Goal: Contribute content: Contribute content

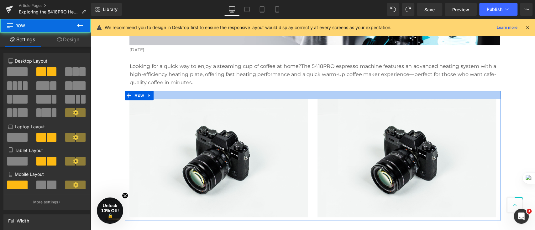
drag, startPoint x: 356, startPoint y: 92, endPoint x: 357, endPoint y: 97, distance: 4.6
click at [357, 97] on div at bounding box center [313, 95] width 376 height 8
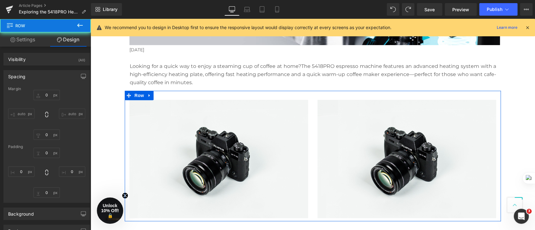
type input "0"
type input "29"
type input "0"
type input "10"
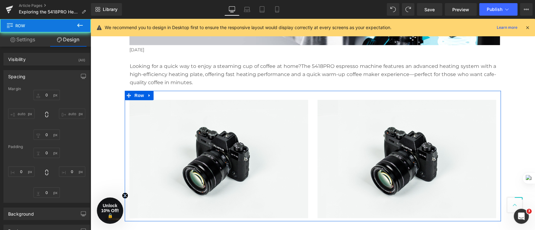
type input "0"
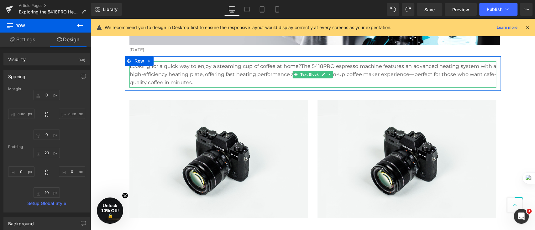
click at [203, 80] on p "Looking for a quick way to enjoy a steaming cup of coffee at home?The 5418PRO e…" at bounding box center [313, 74] width 367 height 24
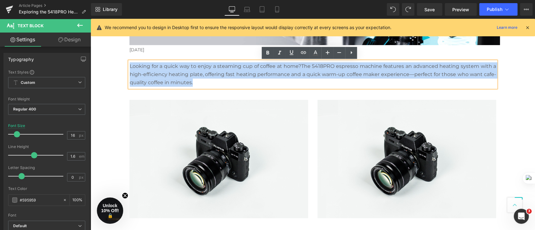
drag, startPoint x: 203, startPoint y: 80, endPoint x: 112, endPoint y: 64, distance: 91.7
copy p "Looking for a quick way to enjoy a steaming cup of coffee at home?The 5418PRO e…"
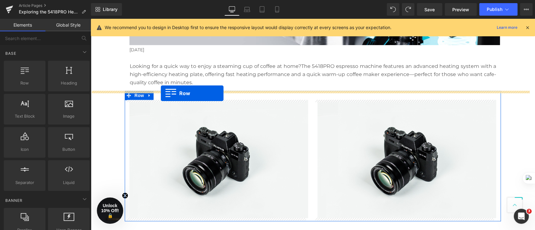
drag, startPoint x: 121, startPoint y: 98, endPoint x: 161, endPoint y: 93, distance: 40.4
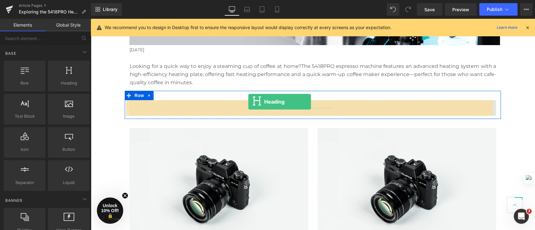
drag, startPoint x: 175, startPoint y: 101, endPoint x: 252, endPoint y: 107, distance: 76.7
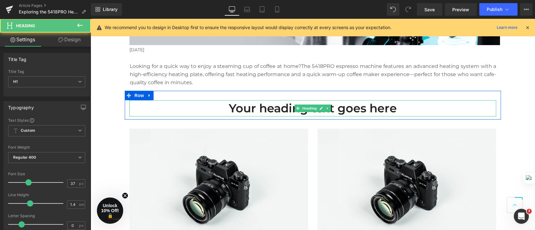
click at [419, 109] on h1 "Your heading text goes here" at bounding box center [312, 108] width 367 height 16
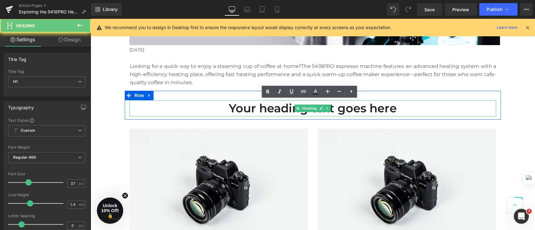
click at [419, 109] on h1 "Your heading text goes here" at bounding box center [312, 108] width 367 height 16
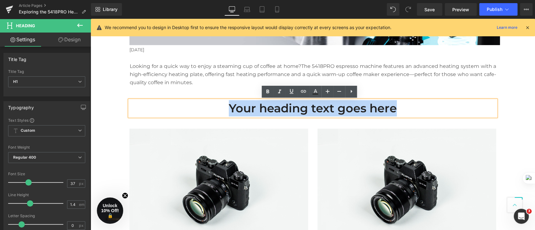
drag, startPoint x: 418, startPoint y: 109, endPoint x: 158, endPoint y: 109, distance: 260.3
click at [158, 109] on h1 "Your heading text goes here" at bounding box center [312, 108] width 367 height 16
paste div
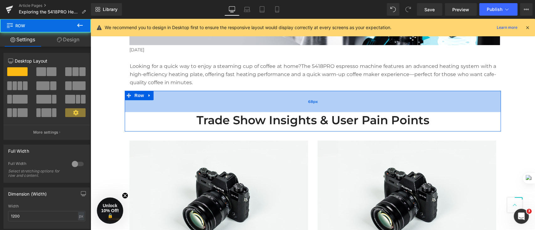
drag, startPoint x: 370, startPoint y: 93, endPoint x: 371, endPoint y: 108, distance: 15.1
click at [371, 108] on div "68px" at bounding box center [313, 101] width 376 height 21
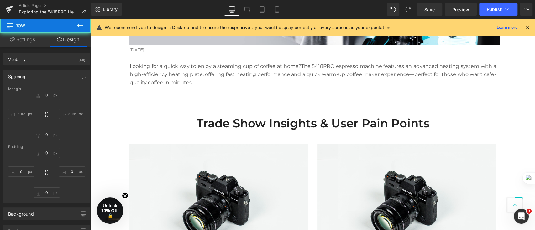
type input "0"
type input "78"
type input "0"
type input "10"
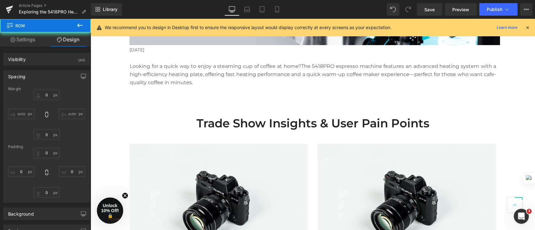
type input "0"
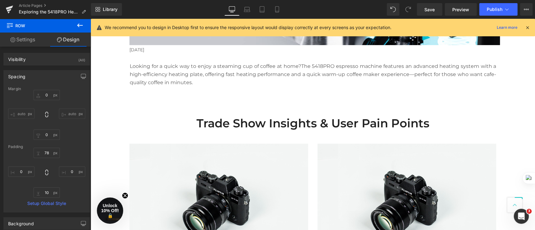
scroll to position [209, 0]
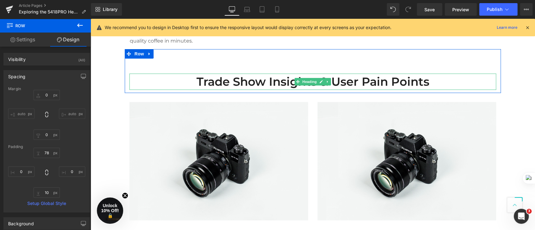
click at [432, 81] on h1 "Trade Show Insights & User Pain Points" at bounding box center [312, 82] width 367 height 16
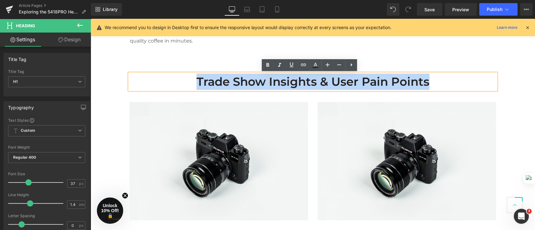
drag, startPoint x: 432, startPoint y: 81, endPoint x: 187, endPoint y: 82, distance: 244.9
click at [187, 83] on h1 "Trade Show Insights & User Pain Points" at bounding box center [312, 82] width 367 height 16
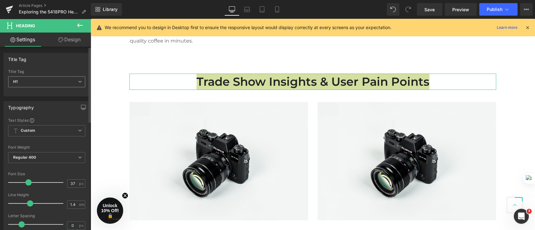
click at [43, 81] on span "H1" at bounding box center [46, 82] width 77 height 11
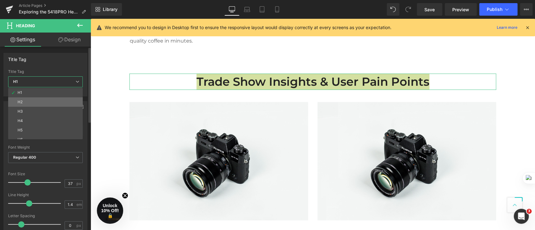
click at [44, 104] on li "H2" at bounding box center [46, 102] width 77 height 9
type input "29"
type input "100"
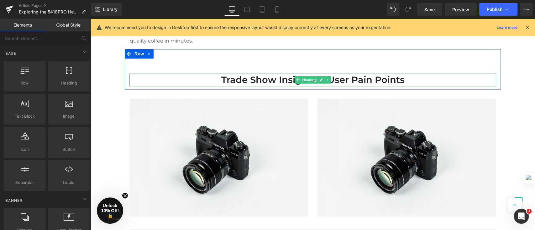
click at [239, 86] on div at bounding box center [312, 86] width 367 height 2
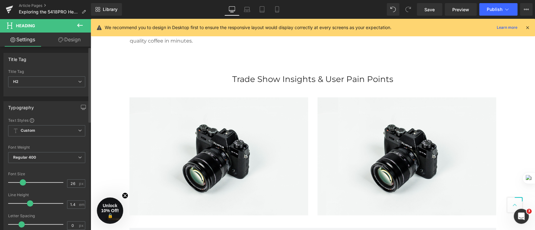
type input "25"
click at [23, 182] on span at bounding box center [22, 183] width 6 height 6
click at [55, 86] on span "H2" at bounding box center [46, 82] width 77 height 11
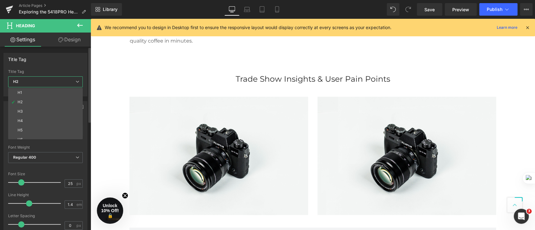
click at [49, 100] on li "H2" at bounding box center [46, 102] width 77 height 9
type input "100"
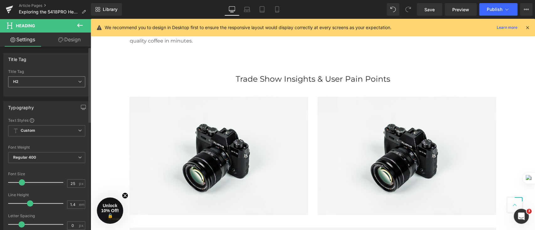
click at [49, 90] on div "H2 H1 H2 H3 H4 H5 H6" at bounding box center [46, 84] width 77 height 14
click at [54, 82] on span "H2" at bounding box center [46, 82] width 77 height 11
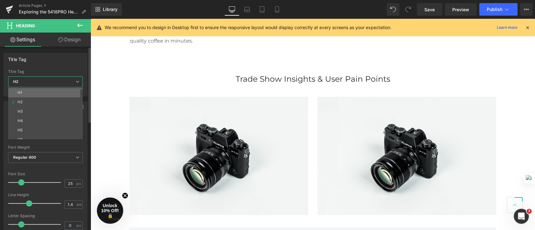
click at [48, 92] on li "H1" at bounding box center [46, 92] width 77 height 9
type input "37"
type input "100"
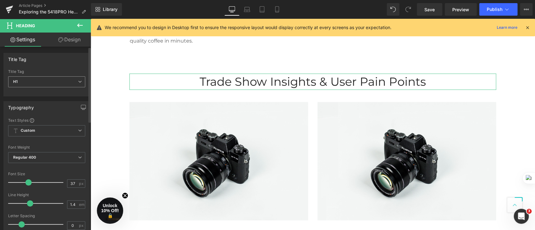
click at [69, 83] on span "H1" at bounding box center [46, 82] width 77 height 11
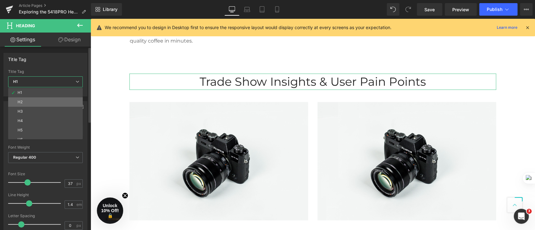
click at [55, 102] on li "H2" at bounding box center [46, 102] width 77 height 9
type input "25"
type input "100"
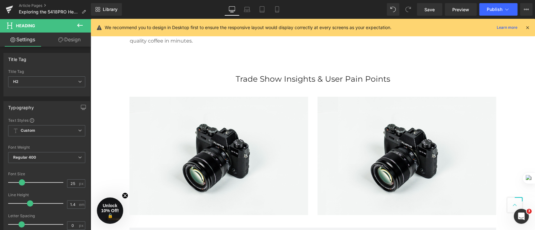
click at [91, 19] on div at bounding box center [91, 19] width 0 height 0
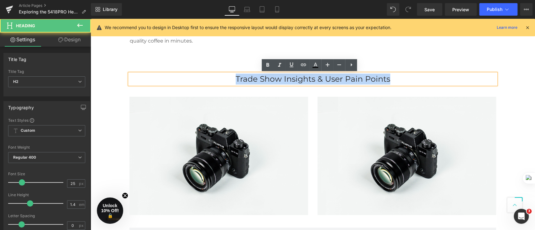
drag, startPoint x: 367, startPoint y: 79, endPoint x: 229, endPoint y: 80, distance: 138.0
click at [229, 80] on h2 "Trade Show Insights & User Pain Points" at bounding box center [312, 79] width 367 height 11
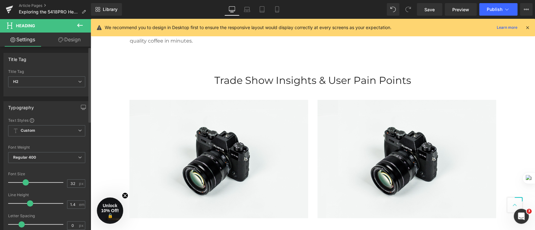
type input "31"
drag, startPoint x: 23, startPoint y: 183, endPoint x: 26, endPoint y: 182, distance: 3.2
click at [26, 182] on span at bounding box center [25, 183] width 6 height 6
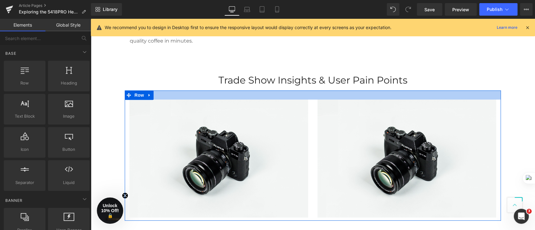
click at [236, 89] on div "Trade Show Insights & User Pain Points Heading Row 78px" at bounding box center [313, 69] width 376 height 41
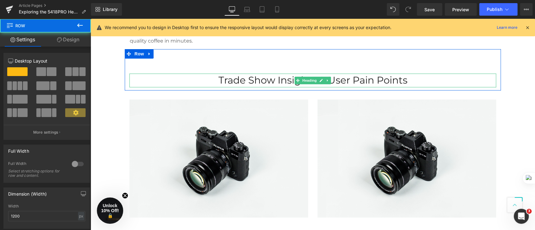
click at [236, 80] on h2 "Trade Show Insights & User Pain Points" at bounding box center [312, 80] width 367 height 13
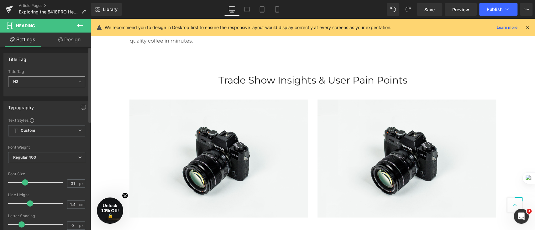
click at [72, 80] on span "H2" at bounding box center [46, 82] width 77 height 11
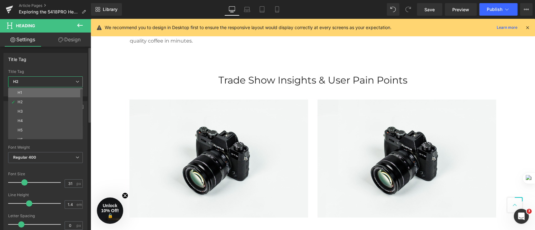
click at [65, 93] on li "H1" at bounding box center [46, 92] width 77 height 9
type input "37"
type input "100"
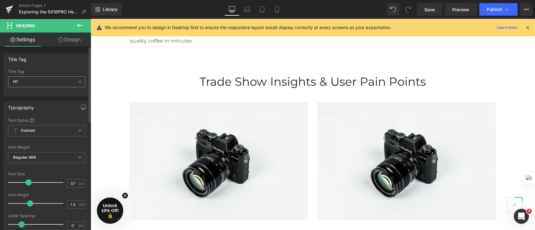
click at [67, 82] on span "H1" at bounding box center [46, 82] width 77 height 11
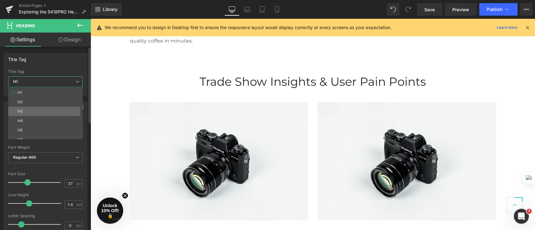
click at [64, 112] on li "H3" at bounding box center [46, 111] width 77 height 9
type input "32"
type input "100"
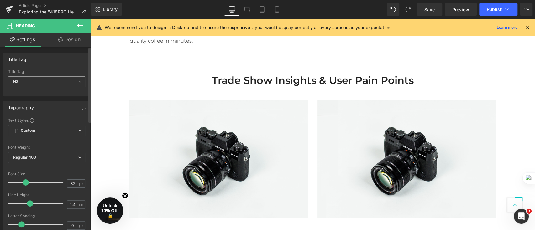
click at [65, 81] on span "H3" at bounding box center [46, 82] width 77 height 11
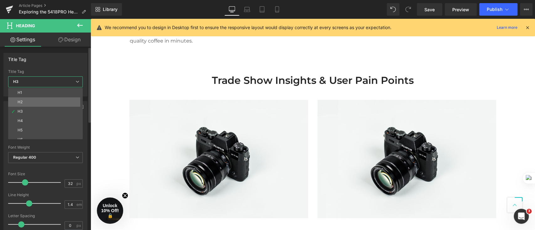
click at [60, 105] on li "H2" at bounding box center [46, 102] width 77 height 9
type input "31"
type input "100"
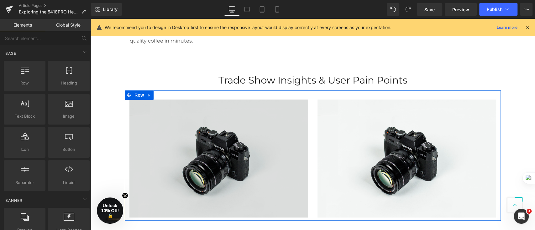
scroll to position [251, 0]
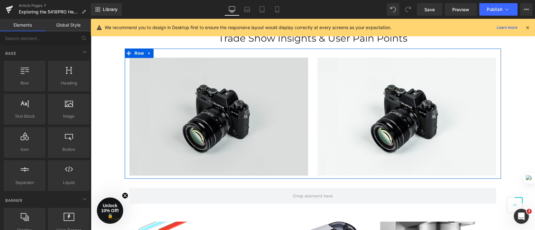
click at [244, 106] on img at bounding box center [218, 117] width 179 height 119
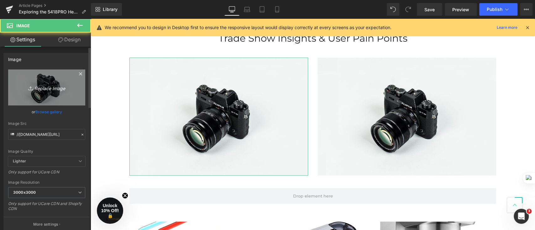
click at [34, 89] on icon "Replace Image" at bounding box center [47, 88] width 50 height 8
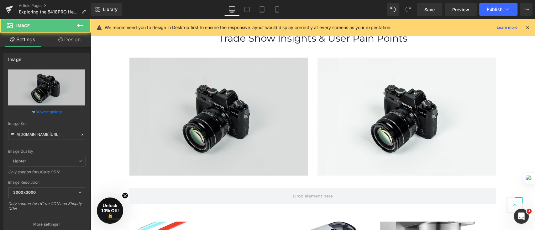
click at [235, 133] on img at bounding box center [218, 117] width 179 height 119
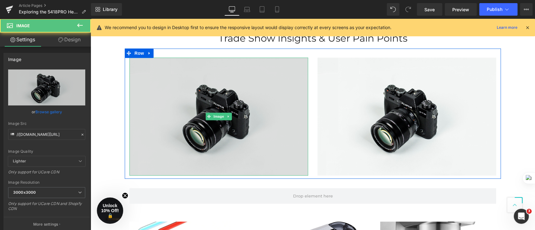
click at [215, 112] on img at bounding box center [218, 117] width 179 height 119
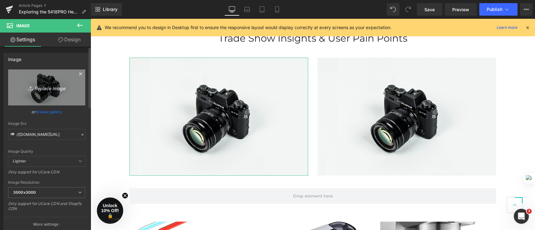
click at [62, 81] on link "Replace Image" at bounding box center [46, 88] width 77 height 36
type input "C:\fakepath\未命名(2)(11).png"
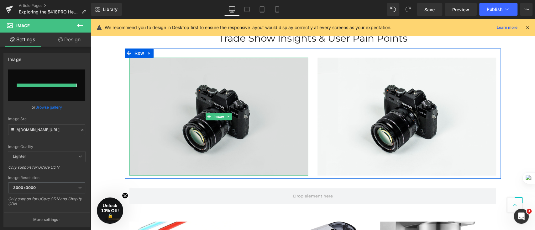
type input "https://ucarecdn.com/6800b49d-a400-4ed5-946f-b7f73ab4c15c/-/format/auto/-/previ…"
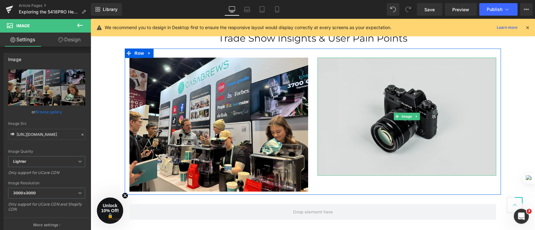
click at [393, 125] on img at bounding box center [407, 117] width 179 height 119
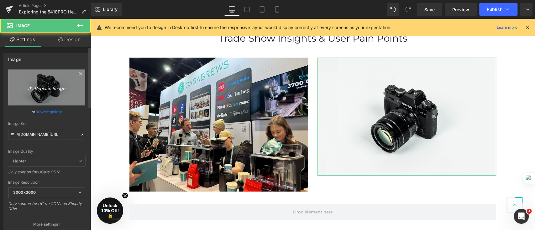
click at [32, 84] on icon "Replace Image" at bounding box center [47, 88] width 50 height 8
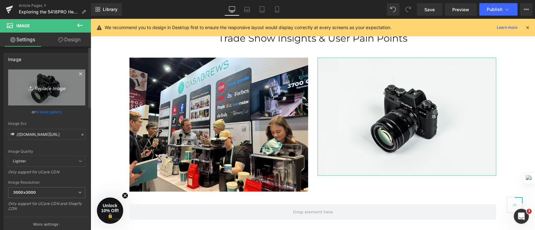
type input "C:\fakepath\未命名(2)(11) (1).png"
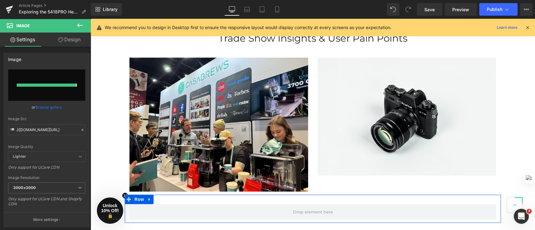
type input "https://ucarecdn.com/5d7a33d5-e774-4fb3-8e0a-5f871655d4ea/-/format/auto/-/previ…"
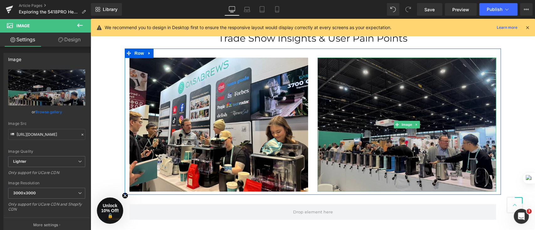
scroll to position [293, 0]
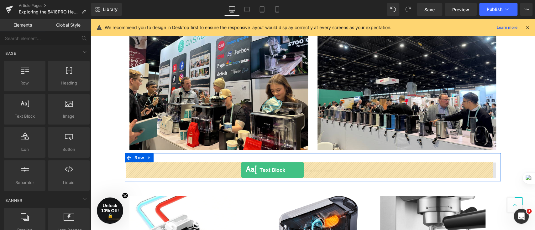
drag, startPoint x: 106, startPoint y: 131, endPoint x: 241, endPoint y: 170, distance: 141.1
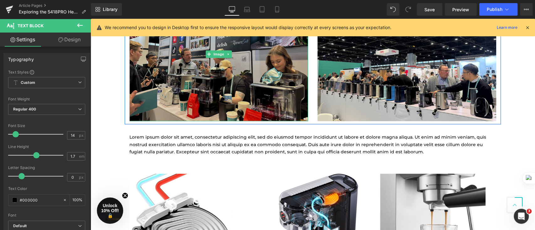
scroll to position [334, 0]
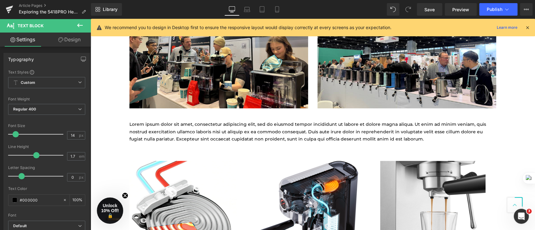
click at [325, 120] on div "Lorem ipsum dolor sit amet, consectetur adipiscing elit, sed do eiusmod tempor …" at bounding box center [313, 129] width 376 height 35
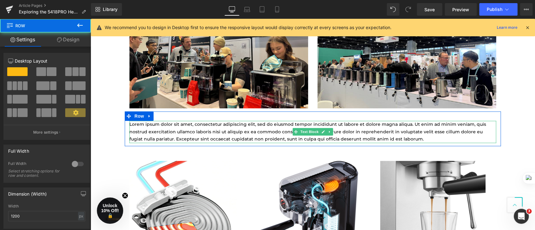
click at [335, 130] on p "Lorem ipsum dolor sit amet, consectetur adipiscing elit, sed do eiusmod tempor …" at bounding box center [312, 132] width 367 height 22
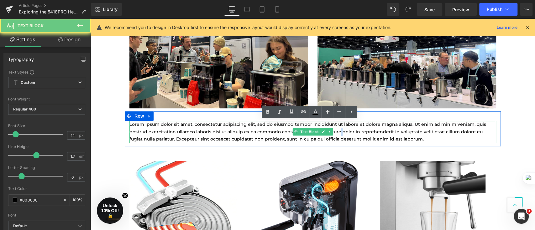
click at [335, 130] on p "Lorem ipsum dolor sit amet, consectetur adipiscing elit, sed do eiusmod tempor …" at bounding box center [312, 132] width 367 height 22
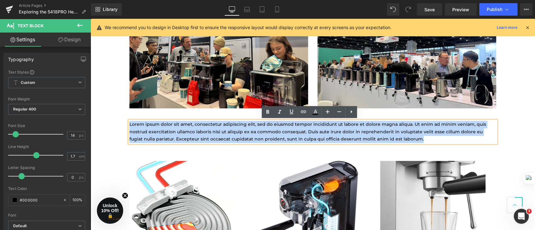
drag, startPoint x: 424, startPoint y: 140, endPoint x: 127, endPoint y: 127, distance: 296.9
click at [129, 127] on p "Lorem ipsum dolor sit amet, consectetur adipiscing elit, sed do eiusmod tempor …" at bounding box center [312, 132] width 367 height 22
paste div
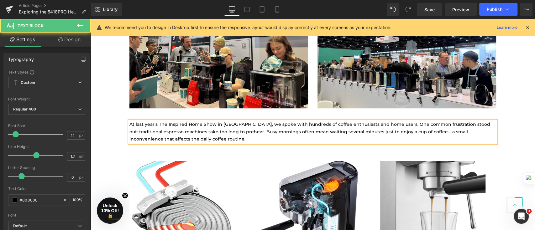
drag, startPoint x: 190, startPoint y: 139, endPoint x: 125, endPoint y: 121, distance: 68.1
click at [129, 121] on div "At last year’s The Inspired Home Show in [GEOGRAPHIC_DATA], we spoke with hundr…" at bounding box center [312, 132] width 367 height 22
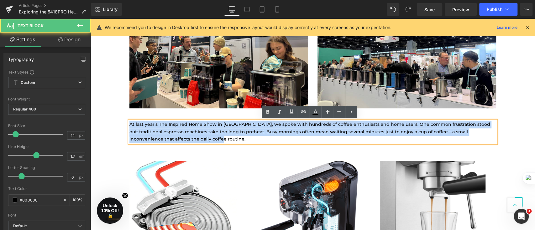
drag, startPoint x: 176, startPoint y: 139, endPoint x: 120, endPoint y: 125, distance: 57.5
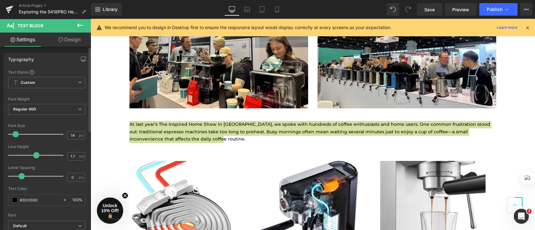
type input "15"
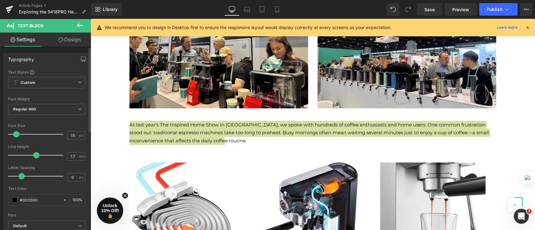
click at [17, 136] on span at bounding box center [16, 134] width 6 height 6
click at [35, 157] on span at bounding box center [36, 155] width 6 height 6
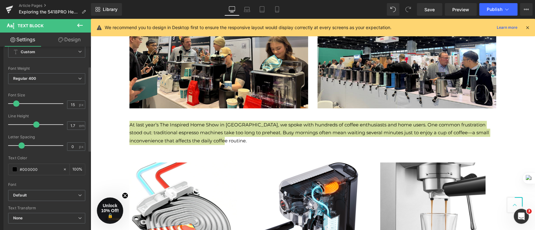
scroll to position [42, 0]
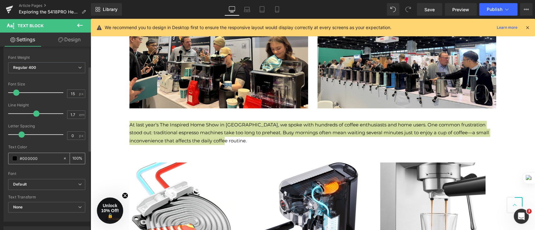
drag, startPoint x: 43, startPoint y: 156, endPoint x: 23, endPoint y: 158, distance: 20.2
click at [23, 158] on input "#000000" at bounding box center [40, 158] width 40 height 7
click at [16, 159] on span at bounding box center [14, 158] width 5 height 5
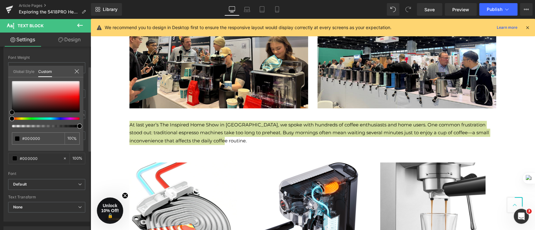
type input "#464242"
type input "#494545"
type input "#464242"
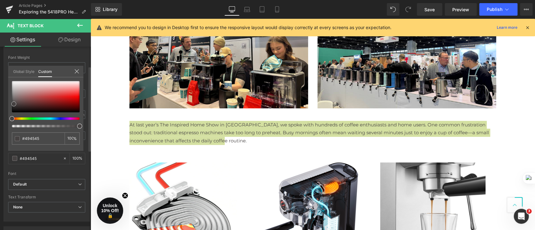
type input "#464242"
type input "#434040"
type input "#413e3e"
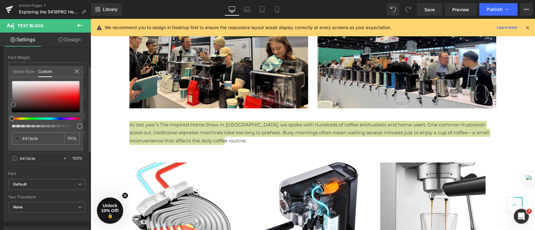
click at [13, 105] on div at bounding box center [46, 96] width 68 height 31
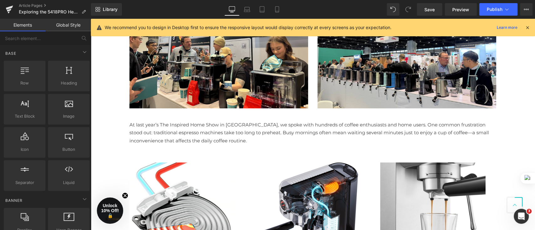
click at [163, 137] on p "At last year’s The Inspired Home Show in [GEOGRAPHIC_DATA], we spoke with hundr…" at bounding box center [312, 133] width 367 height 24
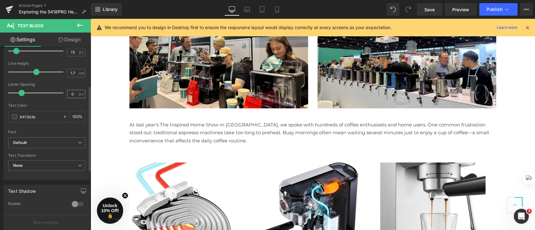
scroll to position [125, 0]
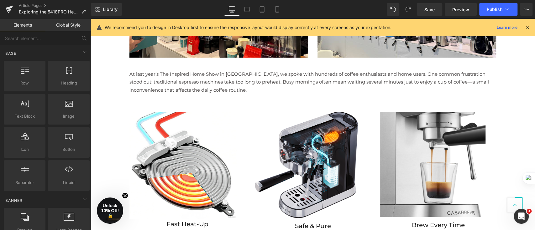
scroll to position [418, 0]
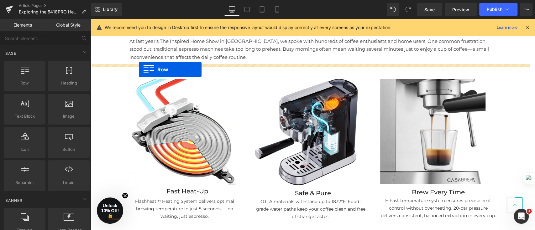
drag, startPoint x: 121, startPoint y: 92, endPoint x: 139, endPoint y: 69, distance: 29.3
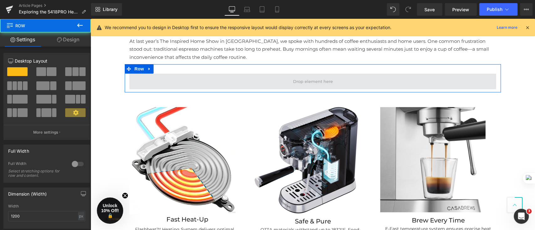
click at [166, 77] on span at bounding box center [312, 82] width 367 height 16
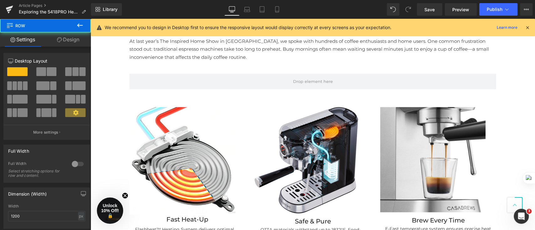
drag, startPoint x: 91, startPoint y: 70, endPoint x: 99, endPoint y: 71, distance: 8.2
click at [92, 70] on div "Hero Banner 267px 87px Row AUGUST 28,2025 Text Block Row Looking for a quick wa…" at bounding box center [313, 191] width 445 height 1105
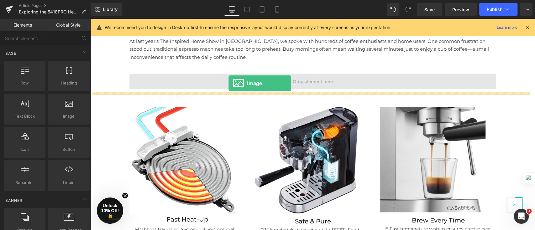
drag, startPoint x: 167, startPoint y: 129, endPoint x: 229, endPoint y: 83, distance: 77.3
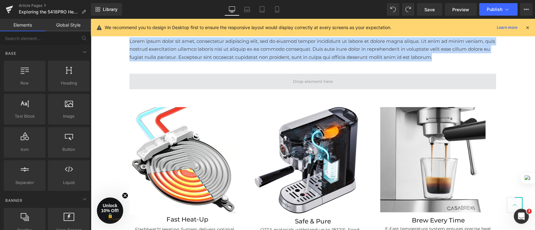
click at [236, 81] on span at bounding box center [312, 82] width 367 height 16
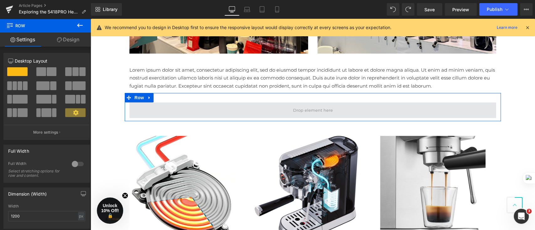
scroll to position [376, 0]
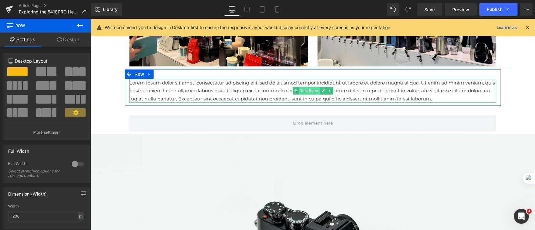
click at [309, 93] on span "Text Block" at bounding box center [309, 91] width 21 height 8
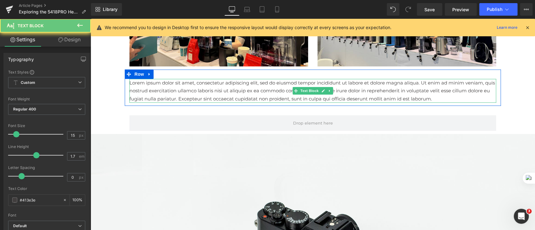
click at [425, 101] on p "Lorem ipsum dolor sit amet, consectetur adipiscing elit, sed do eiusmod tempor …" at bounding box center [312, 91] width 367 height 24
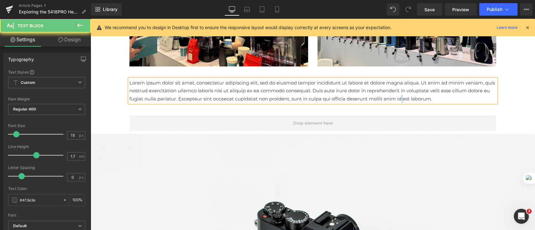
click at [425, 100] on p "Lorem ipsum dolor sit amet, consectetur adipiscing elit, sed do eiusmod tempor …" at bounding box center [312, 91] width 367 height 24
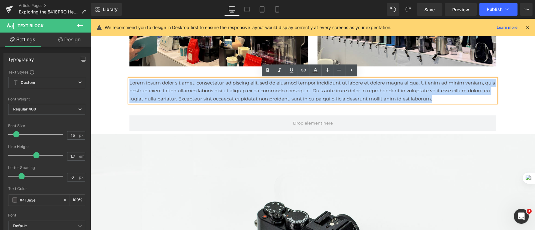
drag, startPoint x: 461, startPoint y: 99, endPoint x: 120, endPoint y: 81, distance: 340.7
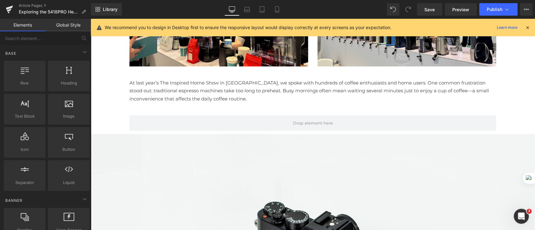
click at [173, 86] on p "At last year’s The Inspired Home Show in [GEOGRAPHIC_DATA], we spoke with hundr…" at bounding box center [312, 91] width 367 height 24
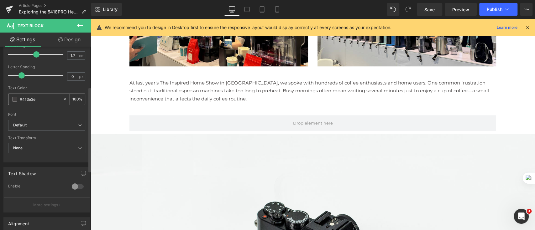
scroll to position [83, 0]
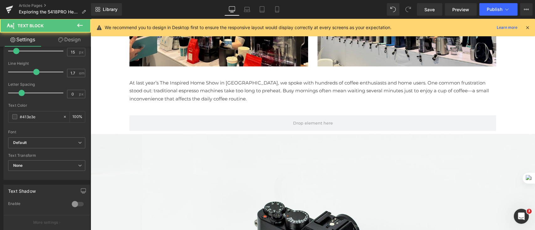
click at [179, 94] on p "At last year’s The Inspired Home Show in [GEOGRAPHIC_DATA], we spoke with hundr…" at bounding box center [312, 91] width 367 height 24
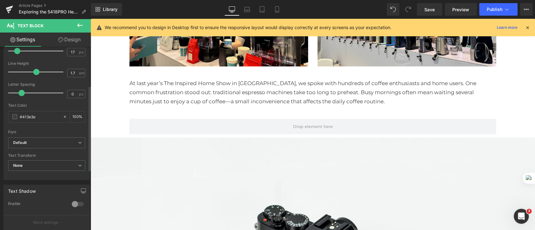
type input "16"
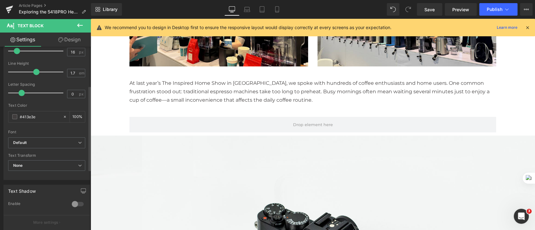
click at [15, 53] on span at bounding box center [17, 51] width 6 height 6
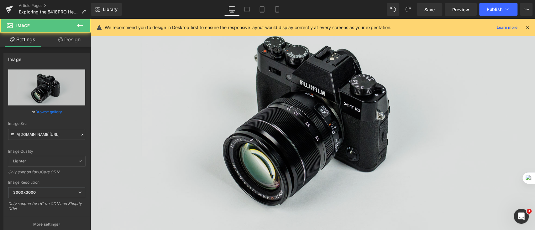
click at [365, 122] on img at bounding box center [313, 116] width 445 height 294
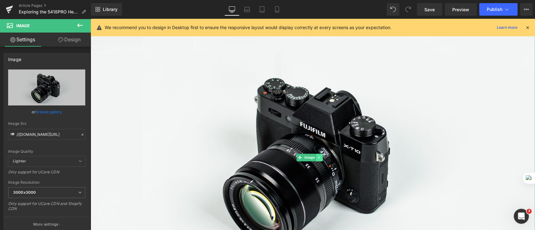
click at [320, 156] on icon at bounding box center [319, 158] width 3 height 4
click at [320, 156] on link at bounding box center [323, 158] width 7 height 8
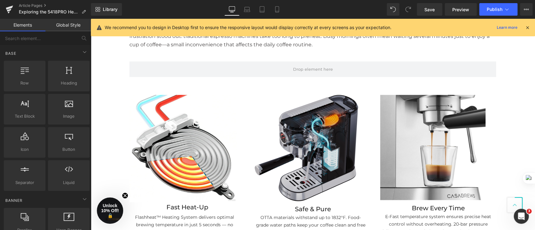
scroll to position [376, 0]
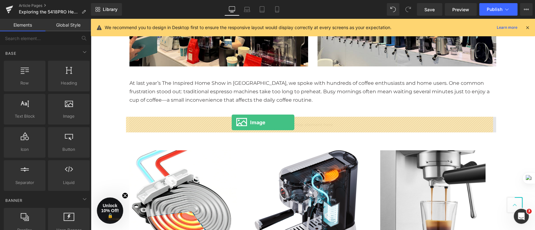
drag, startPoint x: 157, startPoint y: 135, endPoint x: 232, endPoint y: 123, distance: 75.4
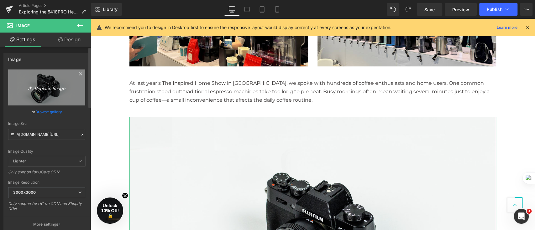
click at [35, 85] on icon "Replace Image" at bounding box center [47, 88] width 50 height 8
type input "C:\fakepath\未命名(2)(13).png"
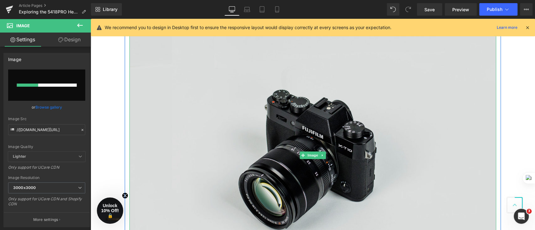
scroll to position [460, 0]
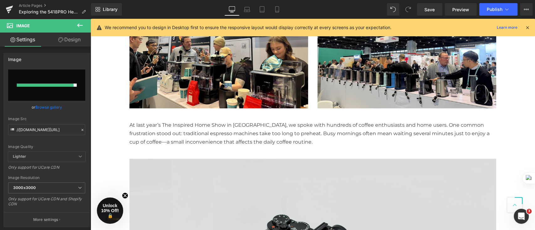
type input "https://ucarecdn.com/6312f0cf-0276-4e81-8348-69baaacca3a9/-/format/auto/-/previ…"
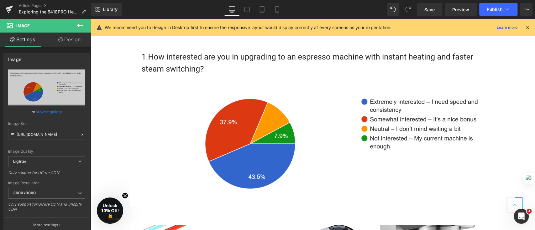
scroll to position [418, 0]
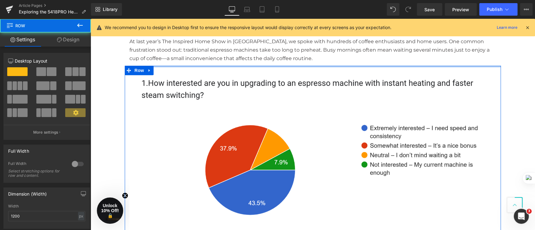
drag, startPoint x: 363, startPoint y: 72, endPoint x: 508, endPoint y: 96, distance: 146.8
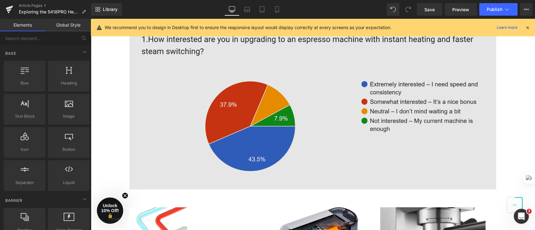
scroll to position [502, 0]
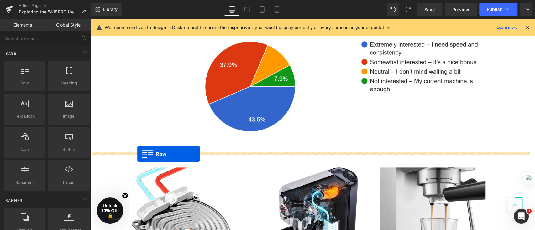
drag, startPoint x: 111, startPoint y: 105, endPoint x: 137, endPoint y: 154, distance: 56.3
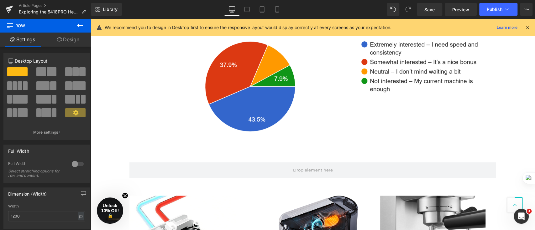
click at [103, 109] on div "Hero Banner 267px 87px Row AUGUST 28,2025 Text Block Row Looking for a quick wa…" at bounding box center [313, 193] width 445 height 1277
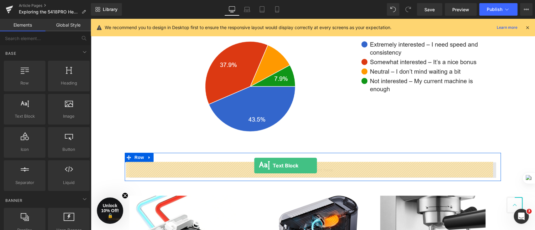
drag, startPoint x: 119, startPoint y: 131, endPoint x: 254, endPoint y: 166, distance: 139.9
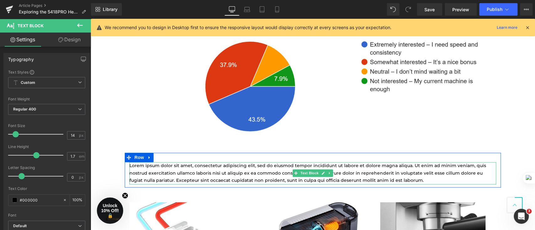
click at [408, 178] on p "Lorem ipsum dolor sit amet, consectetur adipiscing elit, sed do eiusmod tempor …" at bounding box center [312, 173] width 367 height 22
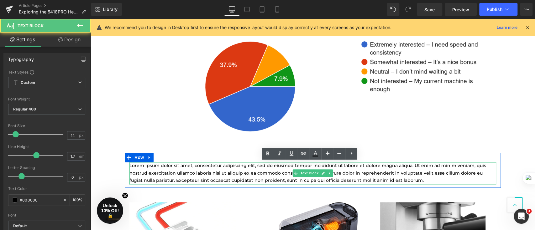
click at [408, 178] on p "Lorem ipsum dolor sit amet, consectetur adipiscing elit, sed do eiusmod tempor …" at bounding box center [312, 173] width 367 height 22
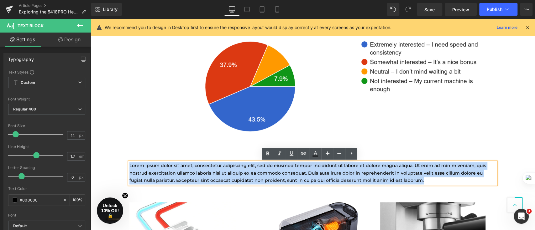
drag, startPoint x: 413, startPoint y: 179, endPoint x: 123, endPoint y: 165, distance: 290.0
click at [125, 165] on div "Lorem ipsum dolor sit amet, consectetur adipiscing elit, sed do eiusmod tempor …" at bounding box center [313, 173] width 376 height 22
paste div
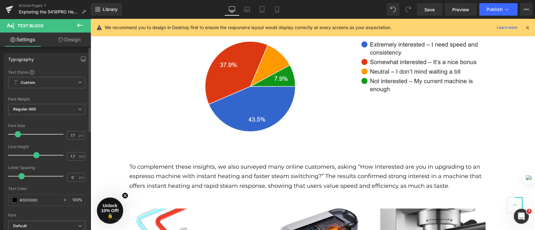
type input "16"
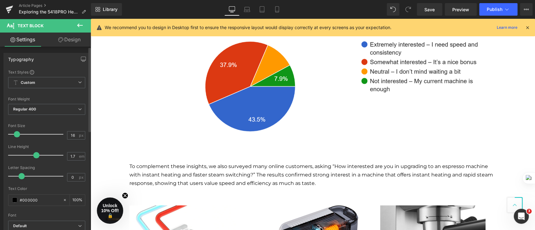
click at [18, 136] on span at bounding box center [17, 134] width 6 height 6
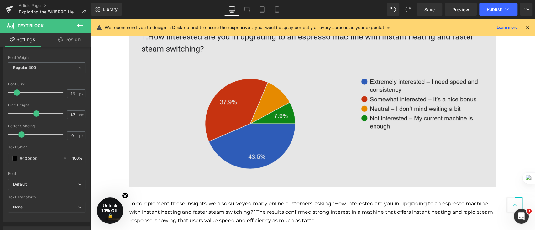
scroll to position [334, 0]
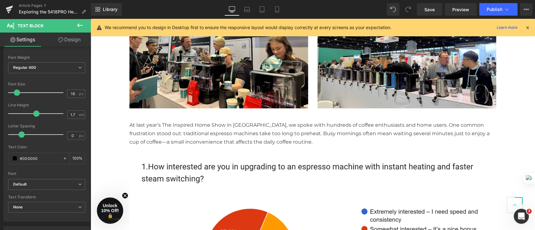
click at [206, 130] on p "At last year’s The Inspired Home Show in [GEOGRAPHIC_DATA], we spoke with hundr…" at bounding box center [312, 134] width 367 height 26
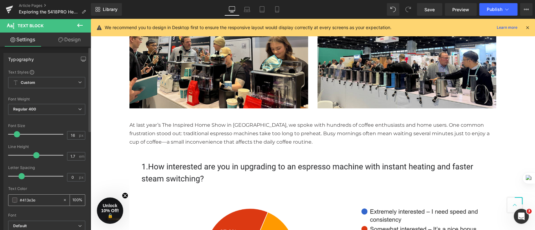
click at [18, 198] on div "#413e3e" at bounding box center [35, 200] width 54 height 11
click at [17, 198] on span at bounding box center [14, 200] width 5 height 5
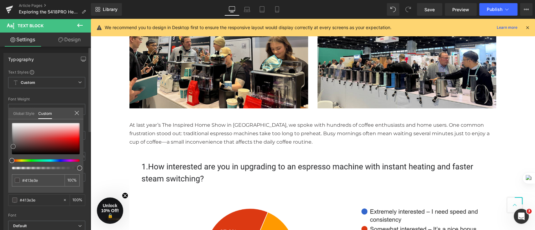
type input "#434040"
type input "#464343"
type input "#484545"
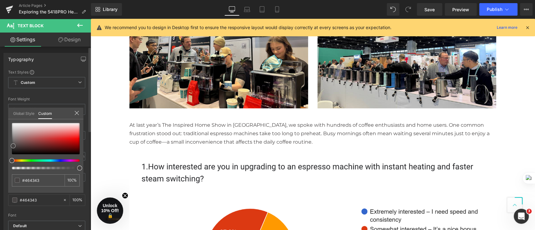
type input "#484545"
type input "#4b4848"
type input "#4e4a4a"
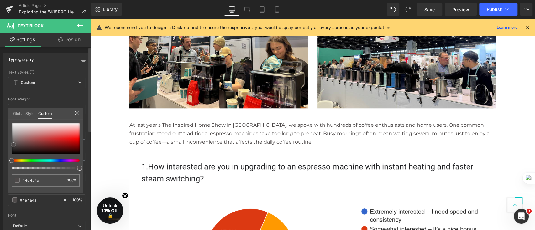
type input "#514c4c"
type input "#4e4a4a"
type input "#4c4747"
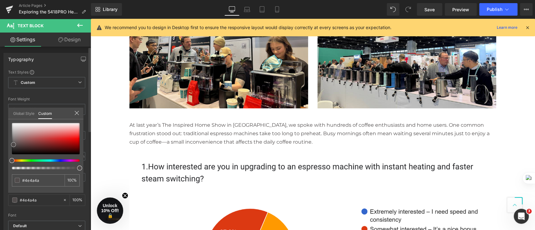
type input "#4c4747"
type input "#484545"
type input "#4b4848"
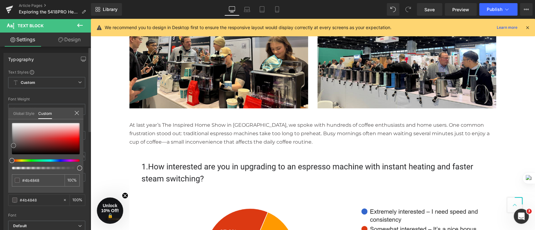
type input "#4e4a4a"
type input "#4c4747"
type input "#464343"
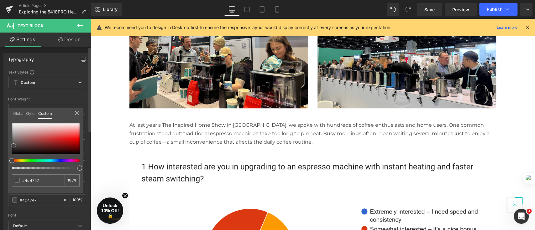
type input "#464343"
type input "#434040"
type input "#413e3e"
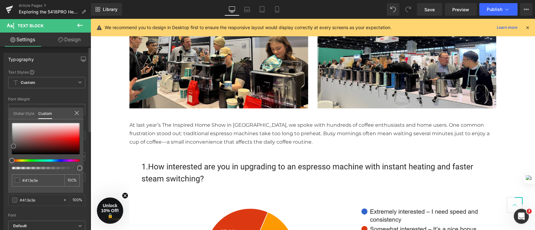
type input "#3e3b3b"
type input "#3b3939"
type input "#393636"
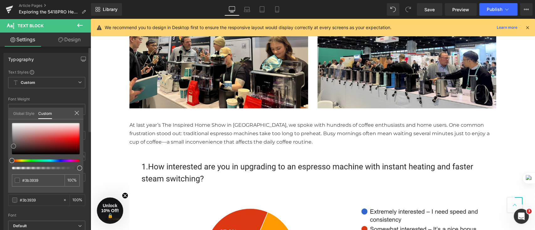
type input "#393636"
type input "#373333"
type input "#353030"
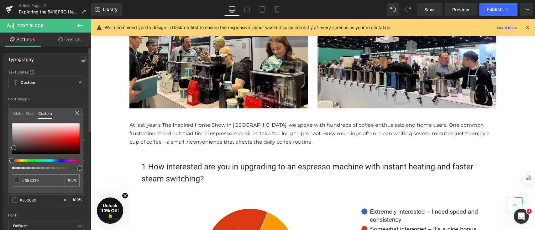
type input "#312e2e"
type input "#2f2c2c"
type input "#292727"
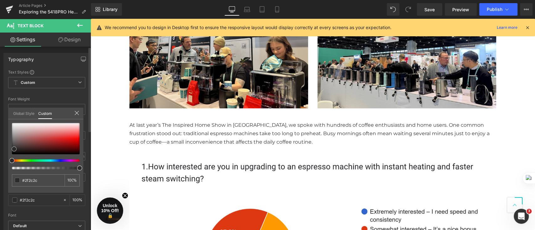
type input "#292727"
type input "#1f1d1d"
type input "#1a1818"
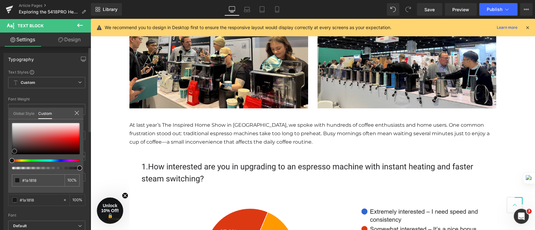
type input "#171616"
type input "#050404"
type input "#000000"
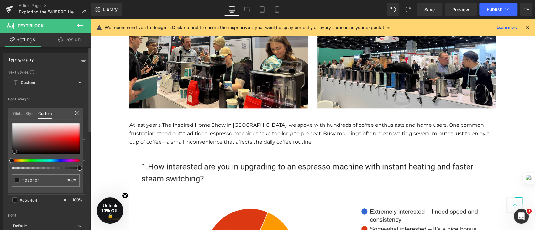
type input "#000000"
type input "#080606"
type input "#0a0909"
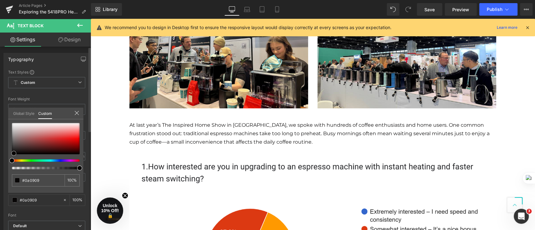
type input "#0d0c0c"
type input "#0f0e0e"
type input "#0d0c0c"
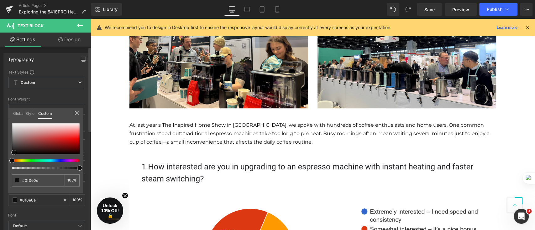
type input "#0d0c0c"
type input "#0a0909"
type input "#080707"
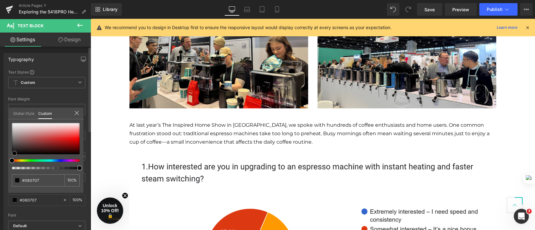
type input "#050404"
type input "#000000"
type input "#020202"
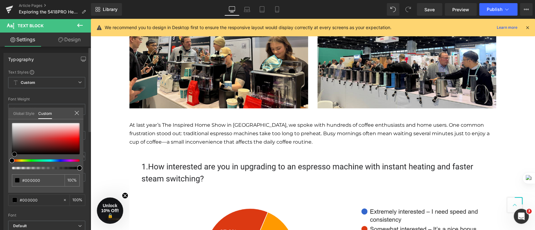
type input "#020202"
type input "#050404"
type input "#080606"
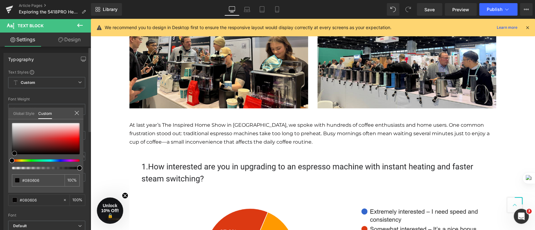
type input "#050404"
type input "#000000"
drag, startPoint x: 12, startPoint y: 147, endPoint x: 13, endPoint y: 161, distance: 13.8
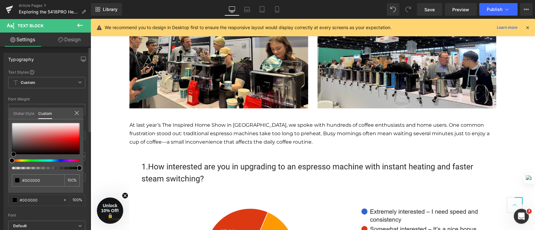
click at [13, 161] on div at bounding box center [46, 146] width 68 height 46
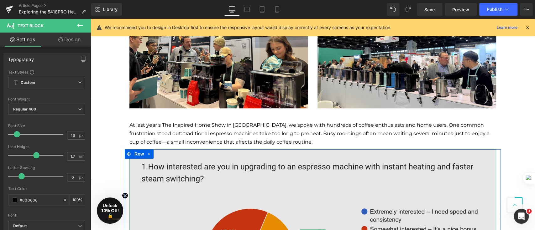
click at [403, 165] on img at bounding box center [312, 233] width 367 height 167
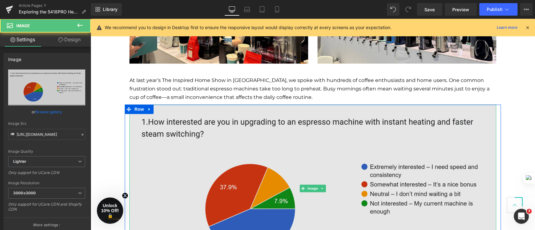
scroll to position [418, 0]
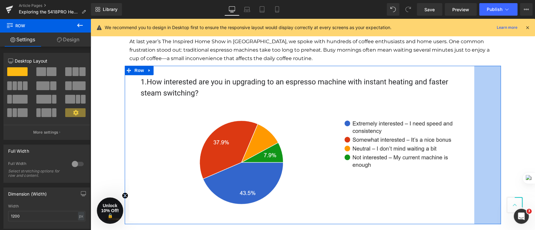
drag, startPoint x: 497, startPoint y: 143, endPoint x: 469, endPoint y: 141, distance: 28.3
click at [469, 141] on div "Image Row 85px" at bounding box center [313, 145] width 376 height 158
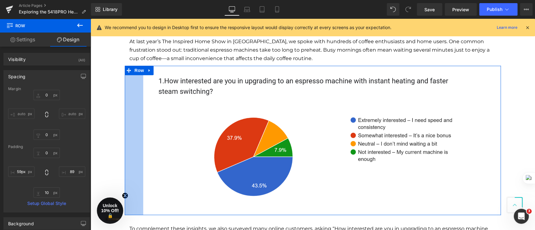
type input "60px"
drag, startPoint x: 123, startPoint y: 135, endPoint x: 141, endPoint y: 134, distance: 18.8
click at [141, 134] on div "Image Row 60px 89px" at bounding box center [313, 140] width 376 height 149
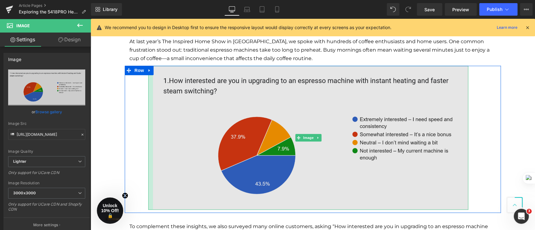
drag, startPoint x: 145, startPoint y: 130, endPoint x: 150, endPoint y: 129, distance: 4.8
click at [150, 129] on div "Image" at bounding box center [308, 138] width 320 height 144
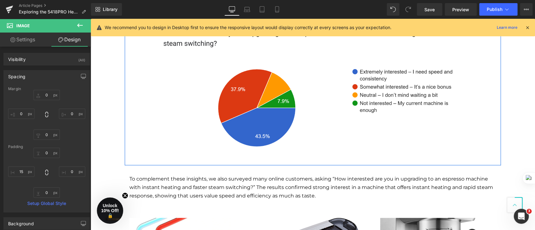
scroll to position [502, 0]
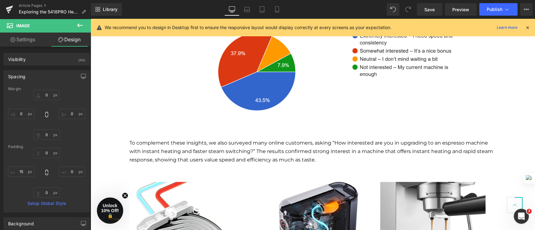
click at [294, 151] on div "To complement these insights, we also surveyed many online customers, asking “H…" at bounding box center [312, 152] width 367 height 26
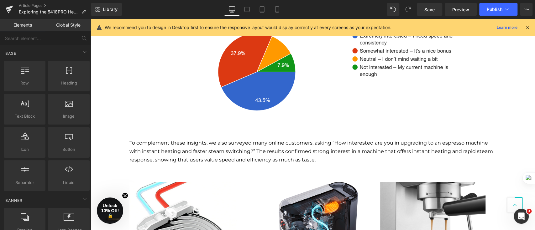
click at [114, 131] on div "Hero Banner 267px 87px Row AUGUST 28,2025 Text Block Row Looking for a quick wa…" at bounding box center [313, 187] width 445 height 1264
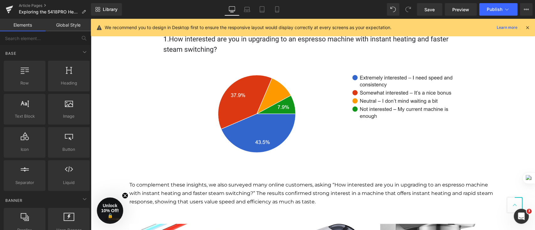
scroll to position [418, 0]
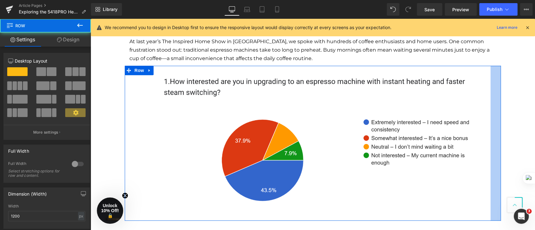
drag, startPoint x: 485, startPoint y: 157, endPoint x: 504, endPoint y: 157, distance: 18.8
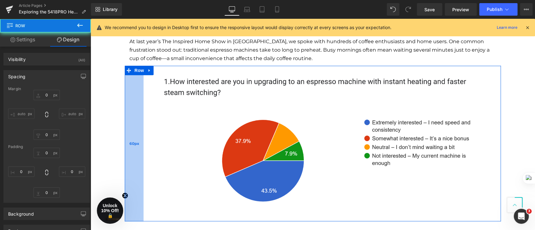
type input "0"
type input "29"
type input "10"
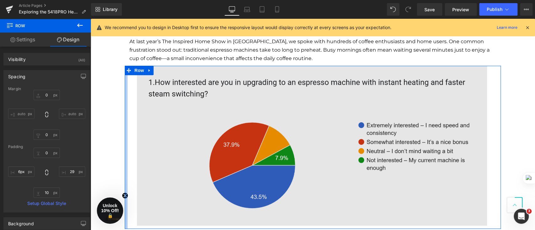
drag, startPoint x: 137, startPoint y: 144, endPoint x: 132, endPoint y: 143, distance: 5.4
type input "5px"
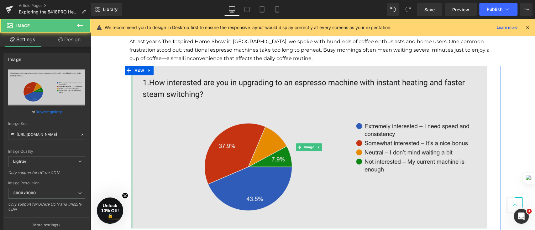
drag, startPoint x: 132, startPoint y: 144, endPoint x: 410, endPoint y: 142, distance: 278.1
click at [125, 145] on div "Image Row" at bounding box center [313, 149] width 376 height 166
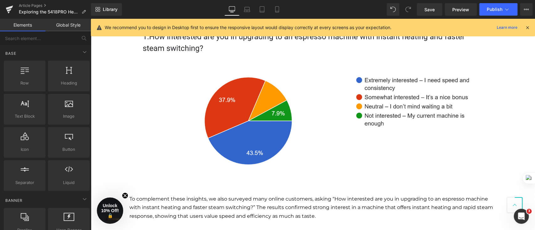
scroll to position [502, 0]
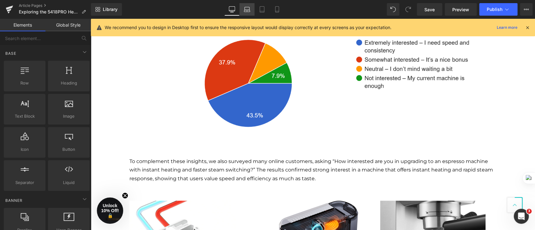
click at [245, 11] on icon at bounding box center [247, 9] width 6 height 6
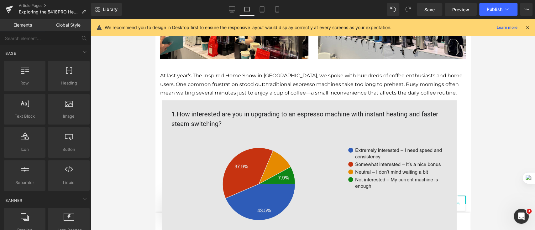
scroll to position [275, 0]
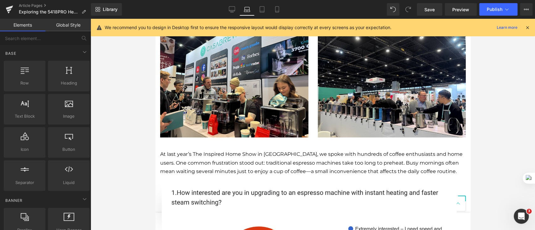
click at [438, 157] on p "At last year’s The Inspired Home Show in [GEOGRAPHIC_DATA], we spoke with hundr…" at bounding box center [313, 163] width 306 height 26
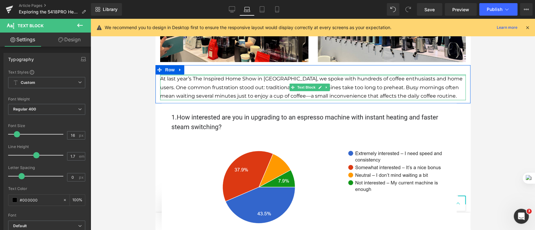
scroll to position [359, 0]
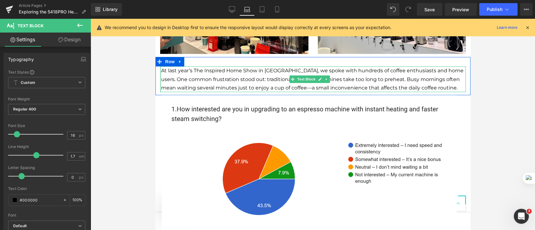
click at [161, 77] on div "At last year’s The Inspired Home Show in Chicago, we spoke with hundreds of cof…" at bounding box center [313, 79] width 306 height 26
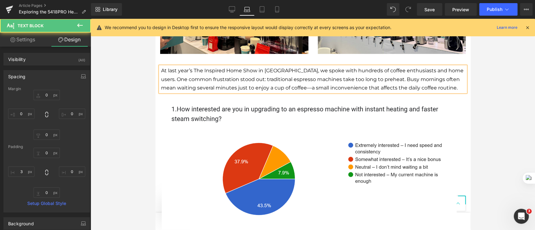
click at [529, 98] on div at bounding box center [313, 125] width 445 height 212
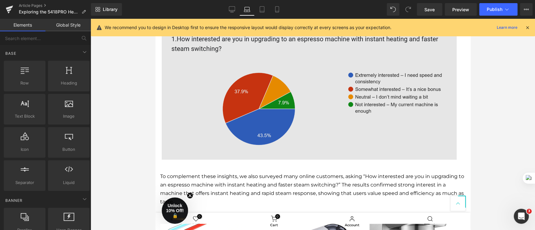
scroll to position [442, 0]
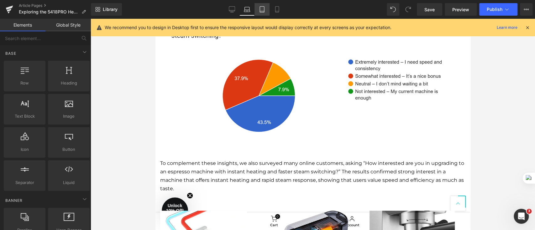
click at [261, 13] on link "Tablet" at bounding box center [262, 9] width 15 height 13
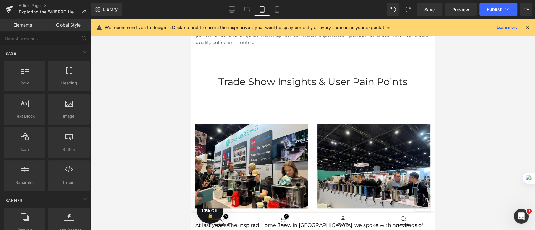
scroll to position [332, 0]
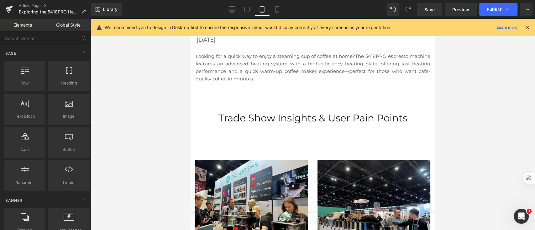
click at [358, 142] on div "Image Image Row" at bounding box center [313, 188] width 245 height 120
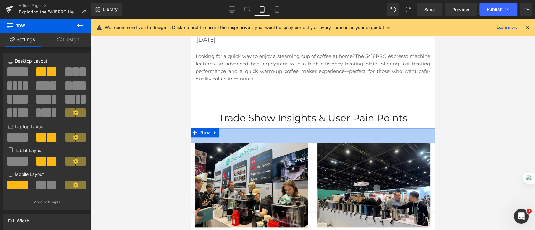
drag, startPoint x: 354, startPoint y: 144, endPoint x: 357, endPoint y: 126, distance: 17.4
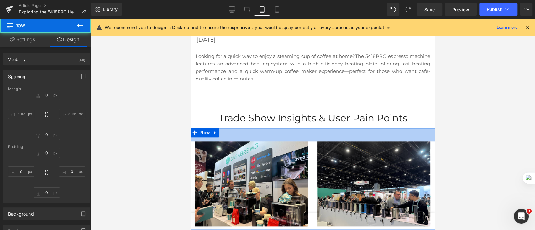
click at [479, 132] on div at bounding box center [313, 125] width 445 height 212
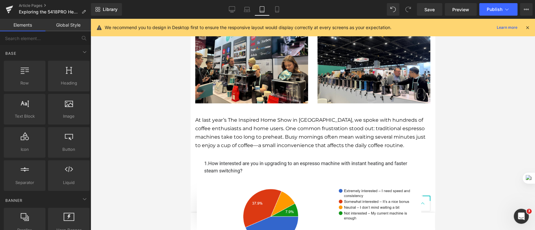
scroll to position [499, 0]
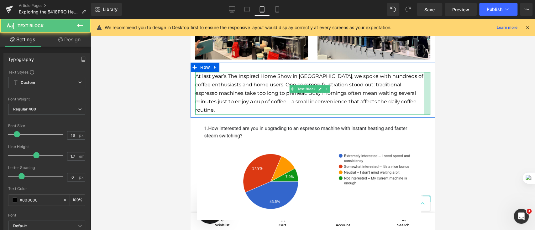
drag, startPoint x: 666, startPoint y: 110, endPoint x: 417, endPoint y: 87, distance: 250.0
click at [417, 87] on div "At last year’s The Inspired Home Show in Chicago, we spoke with hundreds of cof…" at bounding box center [312, 93] width 235 height 43
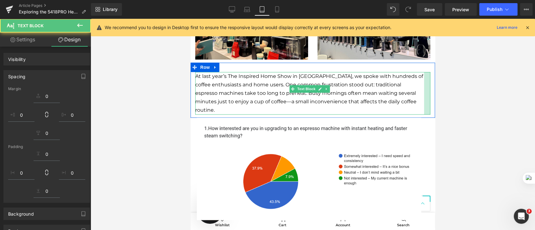
click at [475, 91] on div at bounding box center [313, 125] width 445 height 212
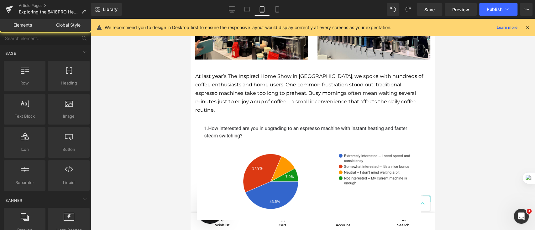
click at [474, 114] on div at bounding box center [313, 125] width 445 height 212
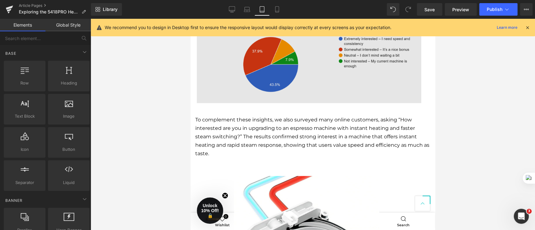
scroll to position [625, 0]
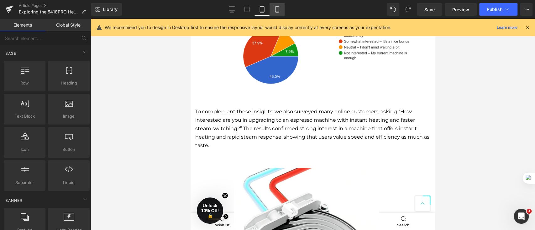
drag, startPoint x: 272, startPoint y: 8, endPoint x: 274, endPoint y: 13, distance: 5.0
click at [272, 9] on link "Mobile" at bounding box center [277, 9] width 15 height 13
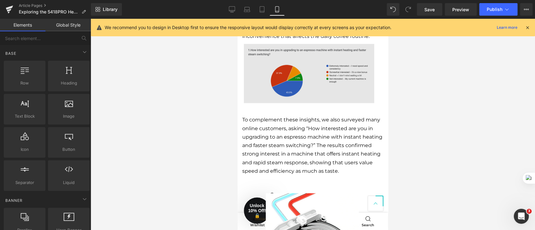
scroll to position [593, 0]
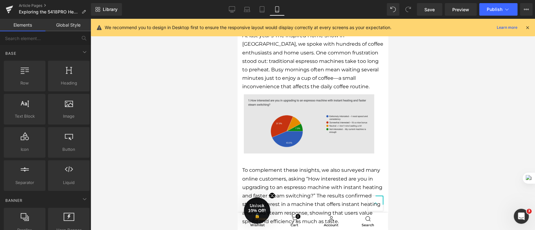
click at [340, 130] on img at bounding box center [309, 124] width 130 height 60
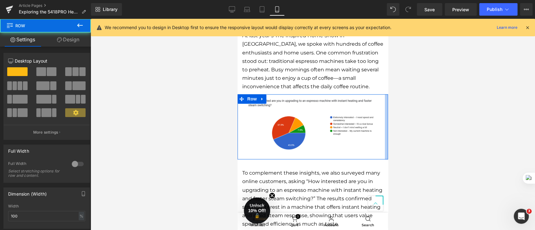
drag, startPoint x: 375, startPoint y: 127, endPoint x: 386, endPoint y: 130, distance: 11.7
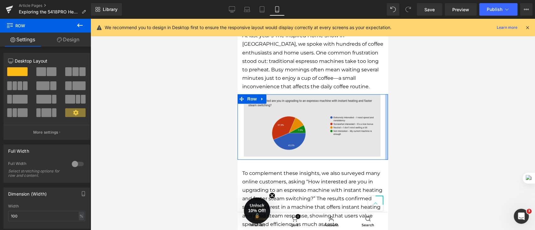
drag, startPoint x: 381, startPoint y: 132, endPoint x: 374, endPoint y: 130, distance: 7.1
click at [385, 131] on div at bounding box center [386, 127] width 3 height 66
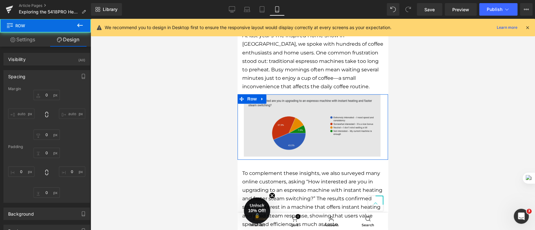
type input "0"
type input "9"
type input "10"
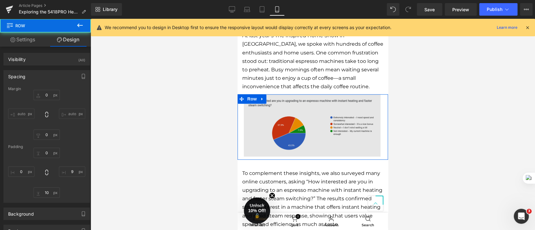
type input "5"
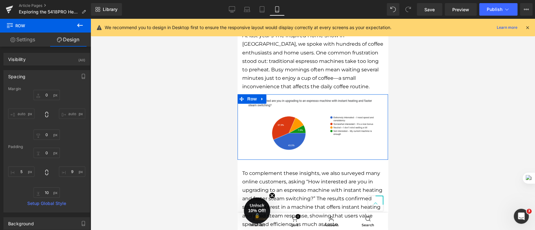
click at [243, 121] on div "Image" at bounding box center [312, 125] width 146 height 62
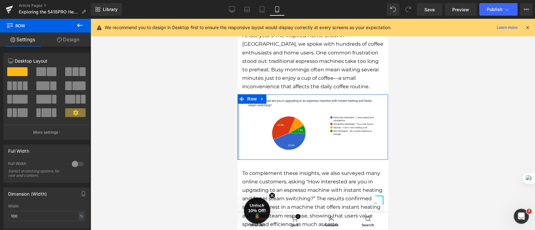
click at [239, 123] on div at bounding box center [239, 127] width 2 height 66
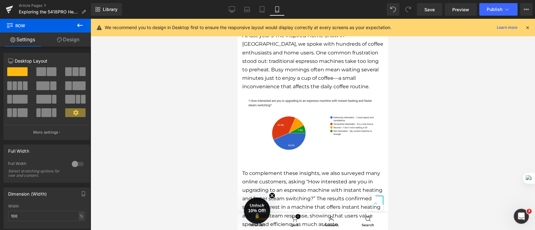
click at [202, 122] on div at bounding box center [313, 125] width 445 height 212
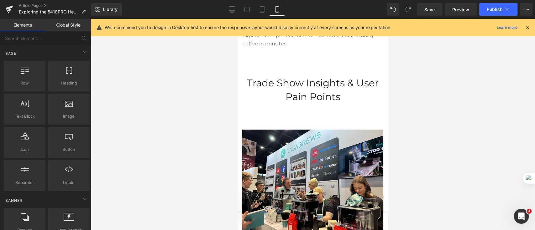
scroll to position [342, 0]
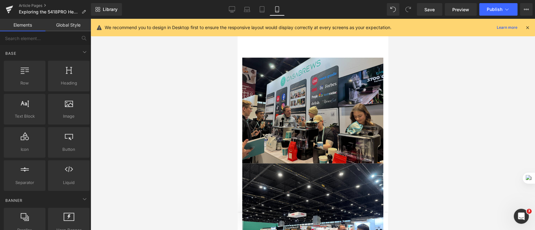
click at [357, 149] on img at bounding box center [312, 111] width 141 height 106
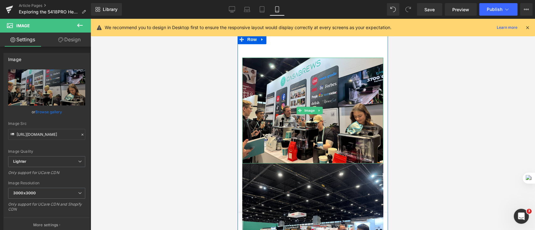
click at [344, 162] on div at bounding box center [312, 163] width 141 height 2
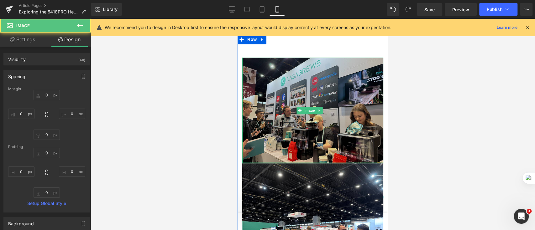
drag, startPoint x: 344, startPoint y: 157, endPoint x: 342, endPoint y: 152, distance: 4.7
click at [342, 152] on div "Image" at bounding box center [312, 111] width 141 height 106
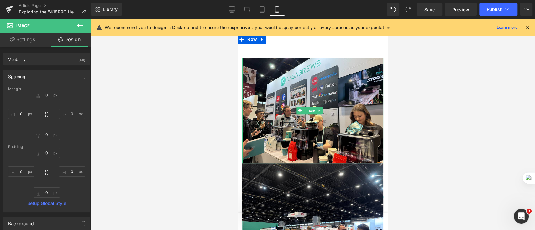
click at [344, 49] on div "Image Image Row 43px" at bounding box center [313, 154] width 151 height 238
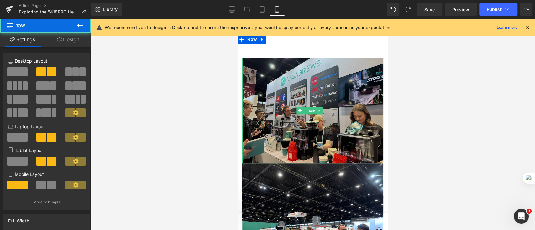
click at [340, 114] on img at bounding box center [312, 111] width 141 height 106
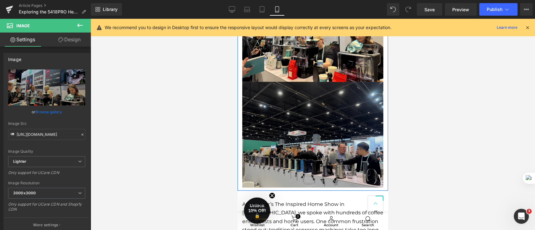
scroll to position [426, 0]
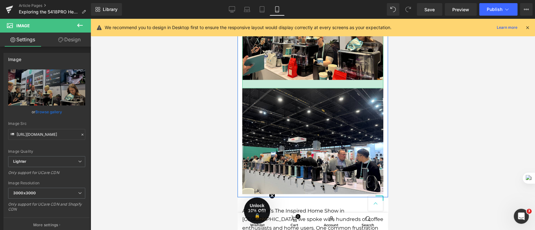
drag, startPoint x: 340, startPoint y: 74, endPoint x: 340, endPoint y: 83, distance: 8.8
click at [340, 83] on div at bounding box center [312, 84] width 141 height 8
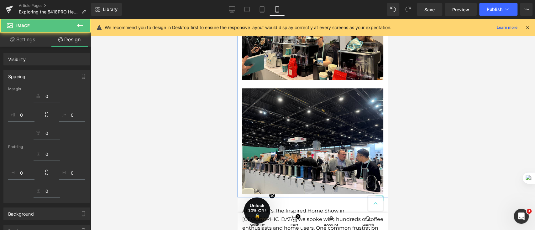
click at [438, 90] on div at bounding box center [313, 125] width 445 height 212
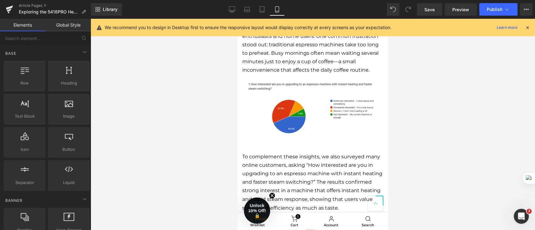
scroll to position [635, 0]
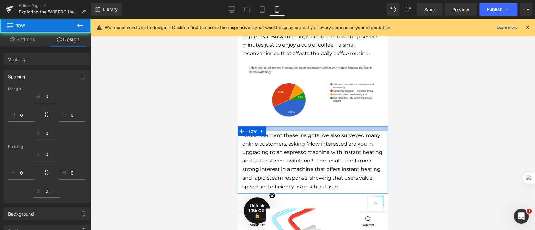
click at [474, 126] on div at bounding box center [313, 125] width 445 height 212
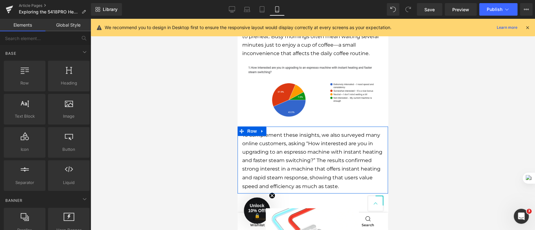
click at [369, 149] on p "To complement these insights, we also surveyed many online customers, asking “H…" at bounding box center [312, 161] width 141 height 60
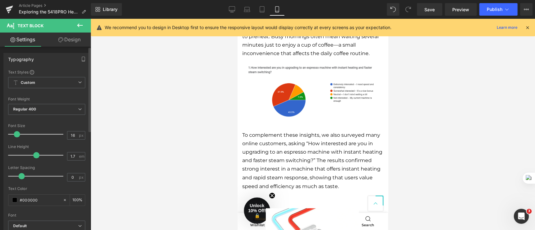
type input "15"
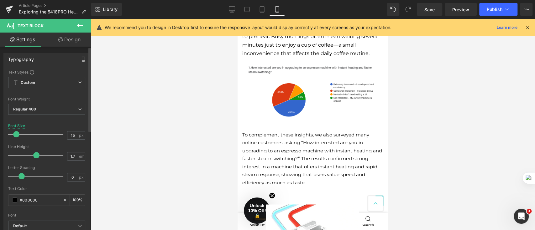
click at [17, 135] on span at bounding box center [16, 134] width 6 height 6
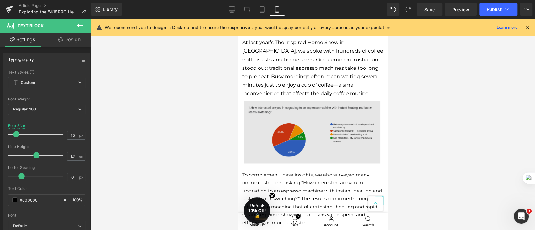
scroll to position [509, 0]
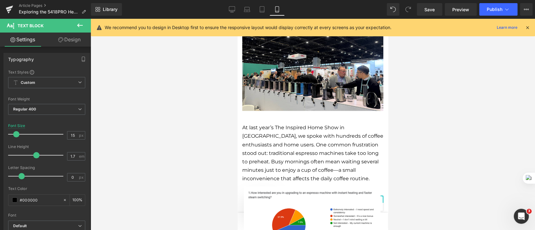
drag, startPoint x: 295, startPoint y: 138, endPoint x: 279, endPoint y: 137, distance: 16.3
click at [295, 137] on p "At last year’s The Inspired Home Show in [GEOGRAPHIC_DATA], we spoke with hundr…" at bounding box center [312, 154] width 141 height 60
type input "15"
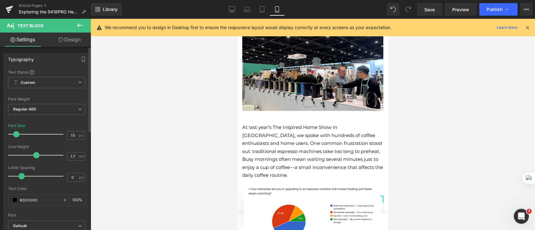
click at [15, 134] on span at bounding box center [16, 134] width 6 height 6
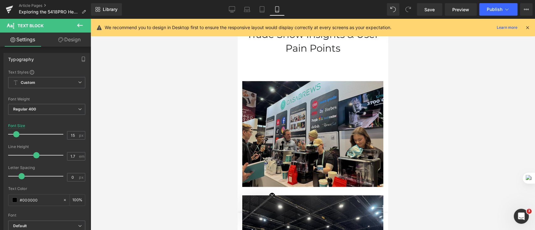
scroll to position [258, 0]
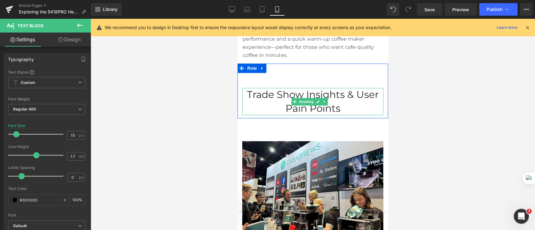
click at [345, 98] on h2 "Trade Show Insights & User Pain Points" at bounding box center [312, 101] width 141 height 27
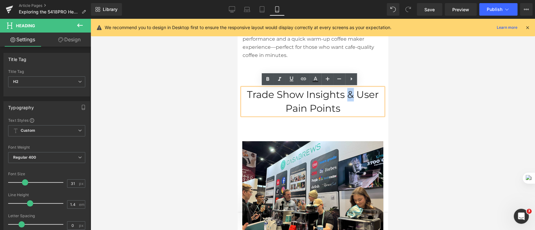
drag, startPoint x: 352, startPoint y: 96, endPoint x: 345, endPoint y: 96, distance: 6.9
click at [345, 96] on h2 "Trade Show Insights & User Pain Points" at bounding box center [312, 101] width 141 height 27
click at [340, 110] on h2 "Trade Show Insights & User Pain Points" at bounding box center [312, 101] width 141 height 27
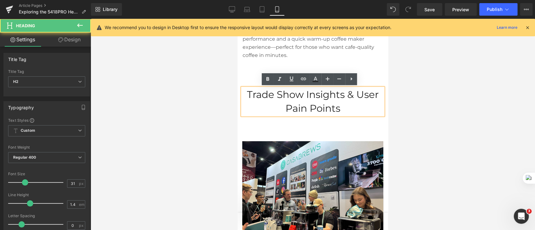
click at [213, 115] on div at bounding box center [313, 125] width 445 height 212
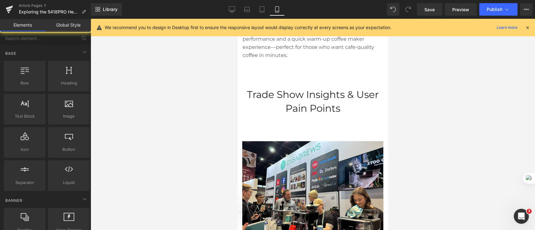
click at [335, 106] on h2 "Trade Show Insights & User Pain Points" at bounding box center [312, 101] width 141 height 27
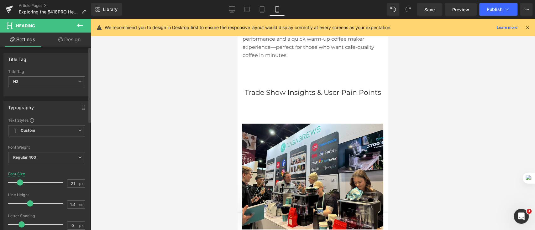
type input "20"
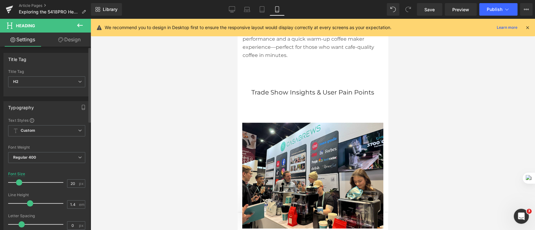
drag, startPoint x: 24, startPoint y: 183, endPoint x: 18, endPoint y: 185, distance: 5.8
click at [18, 185] on span at bounding box center [19, 183] width 6 height 6
click at [163, 167] on div at bounding box center [313, 125] width 445 height 212
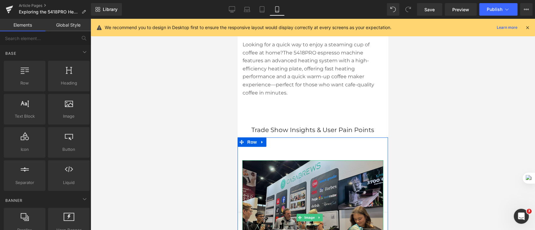
scroll to position [175, 0]
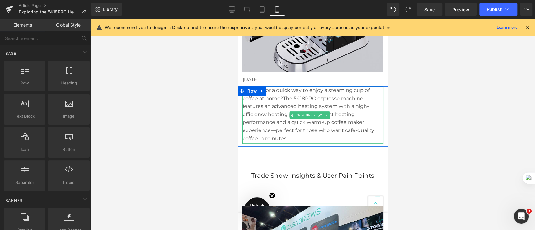
click at [340, 137] on p "Looking for a quick way to enjoy a steaming cup of coffee at home?The 5418PRO e…" at bounding box center [313, 115] width 141 height 56
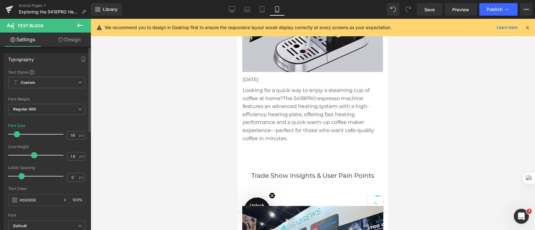
type input "15"
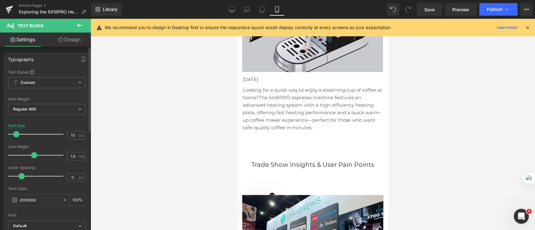
click at [15, 137] on div at bounding box center [37, 134] width 52 height 13
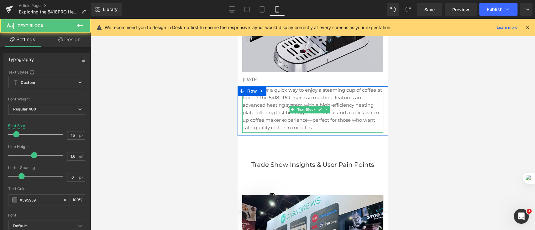
click at [334, 124] on p "Looking for a quick way to enjoy a steaming cup of coffee at home?The 5418PRO e…" at bounding box center [313, 109] width 141 height 45
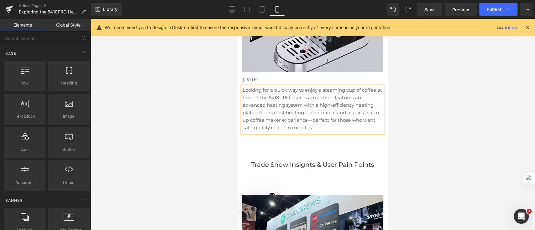
click at [177, 144] on div at bounding box center [313, 125] width 445 height 212
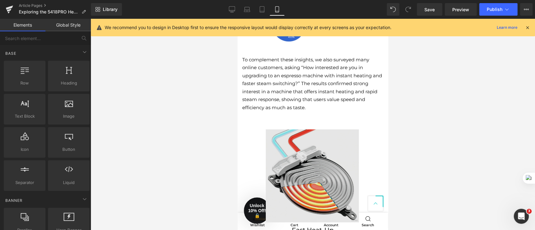
scroll to position [760, 0]
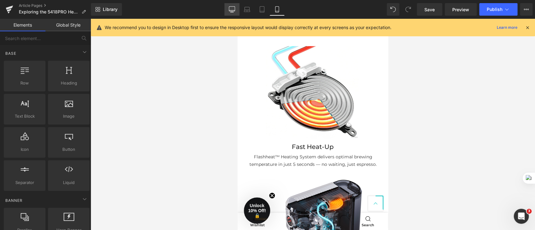
click at [229, 12] on icon at bounding box center [232, 9] width 6 height 6
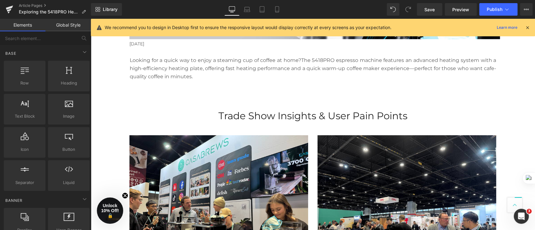
scroll to position [160, 0]
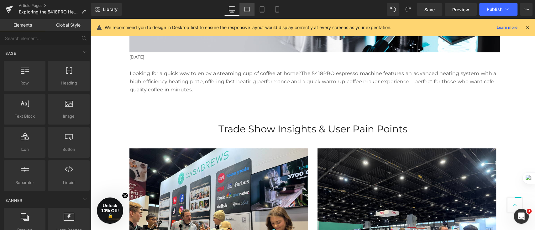
click at [251, 10] on link "Laptop" at bounding box center [247, 9] width 15 height 13
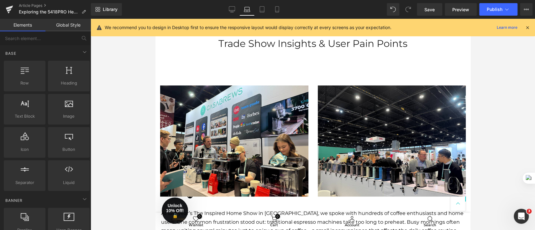
scroll to position [123, 0]
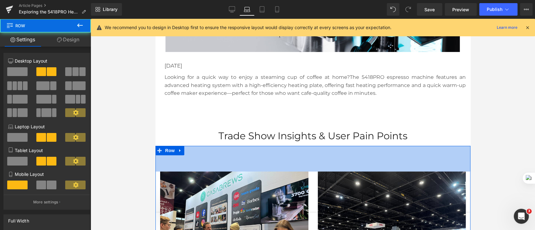
drag, startPoint x: 383, startPoint y: 152, endPoint x: 384, endPoint y: 145, distance: 6.7
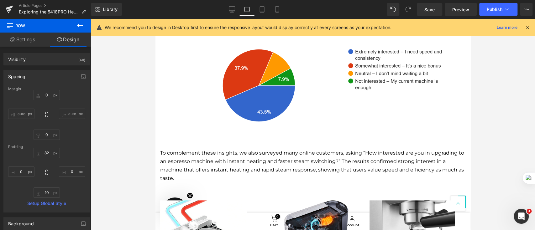
scroll to position [458, 0]
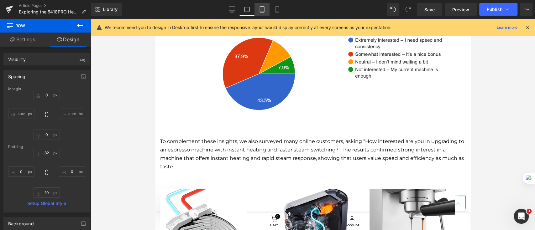
click at [264, 6] on link "Tablet" at bounding box center [262, 9] width 15 height 13
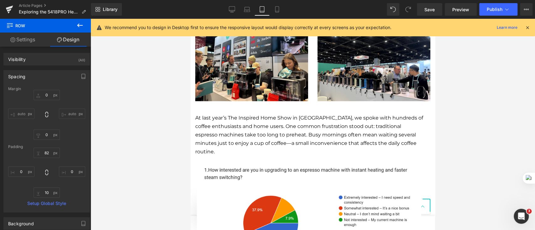
type input "0"
type input "43"
type input "0"
type input "10"
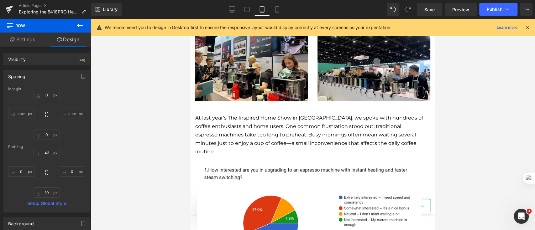
type input "0"
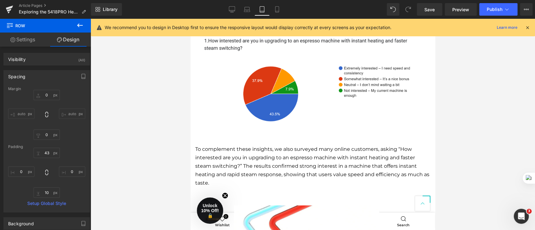
scroll to position [537, 0]
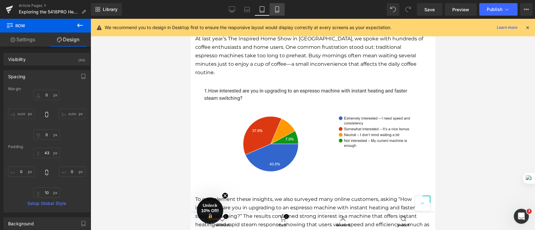
click at [278, 8] on icon at bounding box center [277, 9] width 6 height 6
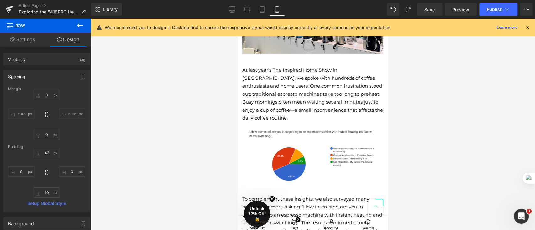
type input "0"
type input "73"
type input "0"
type input "10"
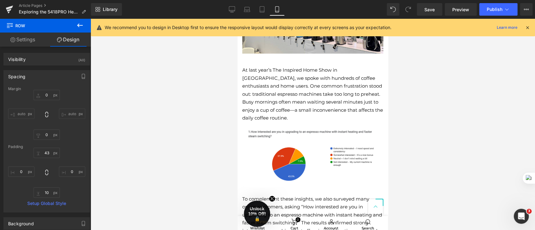
type input "0"
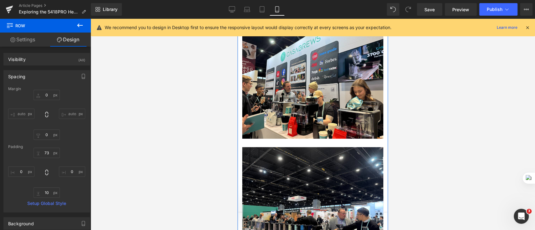
scroll to position [215, 0]
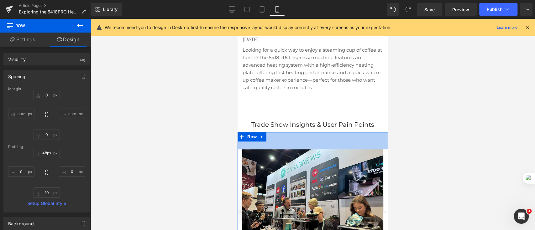
type input "47px"
drag, startPoint x: 325, startPoint y: 137, endPoint x: 327, endPoint y: 129, distance: 8.4
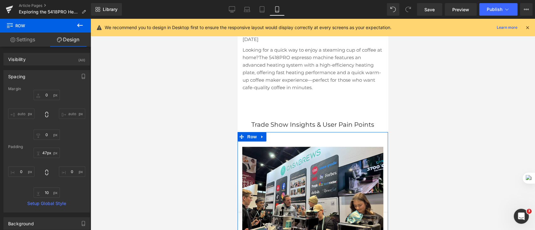
scroll to position [341, 0]
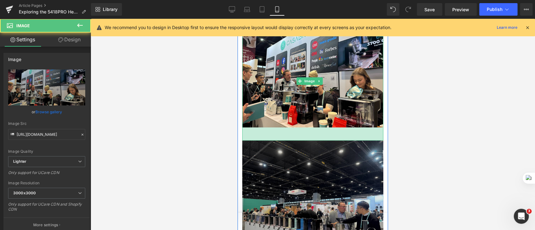
drag, startPoint x: 340, startPoint y: 130, endPoint x: 341, endPoint y: 135, distance: 5.0
click at [341, 135] on div "42px" at bounding box center [312, 134] width 141 height 13
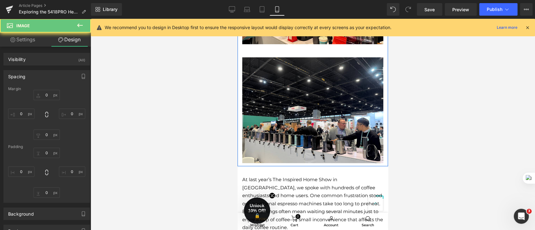
type input "0"
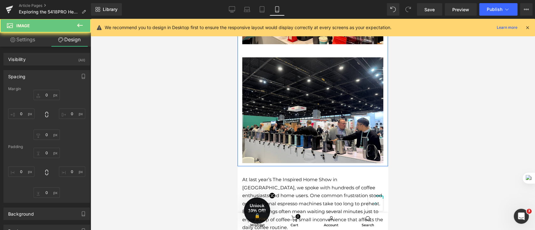
type input "0"
type input "41.9701"
type input "0"
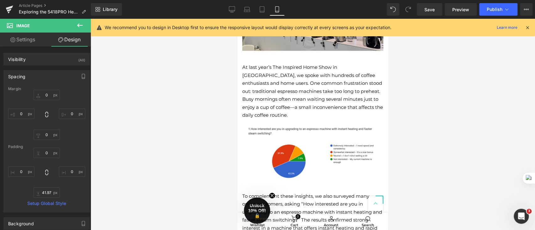
scroll to position [549, 0]
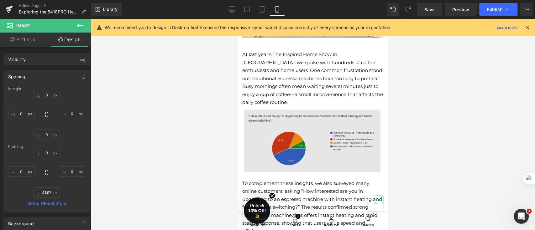
click at [338, 153] on img at bounding box center [312, 141] width 137 height 62
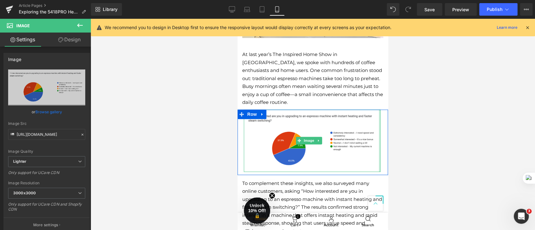
drag, startPoint x: 374, startPoint y: 156, endPoint x: 377, endPoint y: 156, distance: 3.2
click at [377, 156] on div "Image" at bounding box center [312, 141] width 146 height 62
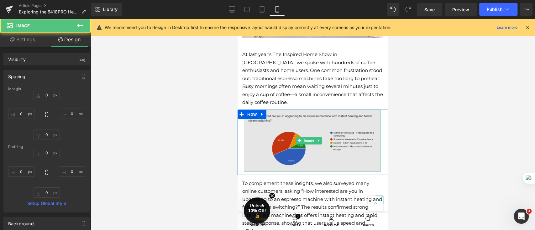
scroll to position [675, 0]
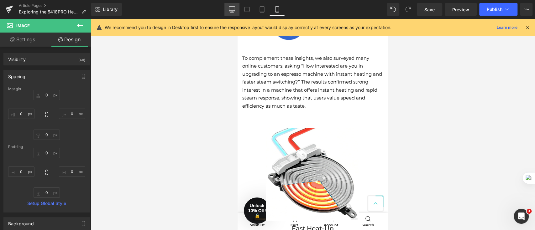
click at [233, 12] on icon at bounding box center [232, 9] width 6 height 6
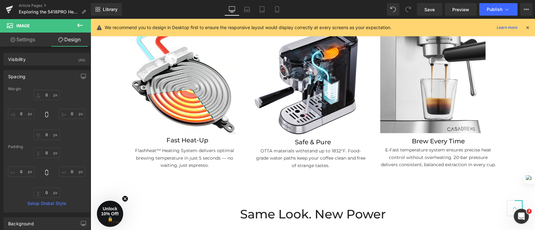
type input "0"
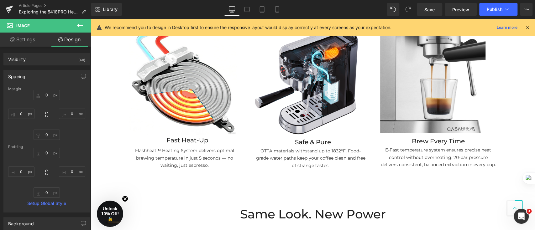
type input "0"
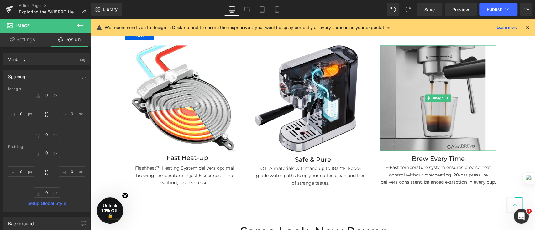
scroll to position [616, 0]
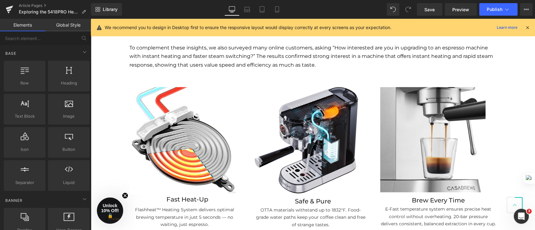
click at [528, 87] on div "Hero Banner 267px 87px Row AUGUST 28,2025 Text Block Row Looking for a quick wa…" at bounding box center [313, 82] width 445 height 1282
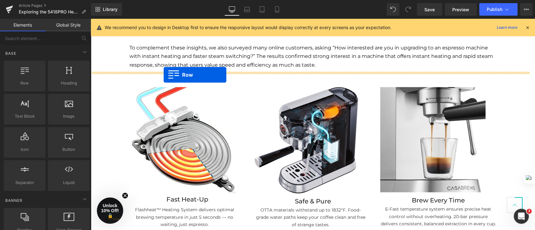
drag, startPoint x: 117, startPoint y: 96, endPoint x: 164, endPoint y: 75, distance: 51.2
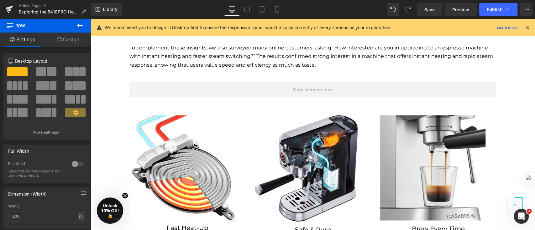
click at [112, 97] on div "Hero Banner 267px 87px Row AUGUST 28,2025 Text Block Row Looking for a quick wa…" at bounding box center [313, 96] width 445 height 1310
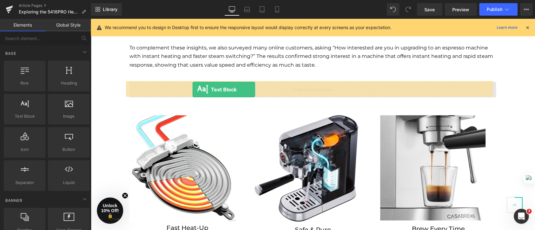
drag, startPoint x: 128, startPoint y: 125, endPoint x: 193, endPoint y: 90, distance: 74.1
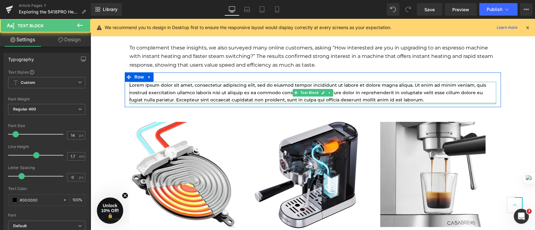
click at [414, 103] on div at bounding box center [312, 104] width 367 height 2
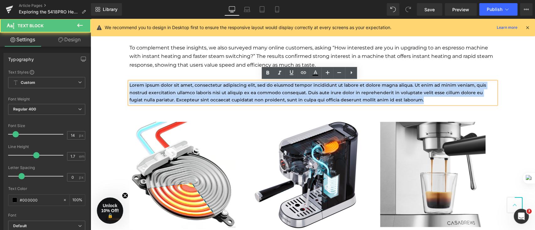
drag, startPoint x: 412, startPoint y: 99, endPoint x: 123, endPoint y: 84, distance: 289.5
click at [125, 84] on div "Lorem ipsum dolor sit amet, consectetur adipiscing elit, sed do eiusmod tempor …" at bounding box center [313, 93] width 376 height 22
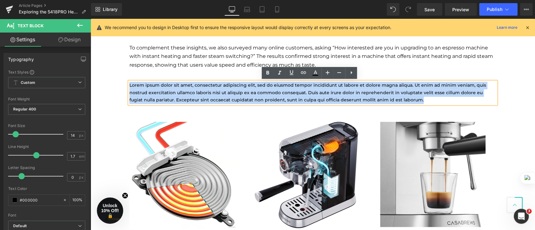
paste div
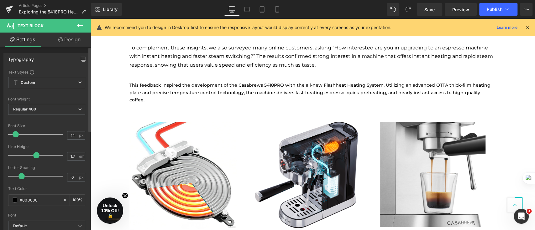
type input "15"
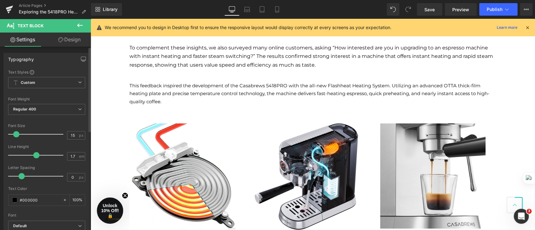
click at [16, 134] on span at bounding box center [16, 134] width 6 height 6
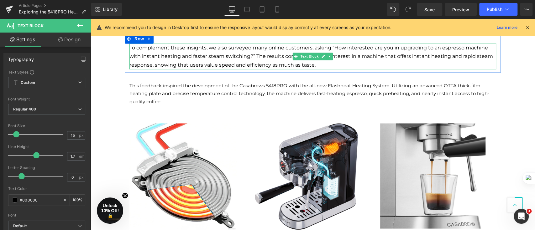
click at [193, 60] on p "To complement these insights, we also surveyed many online customers, asking “H…" at bounding box center [312, 57] width 367 height 26
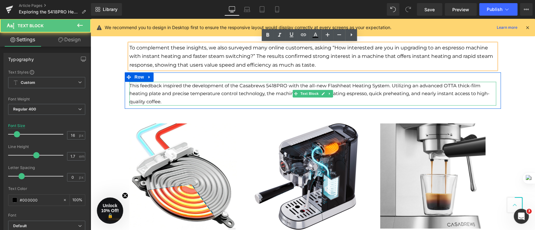
click at [183, 88] on p "This feedback inspired the development of the Casabrews 5418PRO with the all-ne…" at bounding box center [312, 94] width 367 height 24
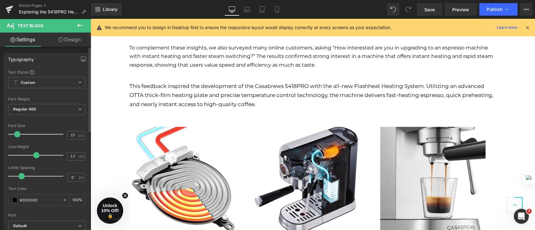
type input "16"
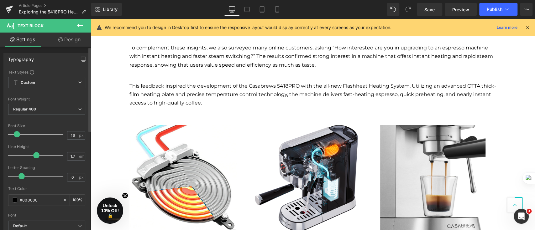
click at [16, 132] on span at bounding box center [17, 134] width 6 height 6
click at [102, 101] on div "Hero Banner 267px 87px Row AUGUST 28,2025 Text Block Row Looking for a quick wa…" at bounding box center [313, 101] width 445 height 1320
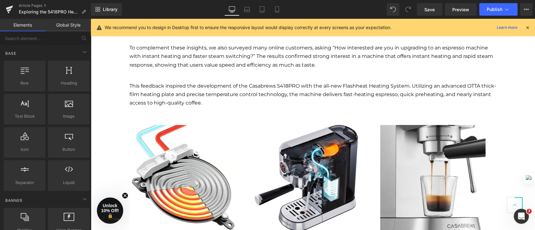
scroll to position [657, 0]
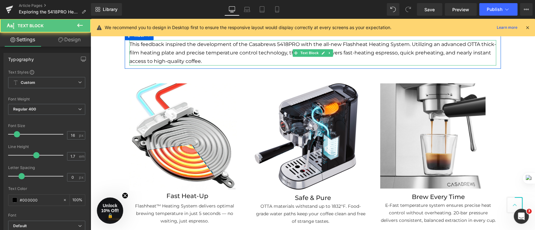
drag, startPoint x: 339, startPoint y: 44, endPoint x: 368, endPoint y: 45, distance: 29.2
click at [368, 45] on p "This feedback inspired the development of the Casabrews 5418PRO with the all-ne…" at bounding box center [312, 53] width 367 height 26
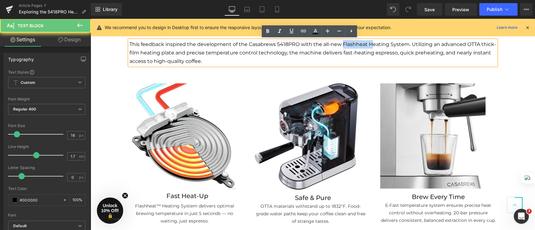
click at [366, 45] on p "This feedback inspired the development of the Casabrews 5418PRO with the all-ne…" at bounding box center [312, 53] width 367 height 26
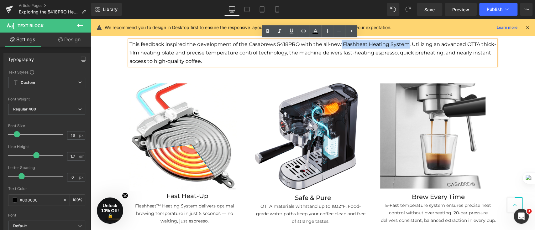
drag, startPoint x: 337, startPoint y: 44, endPoint x: 403, endPoint y: 45, distance: 65.5
click at [403, 45] on p "This feedback inspired the development of the Casabrews 5418PRO with the all-ne…" at bounding box center [312, 53] width 367 height 26
click at [383, 44] on p "This feedback inspired the development of the Casabrews 5418PRO with the all-ne…" at bounding box center [312, 53] width 367 height 26
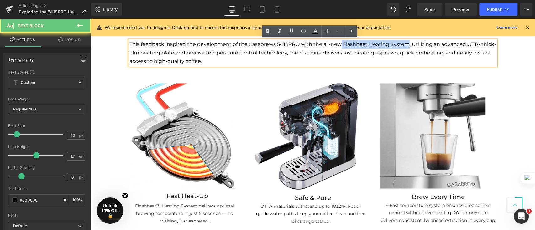
click at [384, 45] on p "This feedback inspired the development of the Casabrews 5418PRO with the all-ne…" at bounding box center [312, 53] width 367 height 26
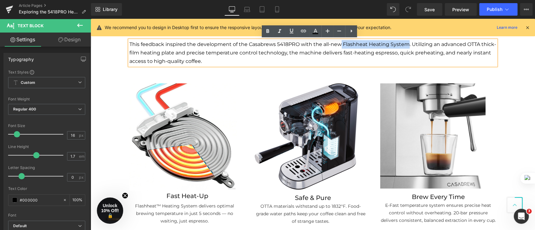
click at [379, 45] on p "This feedback inspired the development of the Casabrews 5418PRO with the all-ne…" at bounding box center [312, 53] width 367 height 26
click at [378, 53] on p "This feedback inspired the development of the Casabrews 5418PRO with the all-ne…" at bounding box center [312, 53] width 367 height 26
drag, startPoint x: 381, startPoint y: 45, endPoint x: 340, endPoint y: 44, distance: 41.4
click at [340, 44] on p "This feedback inspired the development of the Casabrews 5418PRO with the all-ne…" at bounding box center [312, 53] width 367 height 26
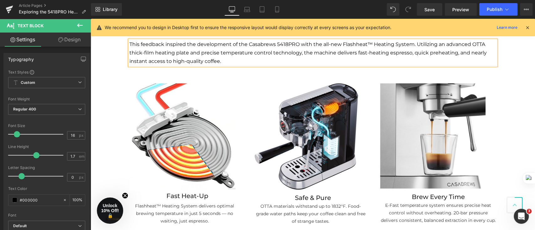
click at [517, 63] on div "Hero Banner 267px 87px Row AUGUST 28,2025 Text Block Row Looking for a quick wa…" at bounding box center [313, 60] width 445 height 1320
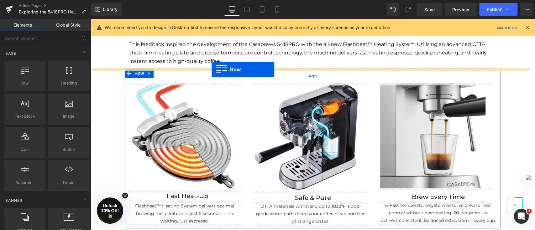
drag, startPoint x: 113, startPoint y: 94, endPoint x: 212, endPoint y: 70, distance: 102.1
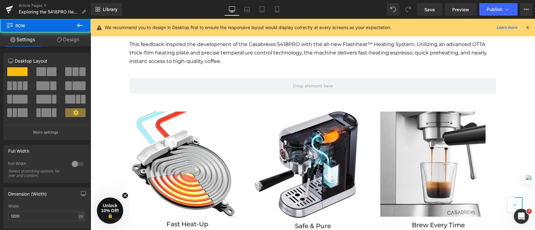
click at [102, 81] on div "Hero Banner 267px 87px Row AUGUST 28,2025 Text Block Row Looking for a quick wa…" at bounding box center [313, 74] width 445 height 1349
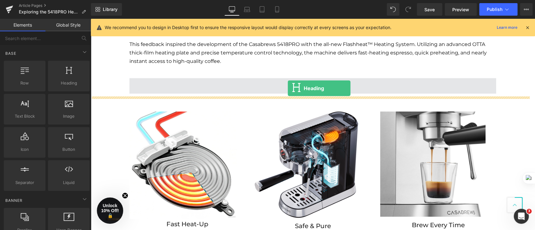
drag, startPoint x: 159, startPoint y: 92, endPoint x: 288, endPoint y: 88, distance: 128.6
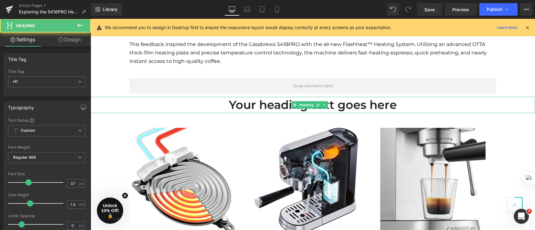
click at [284, 107] on h1 "Your heading text goes here" at bounding box center [313, 105] width 445 height 16
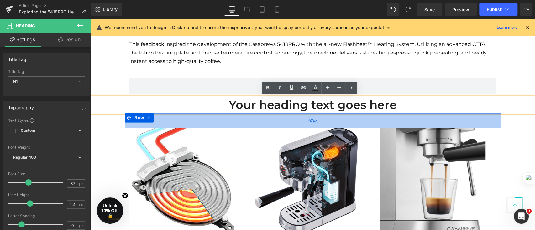
drag, startPoint x: 290, startPoint y: 120, endPoint x: 291, endPoint y: 114, distance: 5.7
click at [290, 120] on div "47px" at bounding box center [313, 120] width 376 height 15
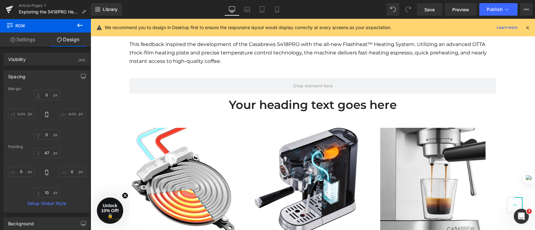
click at [108, 131] on div "Hero Banner 267px 87px Row AUGUST 28,2025 Text Block Row Looking for a quick wa…" at bounding box center [313, 82] width 445 height 1365
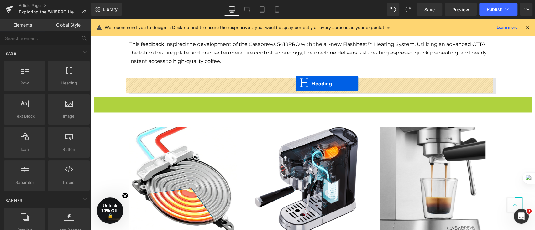
drag, startPoint x: 294, startPoint y: 104, endPoint x: 296, endPoint y: 83, distance: 20.5
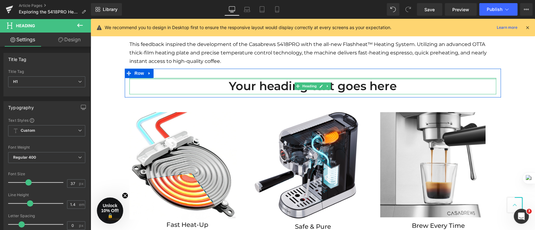
click at [406, 87] on h1 "Your heading text goes here" at bounding box center [312, 86] width 367 height 16
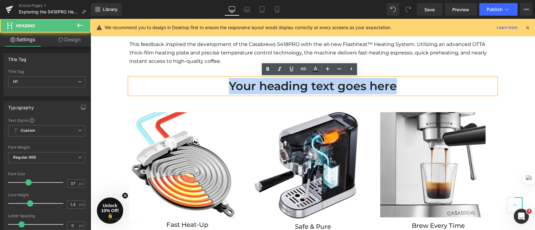
drag, startPoint x: 405, startPoint y: 87, endPoint x: 214, endPoint y: 82, distance: 191.3
click at [216, 82] on h1 "Your heading text goes here" at bounding box center [312, 86] width 367 height 16
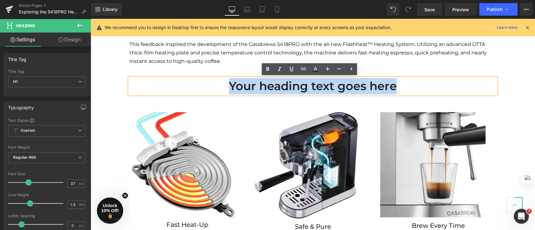
paste div
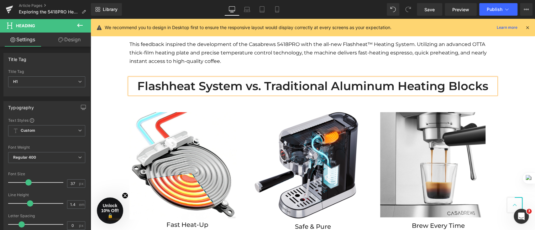
click at [257, 87] on h1 "Flashheat System vs. Traditional Aluminum Heating Blocks" at bounding box center [312, 86] width 367 height 16
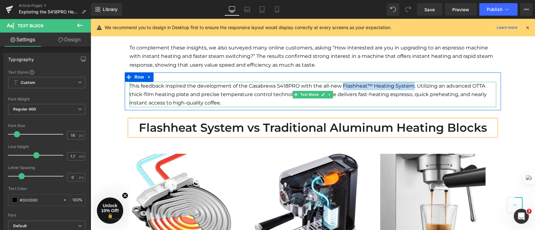
drag, startPoint x: 338, startPoint y: 83, endPoint x: 408, endPoint y: 85, distance: 70.6
click at [408, 85] on p "This feedback inspired the development of the Casabrews 5418PRO with the all-ne…" at bounding box center [312, 95] width 367 height 26
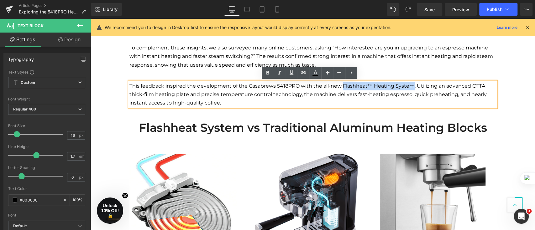
copy p "Flashheat™ Heating System"
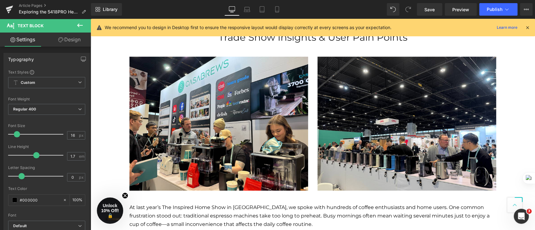
scroll to position [156, 0]
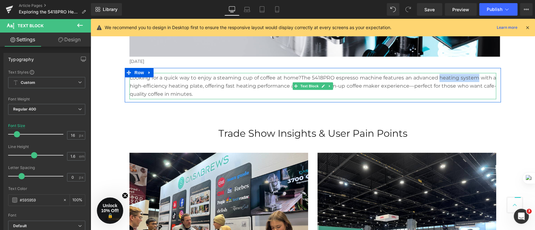
drag, startPoint x: 436, startPoint y: 77, endPoint x: 475, endPoint y: 78, distance: 38.3
click at [475, 78] on p "Looking for a quick way to enjoy a steaming cup of coffee at home?The 5418PRO e…" at bounding box center [313, 86] width 367 height 24
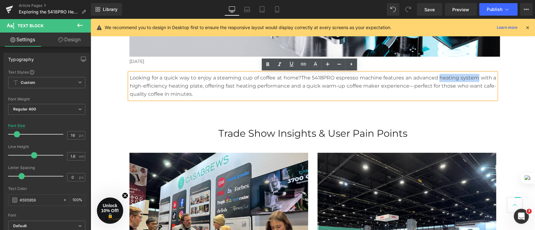
paste div
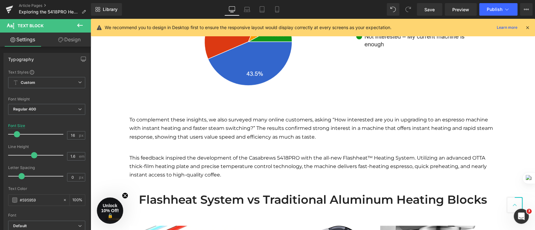
scroll to position [627, 0]
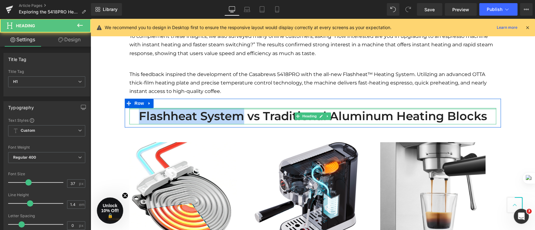
drag, startPoint x: 155, startPoint y: 114, endPoint x: 130, endPoint y: 112, distance: 24.5
click at [130, 112] on h1 "Flashheat System vs Traditional Aluminum Heating Blocks" at bounding box center [312, 116] width 367 height 16
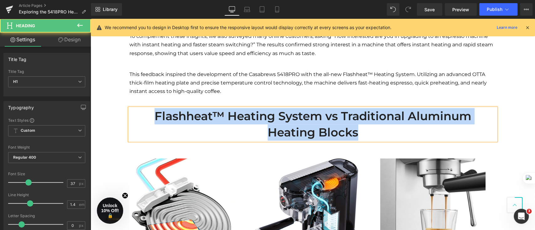
drag, startPoint x: 375, startPoint y: 138, endPoint x: 136, endPoint y: 117, distance: 240.1
click at [136, 118] on h1 "Flashheat™ Heating System vs Traditional Aluminum Heating Blocks" at bounding box center [312, 124] width 367 height 33
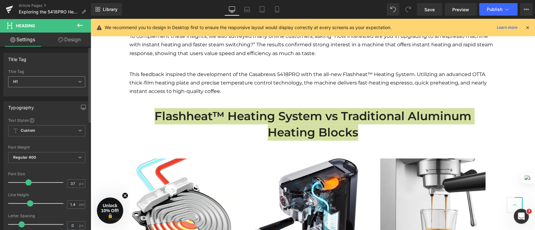
click at [61, 82] on span "H1" at bounding box center [46, 82] width 77 height 11
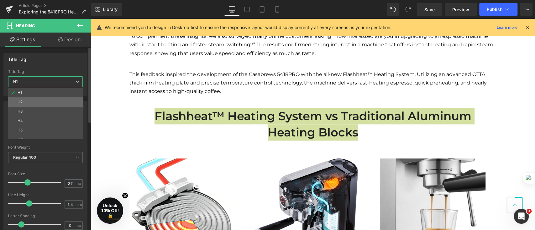
click at [55, 101] on li "H2" at bounding box center [46, 102] width 77 height 9
type input "29"
type input "100"
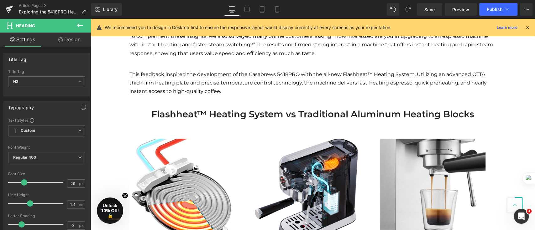
click at [193, 116] on h2 "Flashheat™ Heating System vs Traditional Aluminum Heating Blocks" at bounding box center [312, 114] width 367 height 13
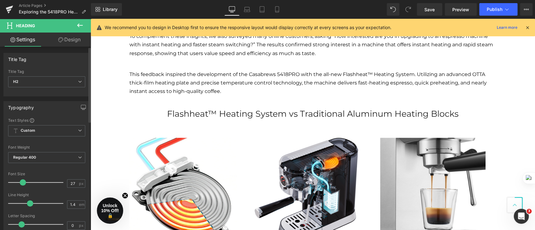
drag, startPoint x: 23, startPoint y: 183, endPoint x: 35, endPoint y: 177, distance: 14.2
click at [22, 183] on span at bounding box center [23, 183] width 6 height 6
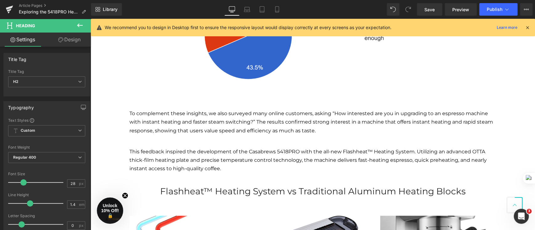
scroll to position [585, 0]
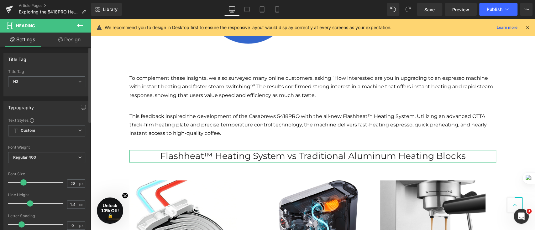
type input "29"
click at [25, 182] on span at bounding box center [24, 183] width 6 height 6
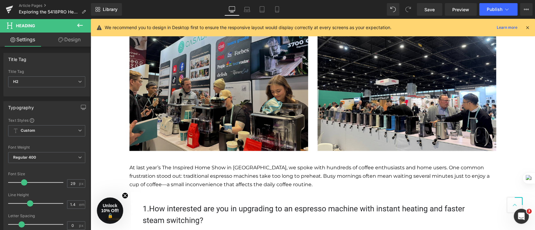
scroll to position [209, 0]
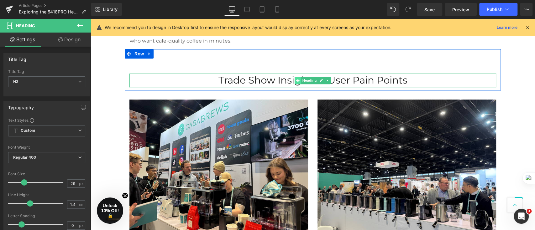
click at [296, 81] on icon at bounding box center [297, 81] width 3 height 4
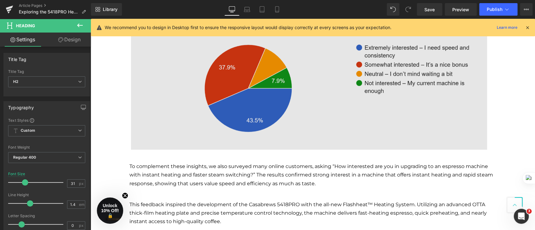
scroll to position [585, 0]
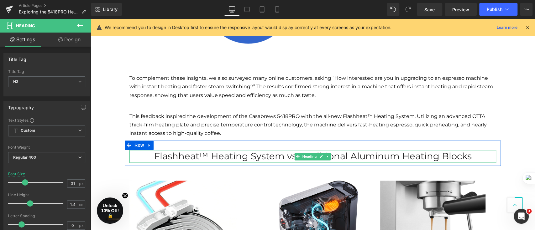
click at [249, 158] on h2 "Flashheat™ Heating System vs Traditional Aluminum Heating Blocks" at bounding box center [312, 156] width 367 height 13
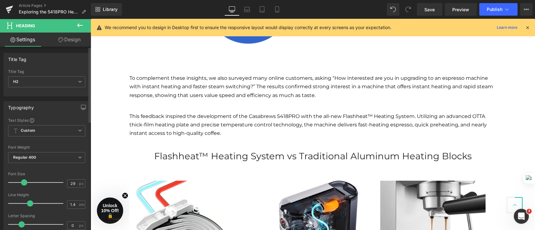
type input "30"
click at [25, 183] on span at bounding box center [24, 183] width 6 height 6
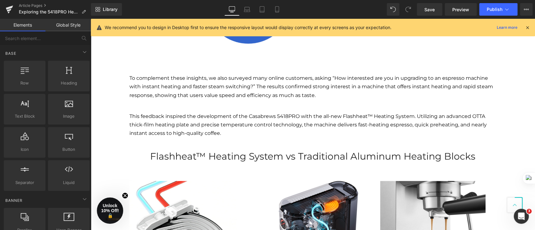
click at [105, 135] on div "Hero Banner 267px 87px Row AUGUST 28,2025 Text Block Row Looking for a quick wa…" at bounding box center [313, 145] width 445 height 1346
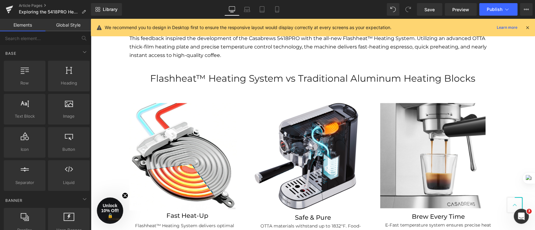
scroll to position [627, 0]
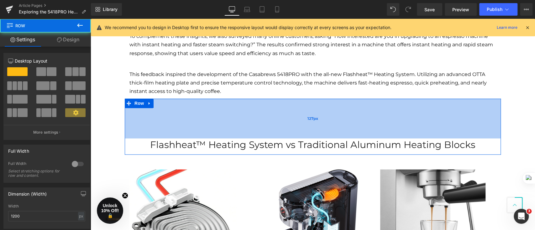
drag, startPoint x: 317, startPoint y: 104, endPoint x: 314, endPoint y: 135, distance: 31.2
click at [314, 135] on div "127px" at bounding box center [313, 119] width 376 height 40
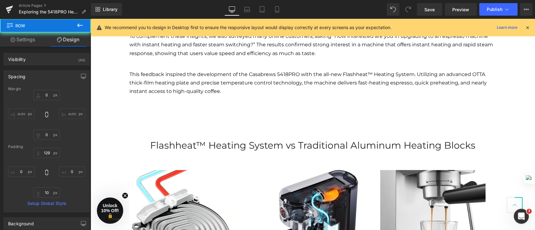
click at [510, 94] on div "Hero Banner 267px 87px Row AUGUST 28,2025 Text Block Row Looking for a quick wa…" at bounding box center [313, 118] width 445 height 1377
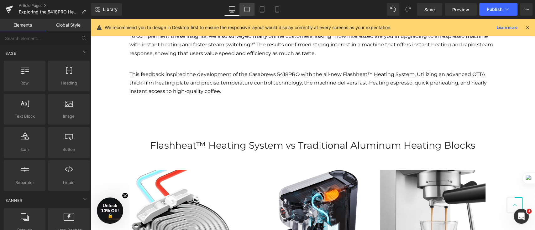
click at [245, 10] on icon at bounding box center [247, 11] width 6 height 2
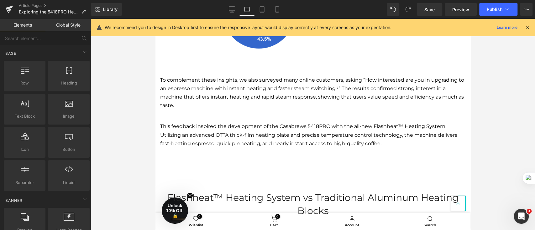
scroll to position [478, 0]
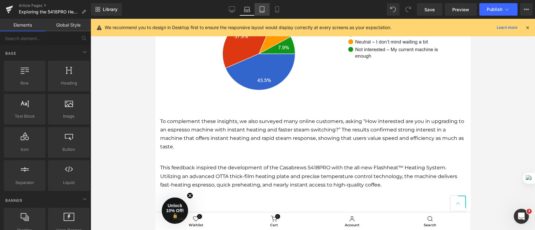
click at [265, 10] on link "Tablet" at bounding box center [262, 9] width 15 height 13
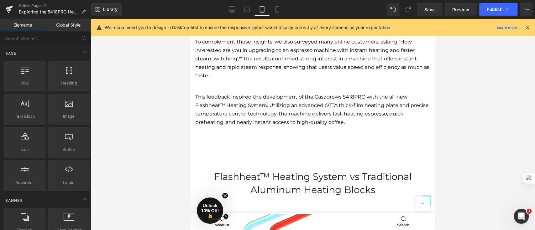
scroll to position [732, 0]
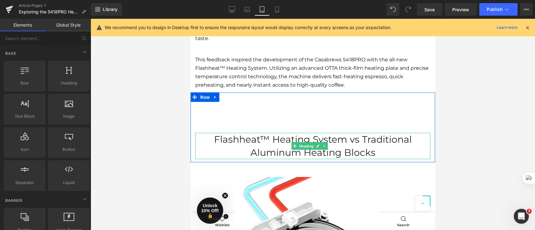
click at [364, 134] on h2 "Flashheat™ Heating System vs Traditional Aluminum Heating Blocks" at bounding box center [312, 146] width 235 height 26
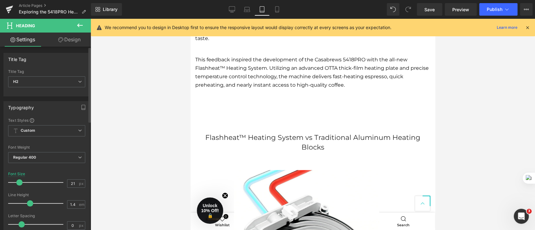
type input "20"
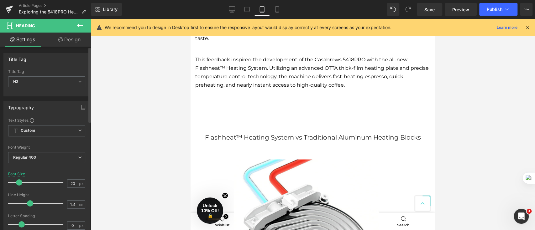
drag, startPoint x: 21, startPoint y: 182, endPoint x: 16, endPoint y: 184, distance: 5.6
click at [16, 184] on div at bounding box center [37, 183] width 52 height 13
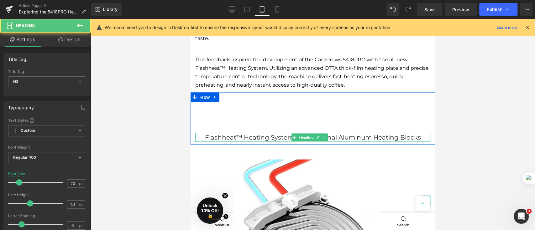
click at [289, 133] on h2 "Flashheat™ Heating System vs Traditional Aluminum Heating Blocks" at bounding box center [312, 137] width 235 height 9
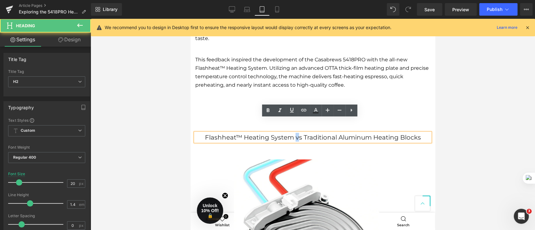
drag, startPoint x: 297, startPoint y: 124, endPoint x: 292, endPoint y: 124, distance: 5.1
click at [292, 133] on h2 "Flashheat™ Heating System vs Traditional Aluminum Heating Blocks" at bounding box center [312, 137] width 235 height 9
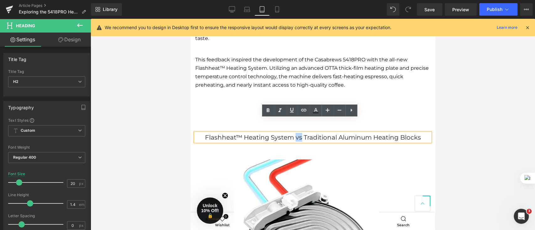
click at [293, 133] on h2 "Flashheat™ Heating System vs Traditional Aluminum Heating Blocks" at bounding box center [312, 137] width 235 height 9
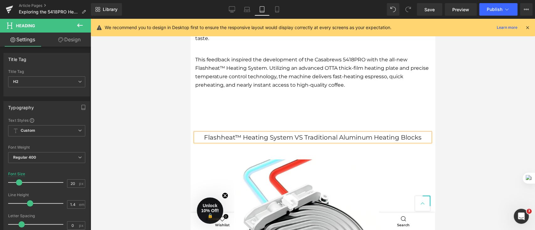
click at [353, 104] on div "Flashheat™ Heating System VS Traditional Aluminum Heating Blocks Heading Row 12…" at bounding box center [313, 118] width 245 height 52
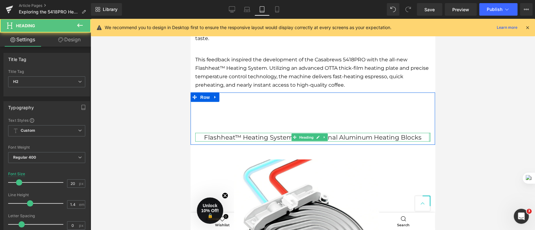
click at [425, 133] on div "Flashheat™ Heating System VS Traditional Aluminum Heating Blocks Heading" at bounding box center [313, 137] width 245 height 9
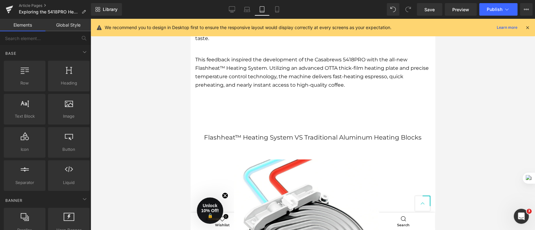
click at [470, 130] on div at bounding box center [313, 125] width 445 height 212
click at [276, 9] on icon at bounding box center [277, 9] width 6 height 6
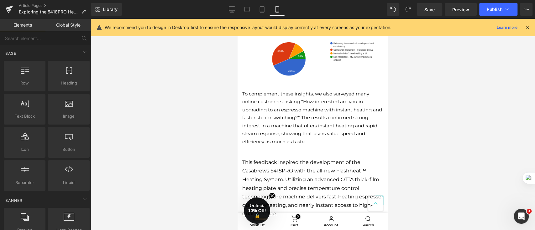
scroll to position [722, 0]
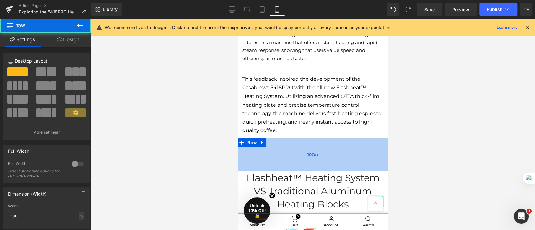
drag, startPoint x: 337, startPoint y: 149, endPoint x: 338, endPoint y: 145, distance: 3.5
click at [338, 145] on div "107px" at bounding box center [313, 155] width 151 height 34
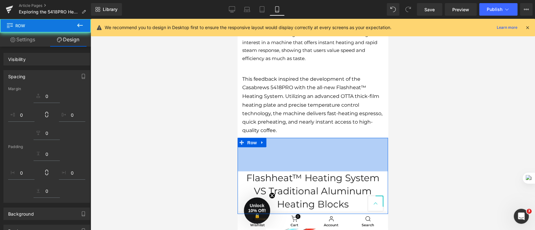
click at [338, 182] on h2 "Flashheat™ Heating System VS Traditional Aluminum Heating Blocks" at bounding box center [312, 192] width 141 height 40
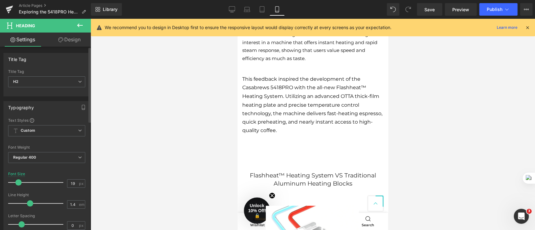
type input "20"
drag, startPoint x: 24, startPoint y: 184, endPoint x: 18, endPoint y: 186, distance: 5.9
click at [18, 186] on div at bounding box center [37, 183] width 52 height 13
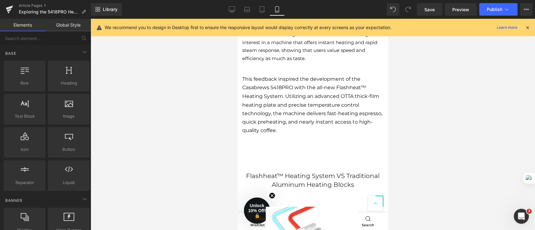
click at [458, 151] on div at bounding box center [313, 125] width 445 height 212
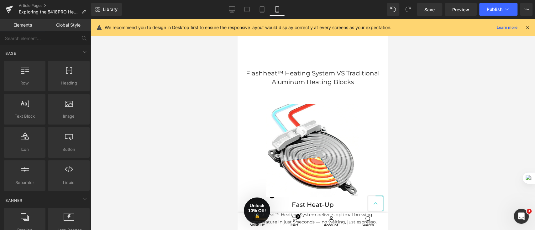
scroll to position [848, 0]
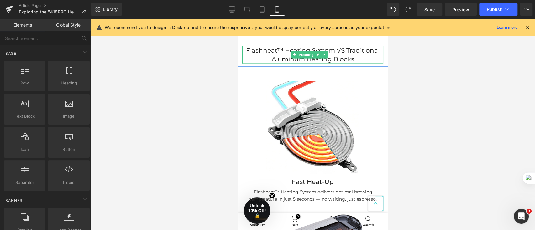
click at [332, 47] on h2 "Flashheat™ Heating System VS Traditional Aluminum Heating Blocks" at bounding box center [312, 55] width 141 height 18
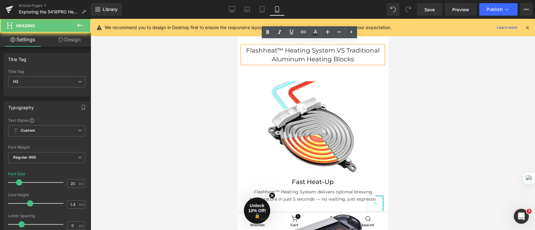
click at [334, 46] on h2 "Flashheat™ Heating System VS Traditional Aluminum Heating Blocks" at bounding box center [312, 55] width 141 height 18
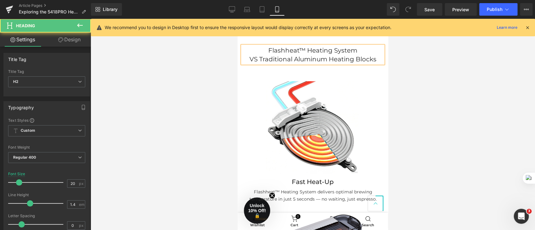
drag, startPoint x: 256, startPoint y: 54, endPoint x: 260, endPoint y: 56, distance: 4.1
click at [256, 55] on h2 "VS Traditional Aluminum Heating Blocks" at bounding box center [312, 59] width 141 height 9
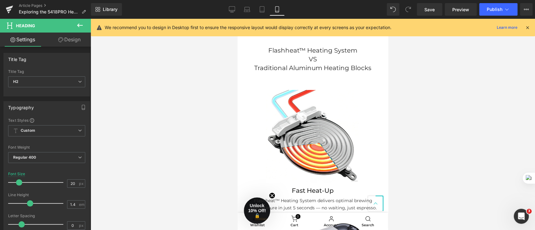
click at [434, 60] on div at bounding box center [313, 125] width 445 height 212
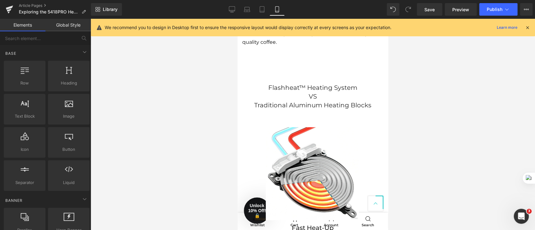
scroll to position [764, 0]
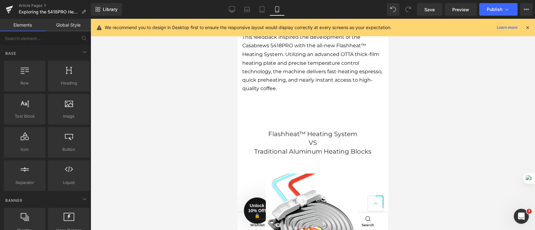
click at [507, 121] on div at bounding box center [313, 125] width 445 height 212
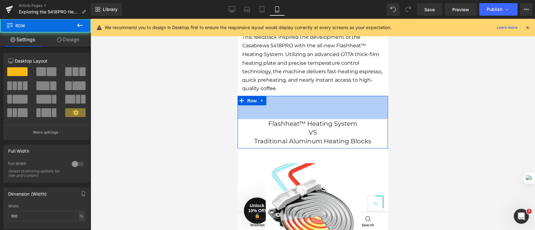
drag, startPoint x: 355, startPoint y: 100, endPoint x: 360, endPoint y: 90, distance: 11.5
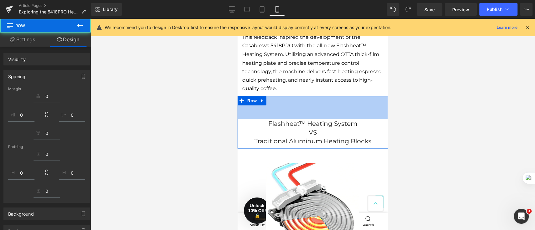
click at [454, 111] on div at bounding box center [313, 125] width 445 height 212
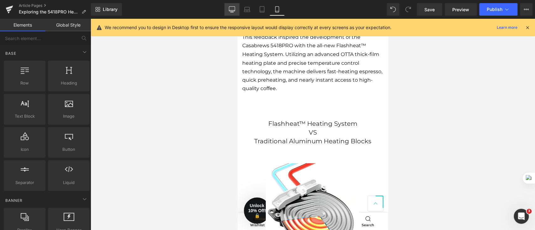
drag, startPoint x: 232, startPoint y: 9, endPoint x: 236, endPoint y: 12, distance: 4.7
click at [232, 9] on icon at bounding box center [232, 9] width 6 height 6
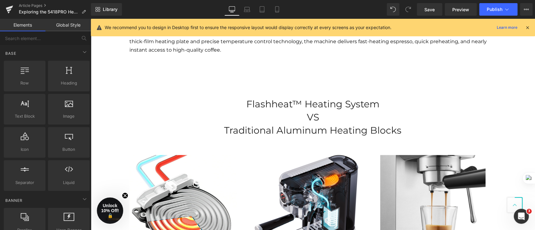
scroll to position [623, 0]
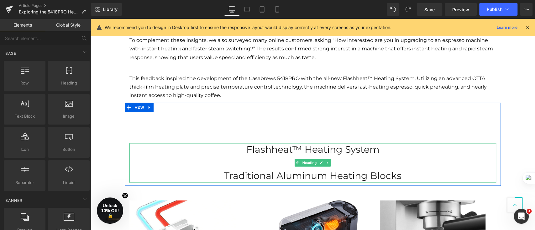
click at [264, 161] on h2 "VS" at bounding box center [312, 162] width 367 height 13
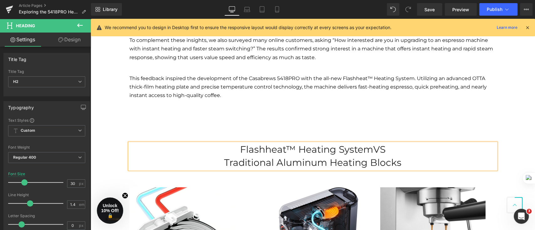
click at [224, 162] on h2 "Traditional Aluminum Heating Blocks" at bounding box center [312, 162] width 367 height 13
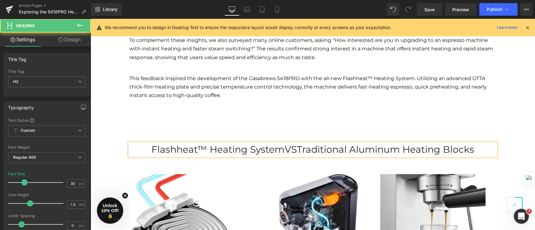
click at [369, 123] on div "Flashheat™ Heating System VS Traditional Aluminum Heating Blocks Heading Row 74…" at bounding box center [313, 131] width 376 height 57
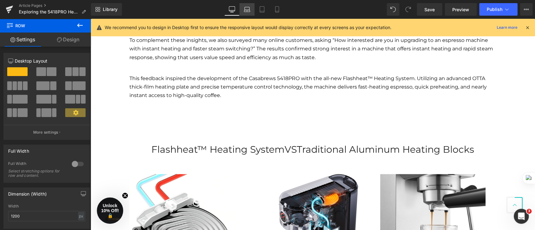
drag, startPoint x: 246, startPoint y: 13, endPoint x: 251, endPoint y: 11, distance: 4.7
click at [246, 13] on link "Laptop" at bounding box center [247, 9] width 15 height 13
type input "100"
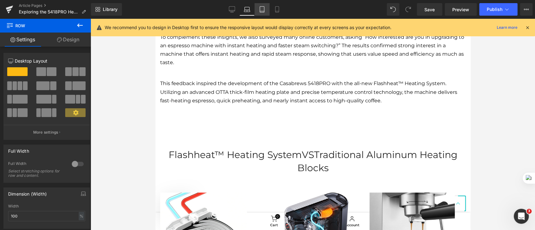
click at [263, 11] on icon at bounding box center [262, 11] width 4 height 0
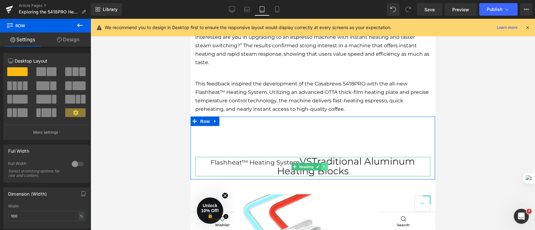
click at [323, 163] on link at bounding box center [324, 167] width 7 height 8
click at [356, 158] on h2 "Flashheat™ Heating System VS Traditional Aluminum Heating Blocks" at bounding box center [312, 166] width 235 height 19
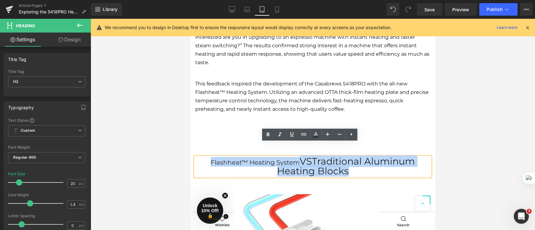
drag, startPoint x: 359, startPoint y: 158, endPoint x: 206, endPoint y: 145, distance: 153.9
click at [206, 157] on h2 "Flashheat™ Heating System VS Traditional Aluminum Heating Blocks" at bounding box center [312, 166] width 235 height 19
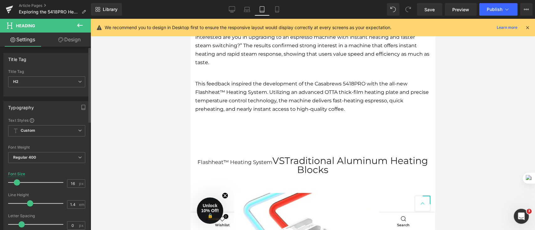
click at [18, 182] on span at bounding box center [17, 183] width 6 height 6
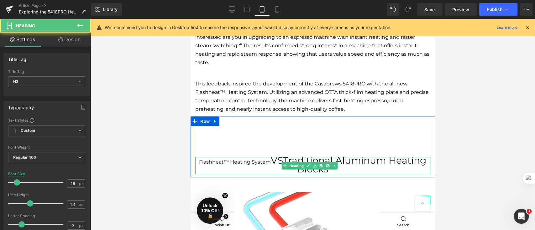
click at [252, 157] on h2 "Flashheat™ Heating System VS Traditional Aluminum Heating Blocks" at bounding box center [312, 165] width 235 height 17
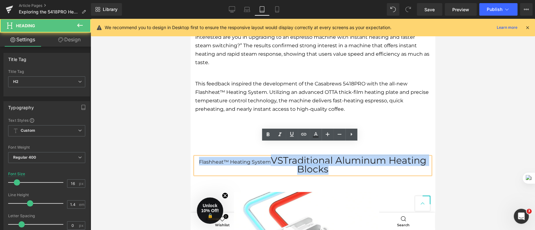
drag, startPoint x: 346, startPoint y: 159, endPoint x: 197, endPoint y: 147, distance: 149.7
click at [197, 157] on h2 "Flashheat™ Heating System VS Traditional Aluminum Heating Blocks" at bounding box center [312, 165] width 235 height 17
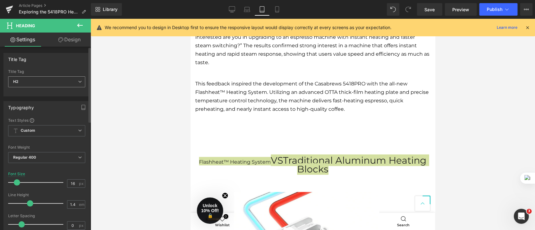
click at [61, 82] on span "H2" at bounding box center [46, 82] width 77 height 11
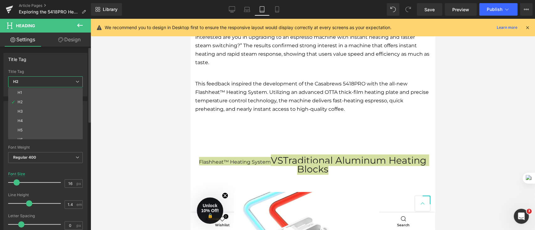
drag, startPoint x: 57, startPoint y: 92, endPoint x: 58, endPoint y: 87, distance: 5.7
click at [57, 92] on li "H1" at bounding box center [46, 92] width 77 height 9
type input "37"
type input "100"
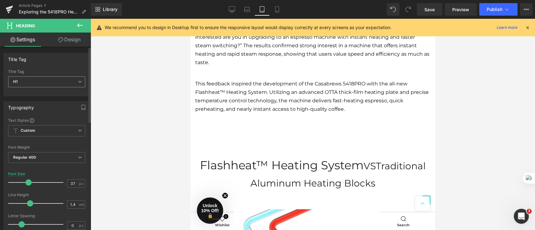
click at [57, 82] on span "H1" at bounding box center [46, 82] width 77 height 11
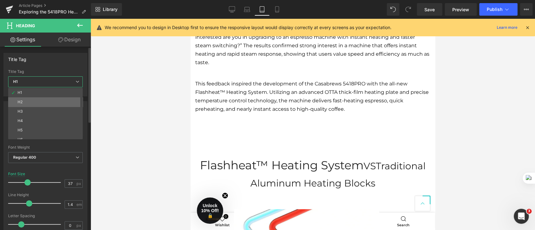
click at [57, 99] on li "H2" at bounding box center [46, 102] width 77 height 9
type input "16"
type input "100"
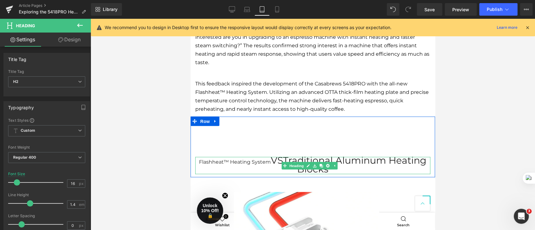
click at [270, 157] on h2 "Flashheat™ Heating System VS Traditional Aluminum Heating Blocks" at bounding box center [312, 165] width 235 height 17
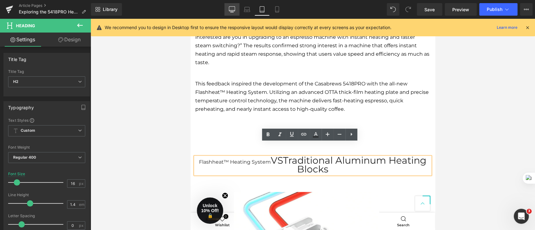
click at [233, 12] on link "Desktop" at bounding box center [232, 9] width 15 height 13
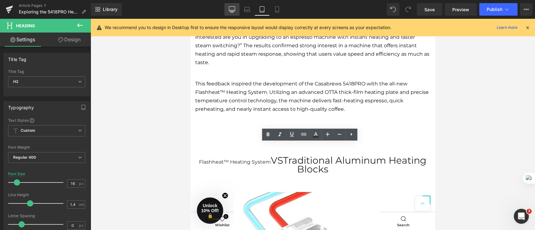
type input "30"
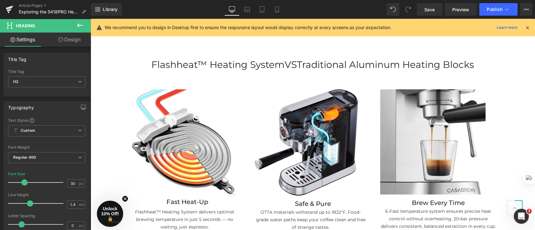
scroll to position [623, 0]
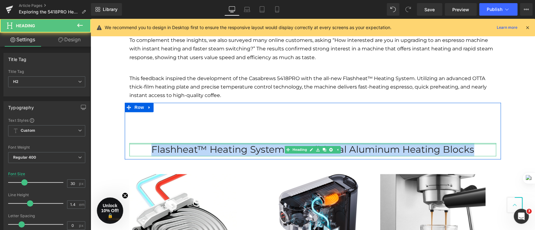
drag, startPoint x: 480, startPoint y: 149, endPoint x: 123, endPoint y: 143, distance: 357.8
click at [125, 143] on div "Flashheat™ Heating System VS Traditional Aluminum Heating Blocks Heading Row 74…" at bounding box center [313, 131] width 376 height 57
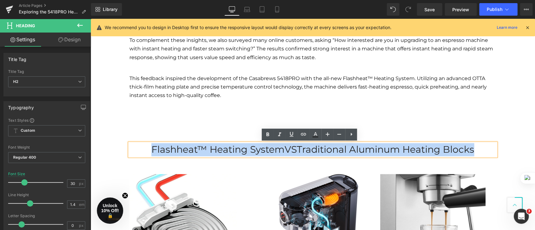
copy h2 "Flashheat™ Heating System VS Traditional Aluminum Heating Blocks"
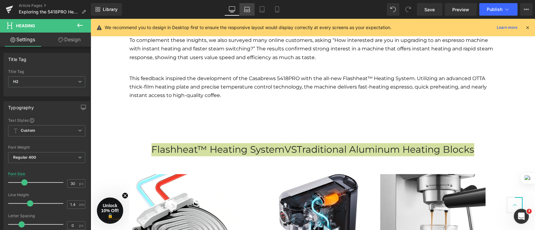
click at [249, 12] on icon at bounding box center [247, 9] width 6 height 6
type input "100"
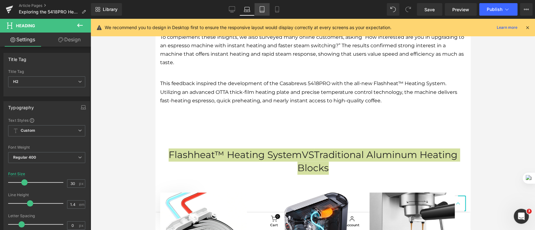
click at [263, 10] on icon at bounding box center [262, 9] width 6 height 6
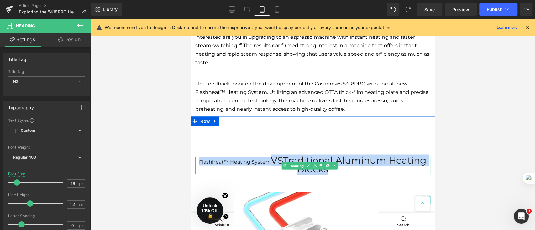
click at [347, 157] on h2 "Flashheat™ Heating System VS Traditional Aluminum Heating Blocks" at bounding box center [312, 165] width 235 height 17
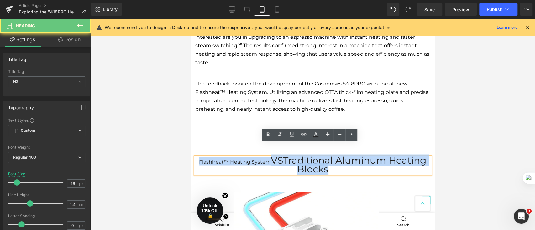
drag, startPoint x: 364, startPoint y: 158, endPoint x: 202, endPoint y: 145, distance: 162.3
click at [204, 157] on h2 "Flashheat™ Heating System VS Traditional Aluminum Heating Blocks" at bounding box center [312, 165] width 235 height 17
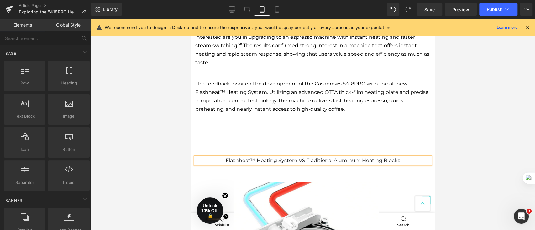
click at [146, 132] on div at bounding box center [313, 125] width 445 height 212
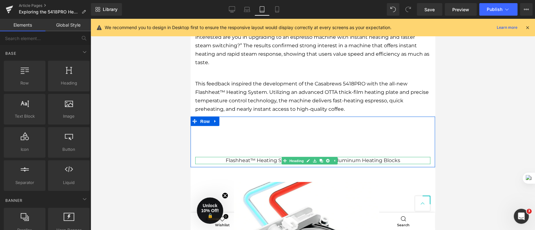
drag, startPoint x: 344, startPoint y: 144, endPoint x: 346, endPoint y: 149, distance: 5.2
click at [344, 157] on div "Flashheat™ Heating System VS Traditional Aluminum Heating Blocks Heading" at bounding box center [312, 160] width 235 height 7
click at [346, 157] on h2 "Flashheat™ Heating System VS Traditional Aluminum Heating Blocks" at bounding box center [312, 160] width 235 height 7
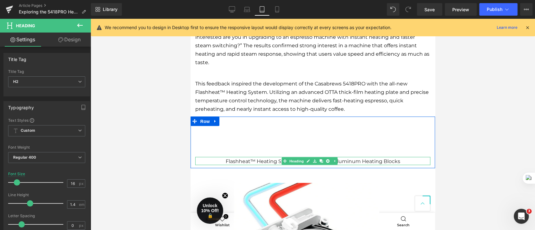
click at [263, 158] on h2 "Flashheat™ Heating System VS Traditional Aluminum Heating Blocks" at bounding box center [312, 161] width 235 height 7
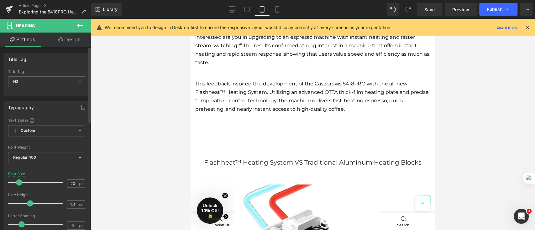
click at [16, 182] on span at bounding box center [19, 183] width 6 height 6
click at [282, 10] on link "Mobile" at bounding box center [277, 9] width 15 height 13
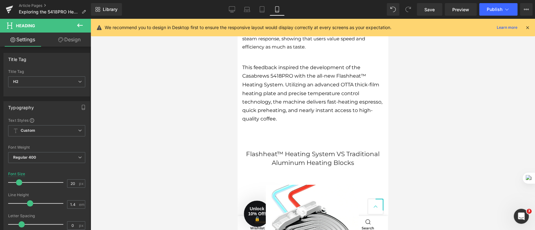
scroll to position [735, 0]
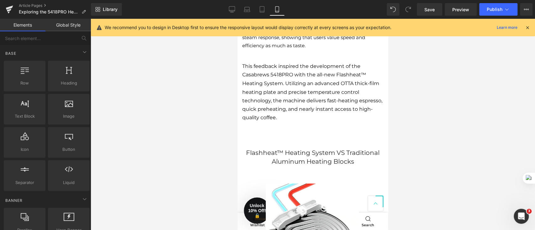
click at [456, 137] on div at bounding box center [313, 125] width 445 height 212
click at [235, 7] on icon at bounding box center [232, 9] width 6 height 5
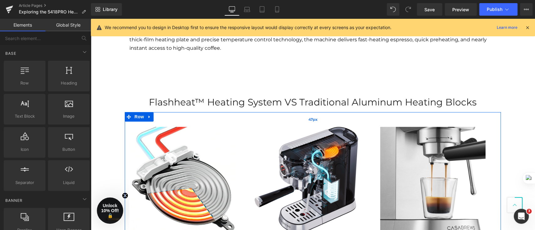
scroll to position [669, 0]
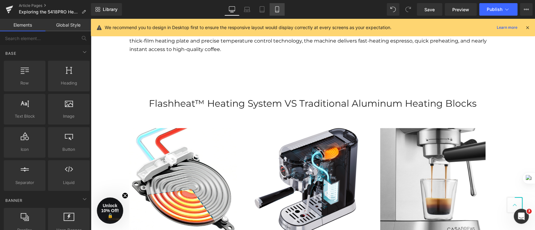
click at [278, 7] on icon at bounding box center [276, 10] width 3 height 6
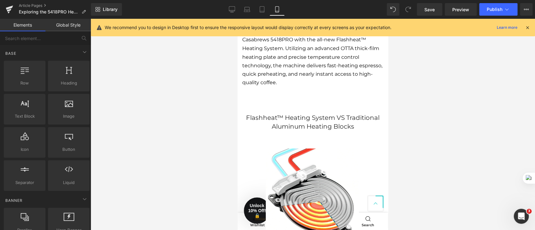
scroll to position [753, 0]
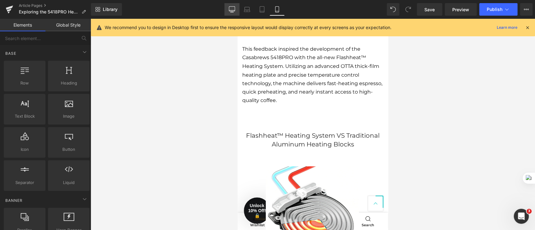
click at [232, 8] on icon at bounding box center [232, 9] width 6 height 6
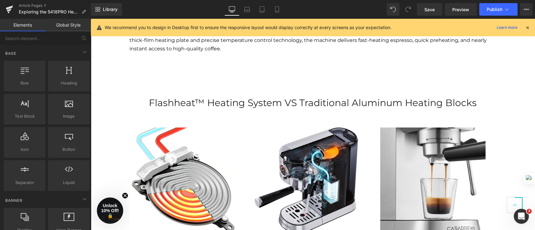
scroll to position [669, 0]
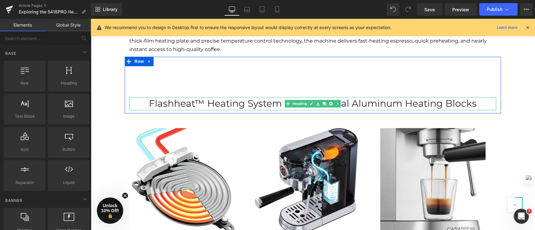
click at [477, 103] on h2 "Flashheat™ Heating System VS Traditional Aluminum Heating Blocks" at bounding box center [312, 103] width 367 height 13
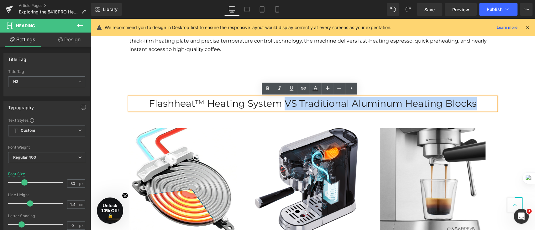
drag, startPoint x: 478, startPoint y: 103, endPoint x: 281, endPoint y: 108, distance: 196.7
click at [281, 108] on h2 "Flashheat™ Heating System VS Traditional Aluminum Heating Blocks" at bounding box center [312, 103] width 367 height 13
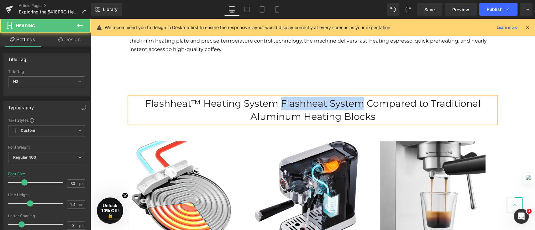
drag, startPoint x: 278, startPoint y: 105, endPoint x: 361, endPoint y: 109, distance: 82.6
click at [361, 109] on h2 "Flashheat™ Heating System Flashheat System Compared to Traditional Aluminum Hea…" at bounding box center [312, 110] width 367 height 26
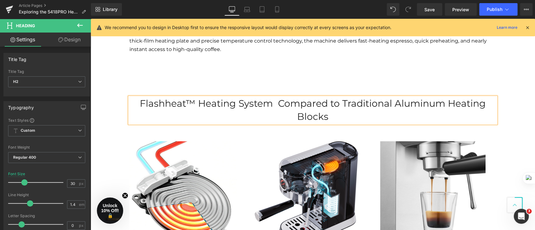
click at [515, 107] on div "Hero Banner 267px 87px Row AUGUST 28,2025 Text Block Row Looking for a quick wa…" at bounding box center [313, 83] width 445 height 1390
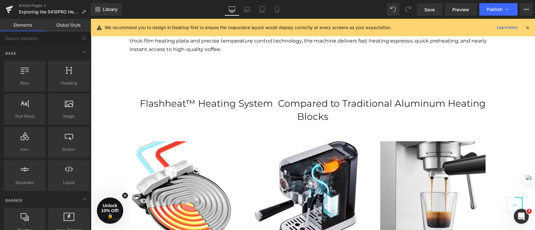
click at [521, 95] on div "Hero Banner 267px 87px Row AUGUST 28,2025 Text Block Row Looking for a quick wa…" at bounding box center [313, 83] width 445 height 1390
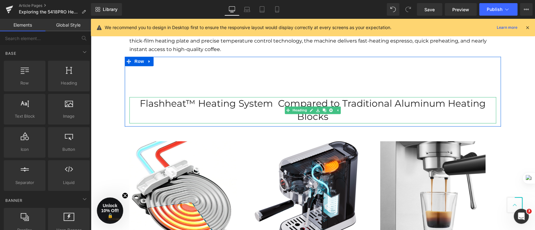
click at [466, 103] on h2 "Flashheat™ Heating System Compared to Traditional Aluminum Heating Blocks" at bounding box center [312, 110] width 367 height 26
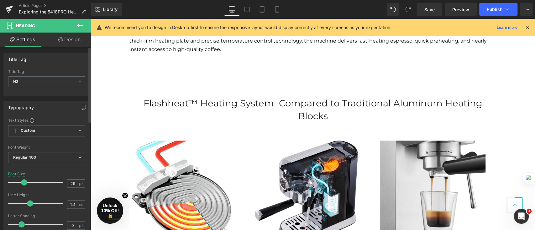
click at [23, 184] on span at bounding box center [24, 183] width 6 height 6
click at [107, 123] on div "Hero Banner 267px 87px Row AUGUST 28,2025 Text Block Row Looking for a quick wa…" at bounding box center [313, 82] width 445 height 1389
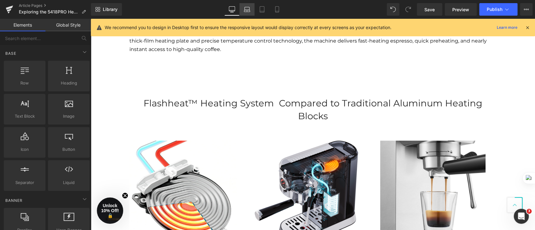
click at [245, 6] on link "Laptop" at bounding box center [247, 9] width 15 height 13
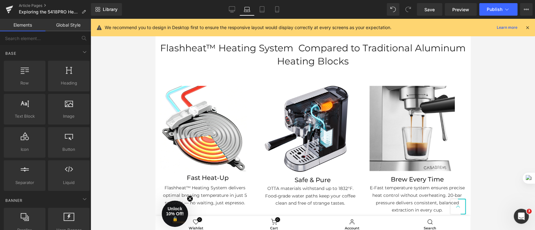
scroll to position [646, 0]
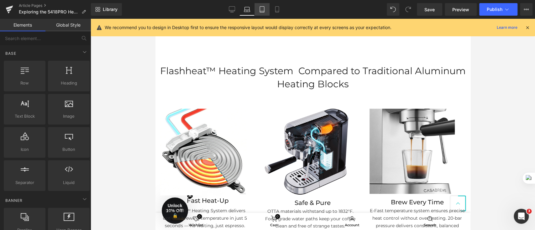
click at [266, 11] on link "Tablet" at bounding box center [262, 9] width 15 height 13
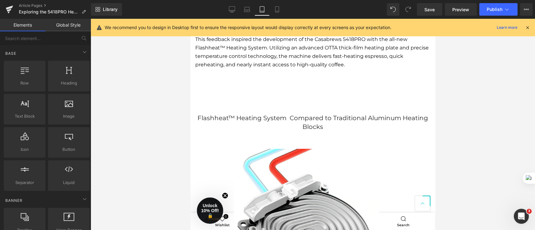
scroll to position [729, 0]
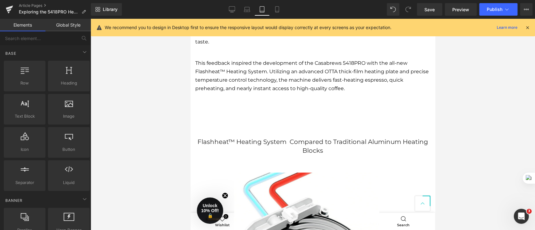
click at [329, 137] on h2 "Flashheat™ Heating System Compared to Traditional Aluminum Heating Blocks" at bounding box center [312, 146] width 235 height 18
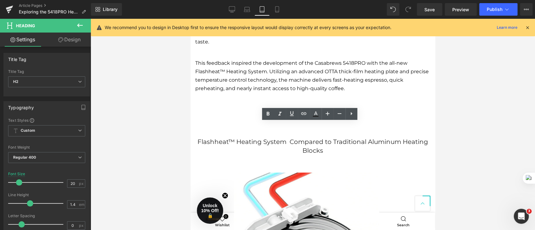
click at [496, 139] on div at bounding box center [313, 125] width 445 height 212
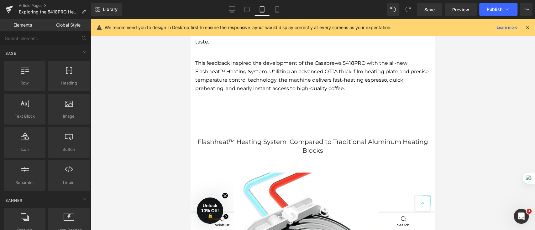
click at [411, 137] on h2 "Flashheat™ Heating System Compared to Traditional Aluminum Heating Blocks" at bounding box center [312, 146] width 235 height 18
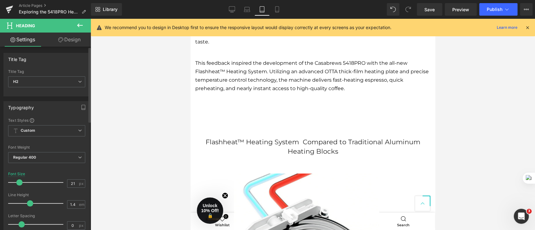
click at [20, 183] on span at bounding box center [19, 183] width 6 height 6
click at [281, 10] on link "Mobile" at bounding box center [277, 9] width 15 height 13
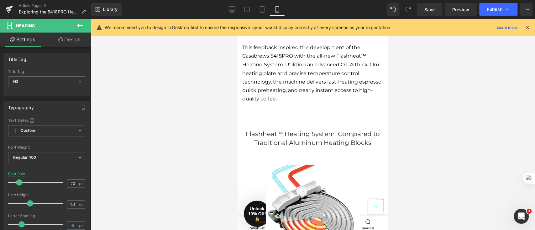
scroll to position [756, 0]
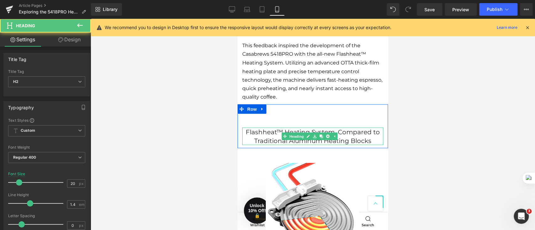
click at [351, 129] on h2 "Flashheat™ Heating System Compared to Traditional Aluminum Heating Blocks" at bounding box center [312, 137] width 141 height 18
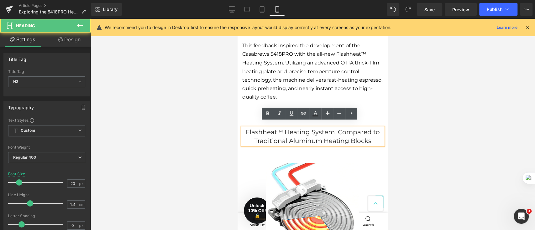
click at [461, 131] on div at bounding box center [313, 125] width 445 height 212
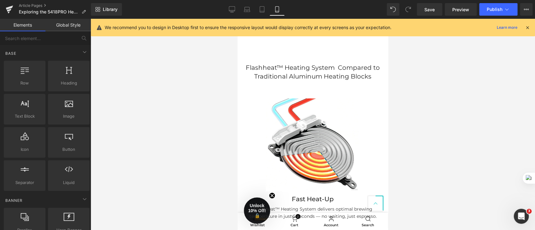
scroll to position [840, 0]
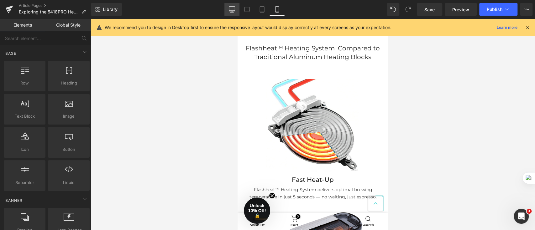
click at [235, 10] on icon at bounding box center [232, 9] width 6 height 6
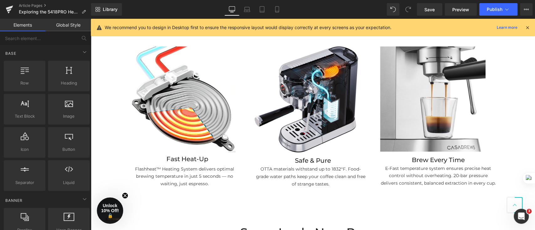
scroll to position [638, 0]
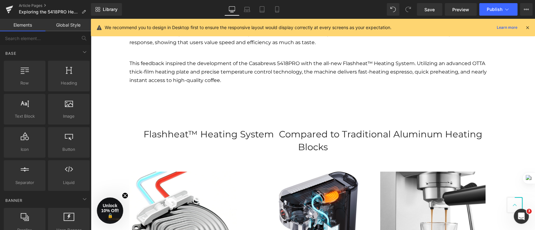
click at [256, 136] on h2 "Flashheat™ Heating System Compared to Traditional Aluminum Heating Blocks" at bounding box center [312, 140] width 367 height 25
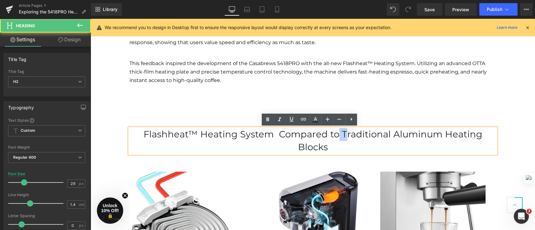
drag, startPoint x: 320, startPoint y: 134, endPoint x: 328, endPoint y: 135, distance: 7.9
click at [328, 135] on h2 "Flashheat™ Heating System Compared to Traditional Aluminum Heating Blocks" at bounding box center [312, 140] width 367 height 25
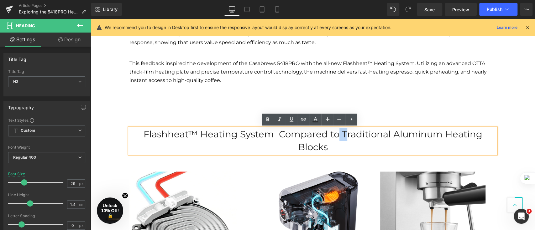
click at [323, 135] on h2 "Flashheat™ Heating System Compared to Traditional Aluminum Heating Blocks" at bounding box center [312, 140] width 367 height 25
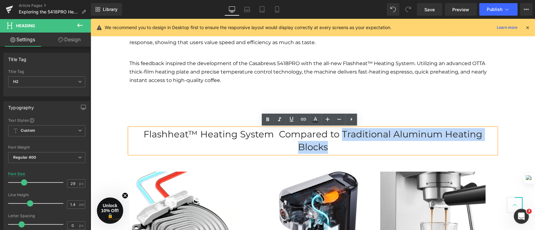
drag, startPoint x: 322, startPoint y: 135, endPoint x: 494, endPoint y: 137, distance: 172.5
click at [494, 137] on div "Flashheat™ Heating System Compared to Traditional Aluminum Heating Blocks" at bounding box center [312, 140] width 367 height 25
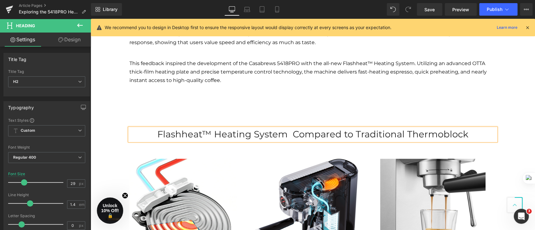
click at [506, 114] on div "Hero Banner 267px 87px Row AUGUST 28,2025 Text Block Row Looking for a quick wa…" at bounding box center [313, 107] width 445 height 1377
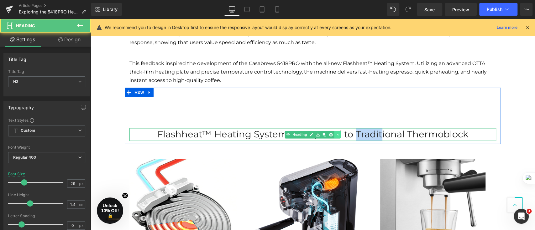
drag, startPoint x: 353, startPoint y: 134, endPoint x: 335, endPoint y: 134, distance: 17.9
click at [335, 134] on div "Flashheat™ Heating System Compared to Traditional Thermoblock Heading" at bounding box center [312, 134] width 367 height 13
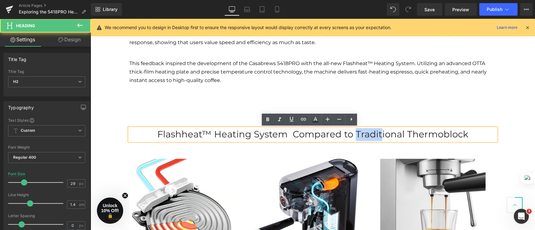
click at [352, 132] on h2 "Flashheat™ Heating System Compared to Traditional Thermoblock" at bounding box center [312, 134] width 367 height 13
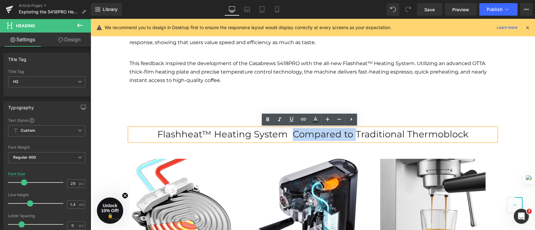
drag, startPoint x: 351, startPoint y: 132, endPoint x: 292, endPoint y: 132, distance: 59.9
click at [292, 132] on h2 "Flashheat™ Heating System Compared to Traditional Thermoblock" at bounding box center [312, 134] width 367 height 13
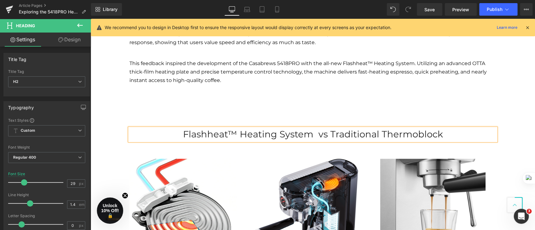
click at [503, 104] on div "Hero Banner 267px 87px Row AUGUST 28,2025 Text Block Row Looking for a quick wa…" at bounding box center [313, 107] width 445 height 1377
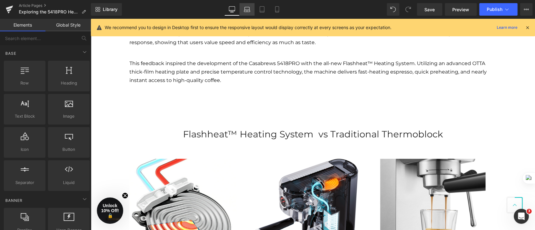
click at [252, 8] on link "Laptop" at bounding box center [247, 9] width 15 height 13
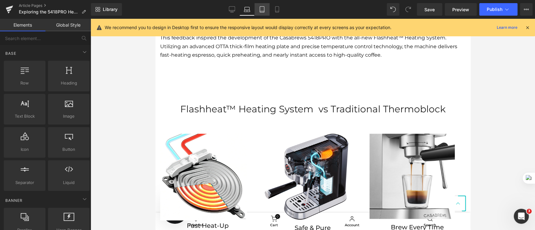
click at [259, 10] on icon at bounding box center [262, 9] width 6 height 6
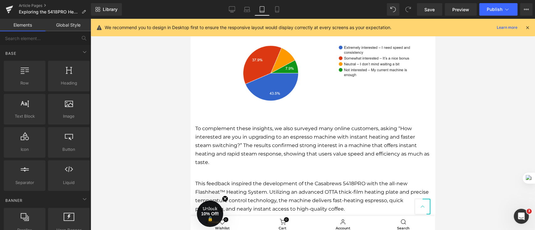
scroll to position [745, 0]
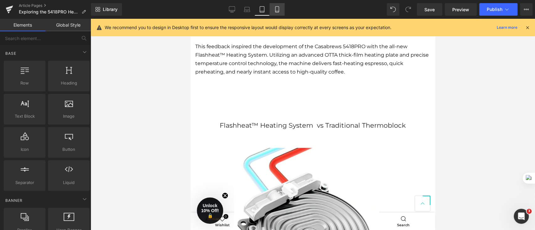
click at [282, 9] on link "Mobile" at bounding box center [277, 9] width 15 height 13
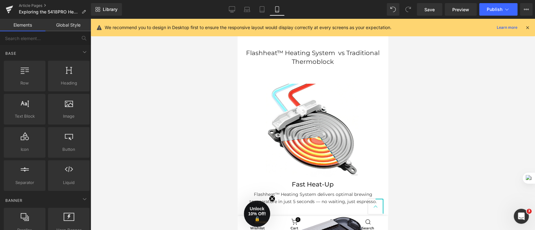
scroll to position [836, 0]
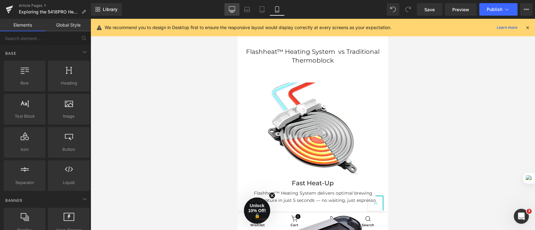
click at [237, 7] on link "Desktop" at bounding box center [232, 9] width 15 height 13
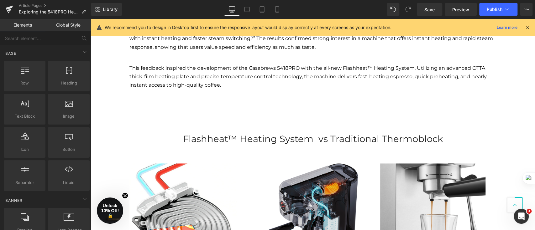
scroll to position [596, 0]
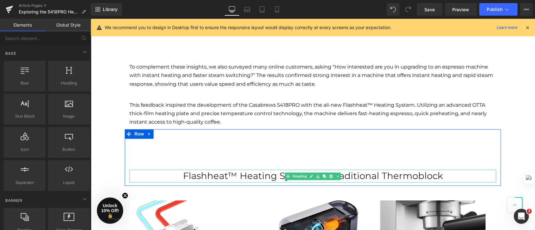
click at [444, 177] on h2 "Flashheat™ Heating System vs Traditional Thermoblock" at bounding box center [312, 176] width 367 height 13
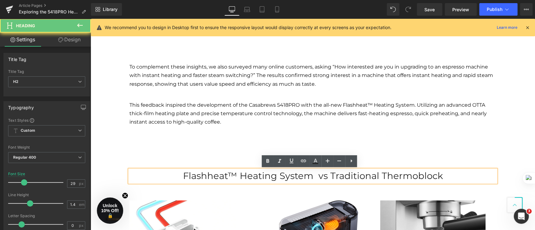
click at [444, 177] on h2 "Flashheat™ Heating System vs Traditional Thermoblock" at bounding box center [312, 176] width 367 height 13
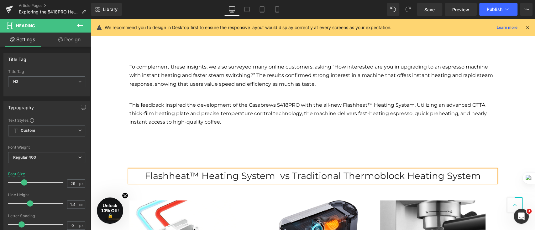
click at [488, 140] on div "Flashheat™ Heating System vs Traditional Thermoblock Heating System Heading Row…" at bounding box center [313, 157] width 376 height 56
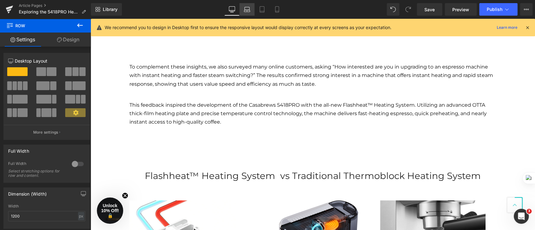
click at [250, 13] on link "Laptop" at bounding box center [247, 9] width 15 height 13
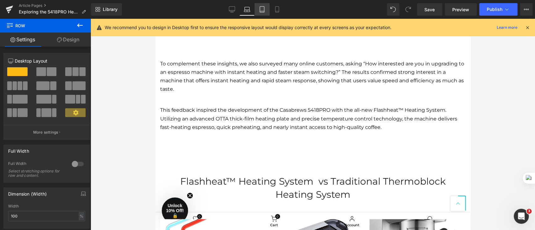
click at [266, 12] on link "Tablet" at bounding box center [262, 9] width 15 height 13
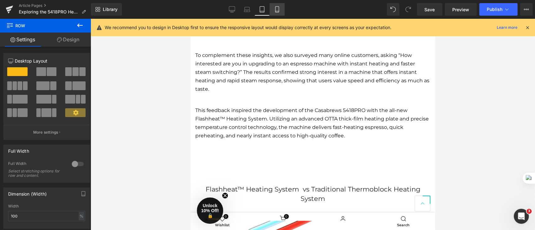
click at [278, 10] on icon at bounding box center [277, 9] width 6 height 6
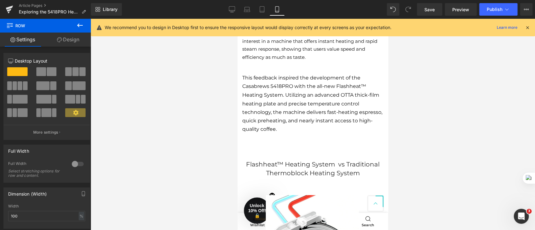
scroll to position [726, 0]
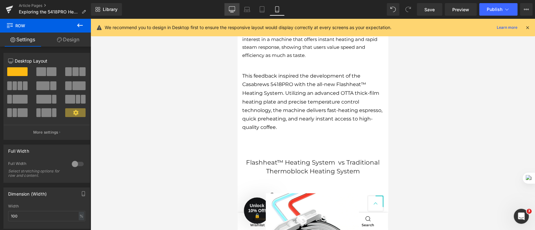
click at [230, 11] on icon at bounding box center [232, 9] width 6 height 6
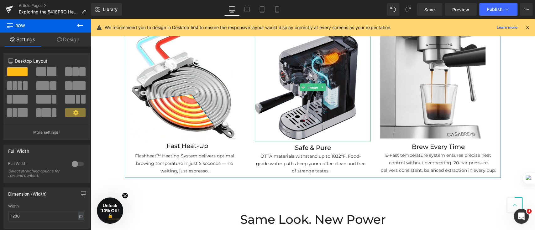
scroll to position [638, 0]
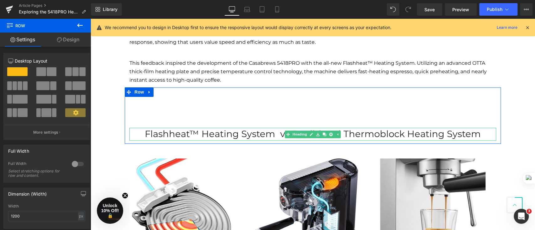
click at [297, 132] on span "Heading" at bounding box center [299, 135] width 17 height 8
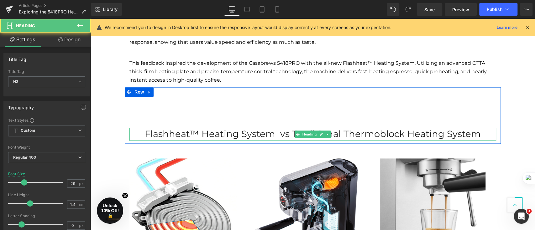
click at [371, 135] on h2 "Flashheat™ Heating System vs Traditional Thermoblock Heating System" at bounding box center [312, 134] width 367 height 13
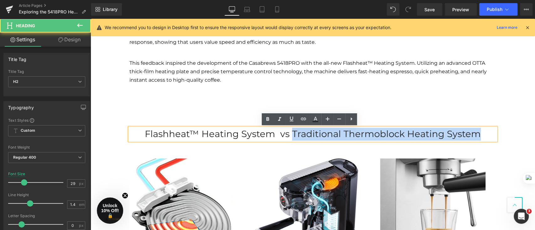
drag, startPoint x: 290, startPoint y: 135, endPoint x: 480, endPoint y: 137, distance: 189.7
click at [480, 137] on h2 "Flashheat™ Heating System vs Traditional Thermoblock Heating System" at bounding box center [312, 134] width 367 height 13
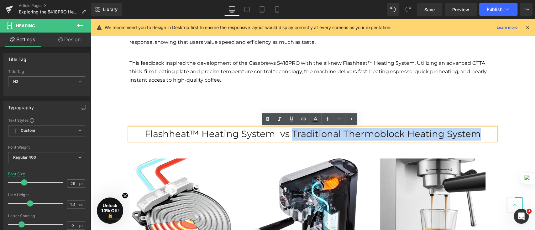
copy h2 "Traditional Thermoblock Heating System"
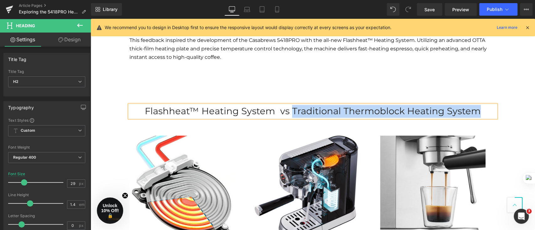
scroll to position [680, 0]
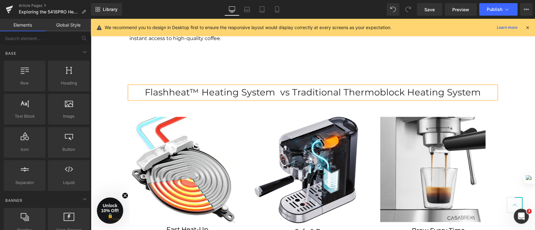
click at [514, 76] on div "Hero Banner 267px 87px Row AUGUST 28,2025 Text Block Row Looking for a quick wa…" at bounding box center [313, 65] width 445 height 1377
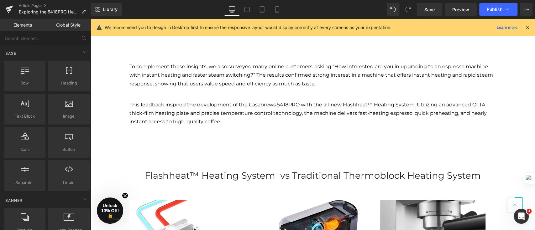
scroll to position [555, 0]
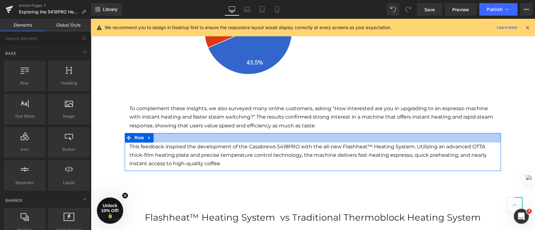
click at [324, 125] on p "To complement these insights, we also surveyed many online customers, asking “H…" at bounding box center [312, 117] width 367 height 26
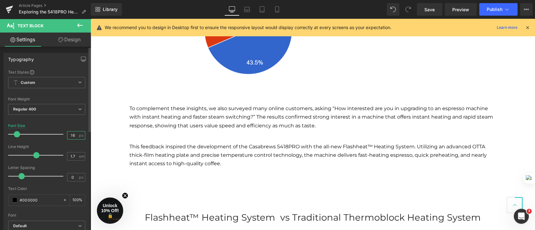
drag, startPoint x: 73, startPoint y: 134, endPoint x: 67, endPoint y: 134, distance: 5.3
click at [67, 134] on input "16" at bounding box center [72, 136] width 11 height 8
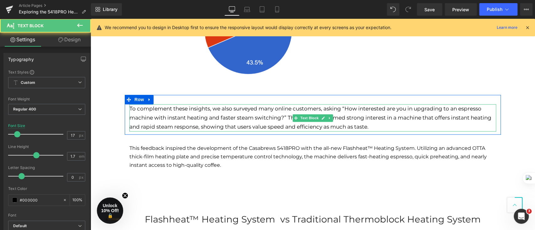
click at [187, 124] on p "To complement these insights, we also surveyed many online customers, asking “H…" at bounding box center [312, 117] width 367 height 27
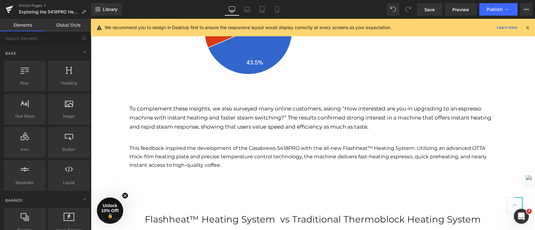
click at [103, 140] on div "Hero Banner 267px 87px Row AUGUST 28,2025 Text Block Row Looking for a quick wa…" at bounding box center [313, 191] width 445 height 1378
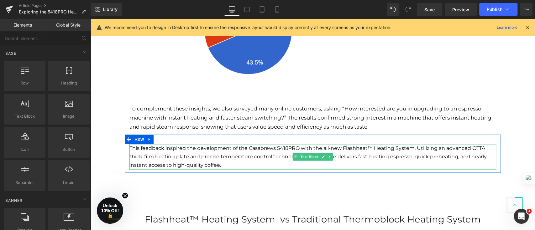
click at [172, 156] on p "This feedback inspired the development of the Casabrews 5418PRO with the all-ne…" at bounding box center [312, 157] width 367 height 26
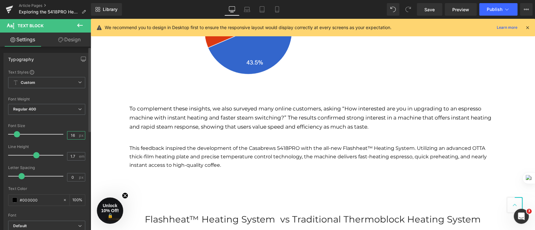
click at [61, 134] on div "Font Size 16 px" at bounding box center [46, 134] width 77 height 21
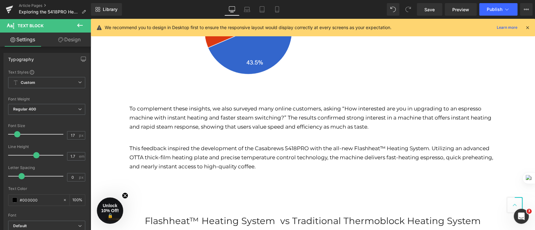
click at [99, 143] on div "Hero Banner 267px 87px Row AUGUST 28,2025 Text Block Row Looking for a quick wa…" at bounding box center [313, 192] width 445 height 1380
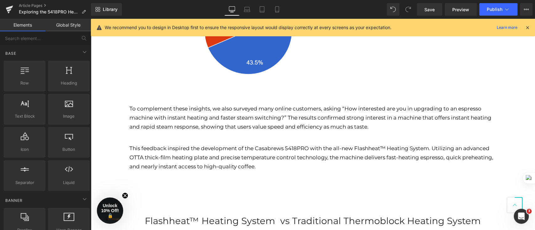
click at [166, 126] on p "To complement these insights, we also surveyed many online customers, asking “H…" at bounding box center [312, 117] width 367 height 27
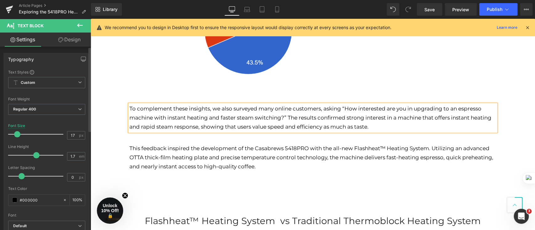
click at [87, 109] on div "Text Styles Custom Custom Setup Global Style Custom Setup Global Style Thin 100…" at bounding box center [47, 167] width 86 height 194
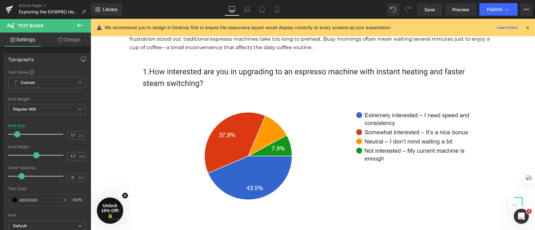
scroll to position [304, 0]
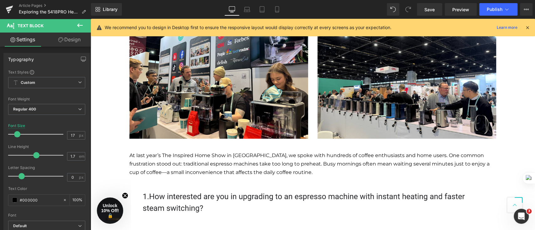
click at [185, 159] on p "At last year’s The Inspired Home Show in [GEOGRAPHIC_DATA], we spoke with hundr…" at bounding box center [312, 164] width 367 height 26
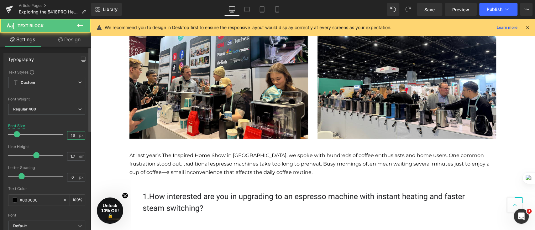
drag, startPoint x: 73, startPoint y: 135, endPoint x: 59, endPoint y: 134, distance: 13.9
click at [60, 135] on div "Font Size 16 px" at bounding box center [46, 134] width 77 height 21
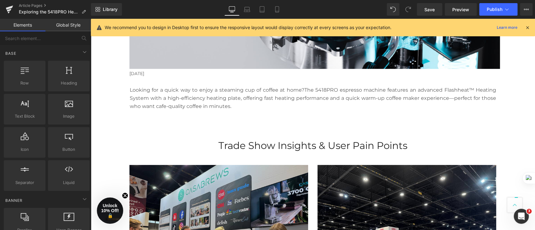
scroll to position [95, 0]
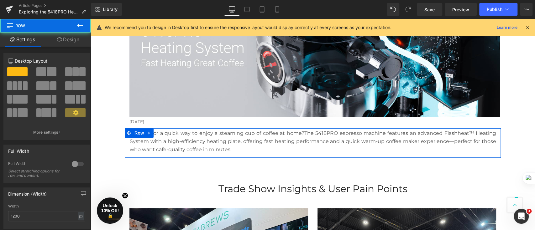
drag, startPoint x: 233, startPoint y: 131, endPoint x: 227, endPoint y: 128, distance: 6.6
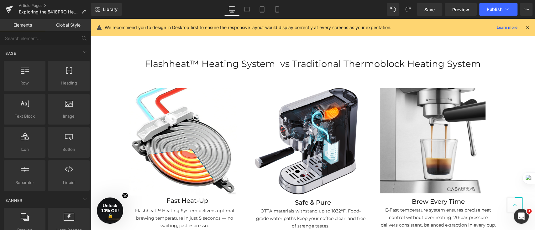
scroll to position [722, 0]
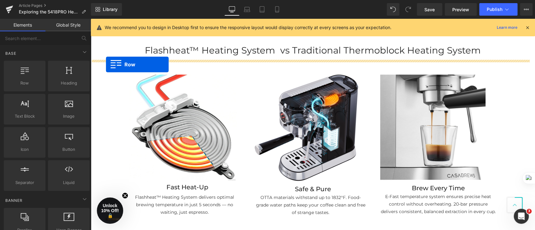
drag, startPoint x: 113, startPoint y: 95, endPoint x: 106, endPoint y: 65, distance: 31.5
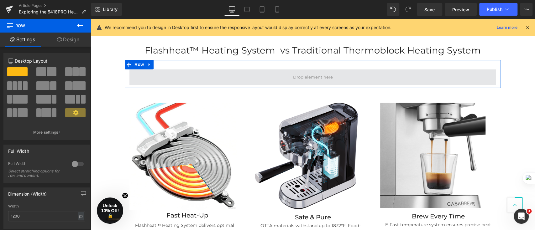
drag, startPoint x: 132, startPoint y: 92, endPoint x: 230, endPoint y: 74, distance: 99.7
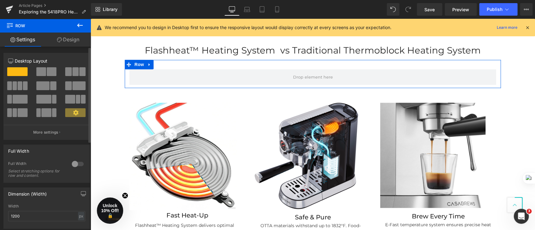
click at [51, 71] on span at bounding box center [52, 71] width 10 height 9
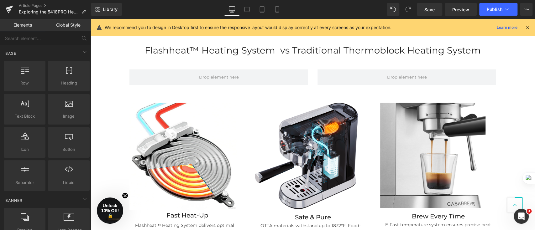
click at [108, 62] on div "Hero Banner 267px 87px Row AUGUST 28,2025 Text Block Row Looking for a quick wa…" at bounding box center [313, 37] width 445 height 1405
click at [110, 75] on div "Hero Banner 267px 87px Row AUGUST 28,2025 Text Block Row Looking for a quick wa…" at bounding box center [313, 37] width 445 height 1405
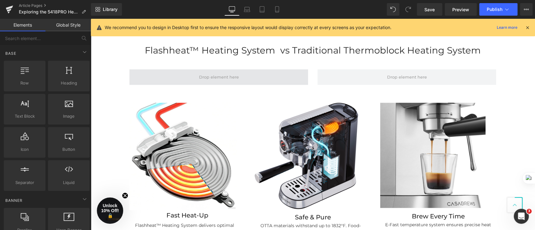
click at [129, 75] on span at bounding box center [218, 77] width 179 height 16
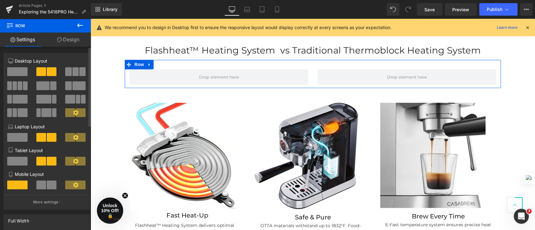
click at [72, 69] on span at bounding box center [75, 71] width 6 height 9
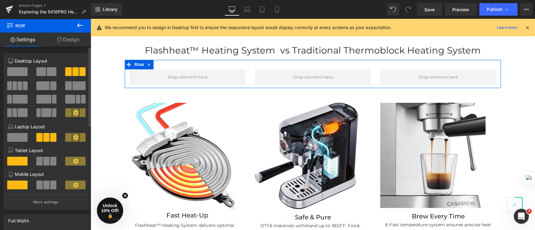
click at [23, 112] on span at bounding box center [23, 112] width 10 height 9
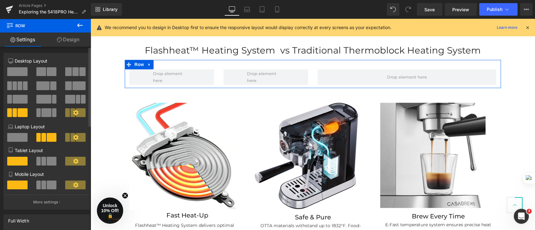
click at [22, 101] on span at bounding box center [20, 99] width 15 height 9
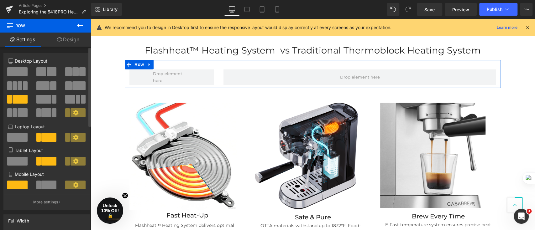
click at [20, 88] on span at bounding box center [20, 86] width 5 height 9
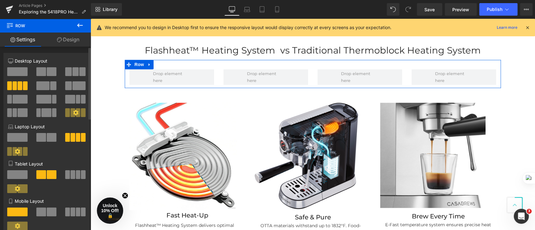
click at [43, 77] on div at bounding box center [46, 73] width 29 height 13
click at [54, 73] on span at bounding box center [52, 71] width 10 height 9
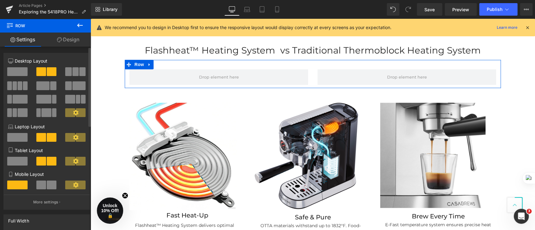
click at [67, 75] on span at bounding box center [68, 71] width 6 height 9
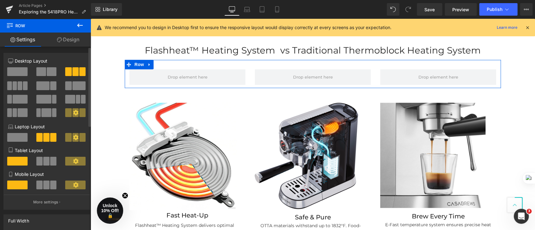
click at [77, 89] on span at bounding box center [78, 86] width 13 height 9
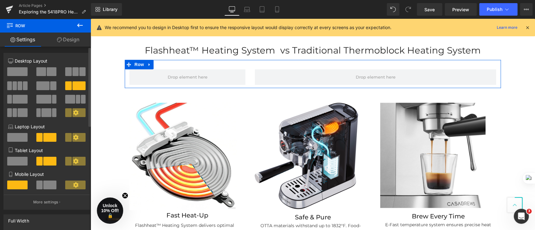
click at [41, 114] on span at bounding box center [46, 112] width 10 height 9
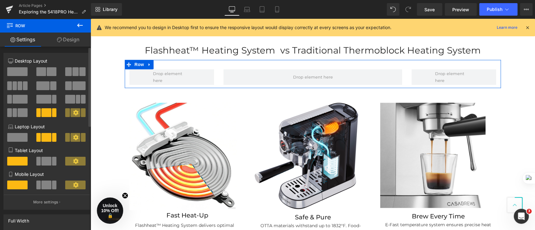
click at [73, 113] on icon at bounding box center [76, 113] width 6 height 6
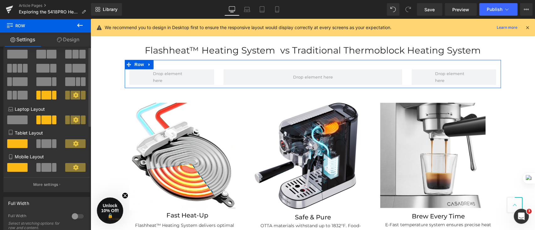
scroll to position [0, 0]
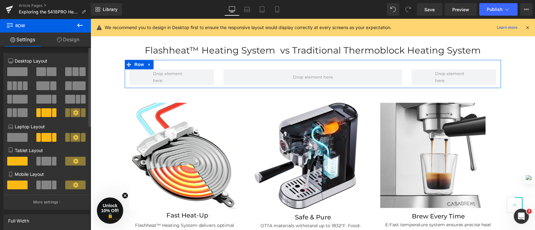
click at [70, 74] on button at bounding box center [75, 71] width 21 height 9
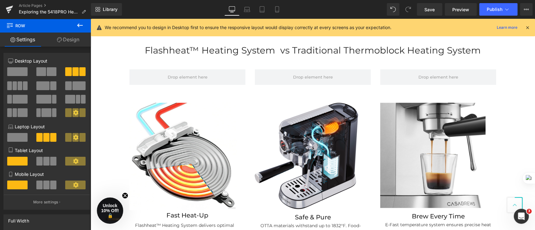
scroll to position [638, 0]
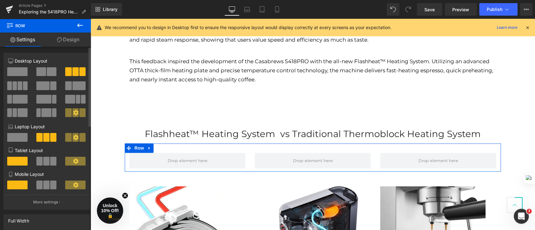
click at [40, 71] on span at bounding box center [41, 71] width 10 height 9
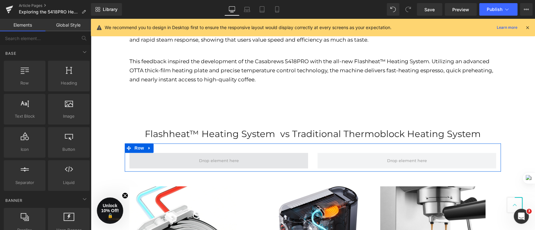
click at [198, 161] on span at bounding box center [219, 161] width 44 height 10
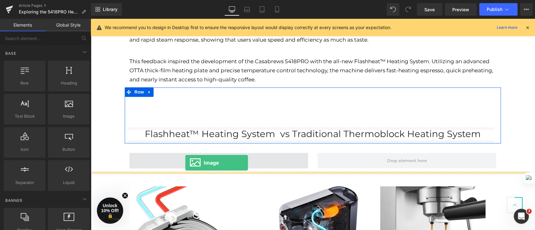
drag, startPoint x: 157, startPoint y: 132, endPoint x: 185, endPoint y: 163, distance: 41.5
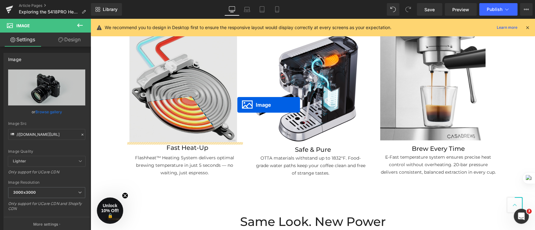
scroll to position [680, 0]
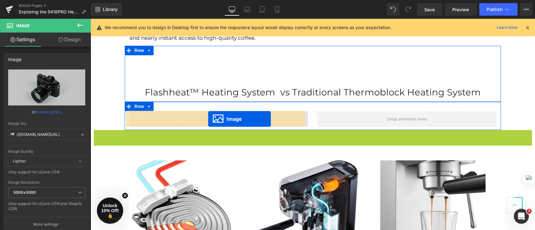
drag, startPoint x: 298, startPoint y: 150, endPoint x: 208, endPoint y: 119, distance: 95.2
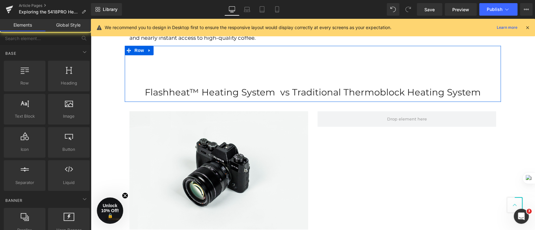
click at [110, 111] on div "Hero Banner 267px 87px Row AUGUST 28,2025 Text Block Row Looking for a quick wa…" at bounding box center [313, 131] width 445 height 1508
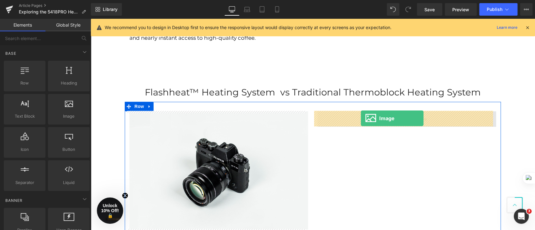
drag, startPoint x: 157, startPoint y: 128, endPoint x: 361, endPoint y: 119, distance: 203.7
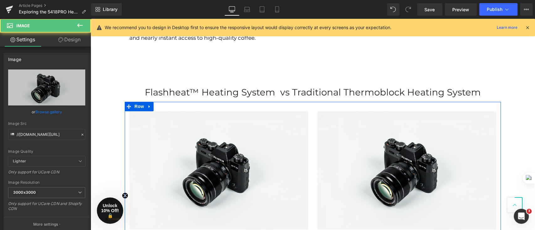
click at [214, 173] on div "Image" at bounding box center [218, 170] width 179 height 119
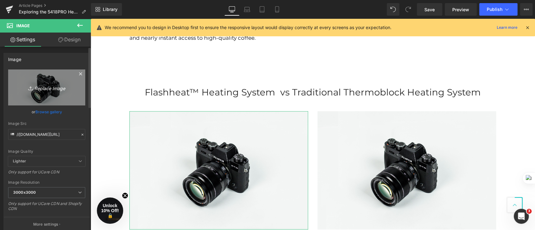
click at [45, 84] on icon "Replace Image" at bounding box center [47, 88] width 50 height 8
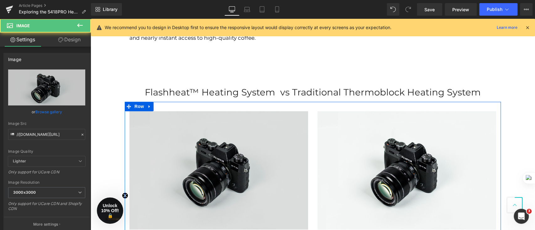
click at [263, 147] on img at bounding box center [218, 170] width 179 height 119
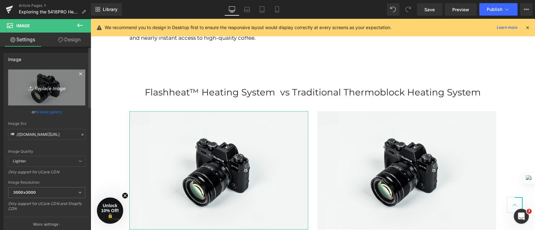
click at [36, 97] on link "Replace Image" at bounding box center [46, 88] width 77 height 36
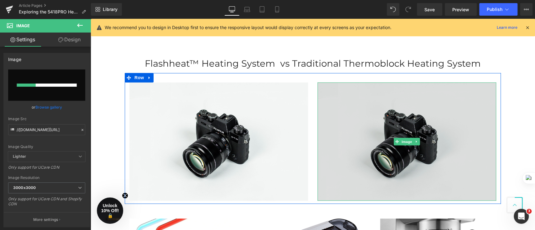
scroll to position [722, 0]
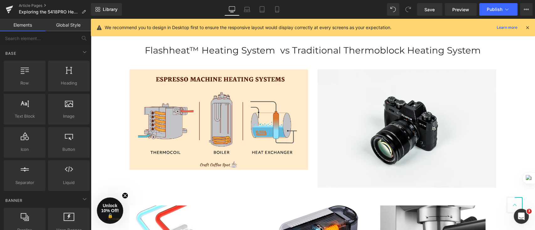
click at [520, 76] on div "Hero Banner 267px 87px Row AUGUST 28,2025 Text Block Row Looking for a quick wa…" at bounding box center [313, 89] width 445 height 1508
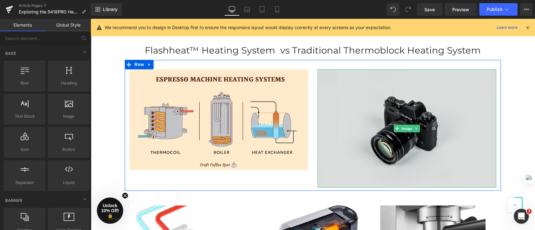
click at [435, 104] on img at bounding box center [407, 128] width 179 height 119
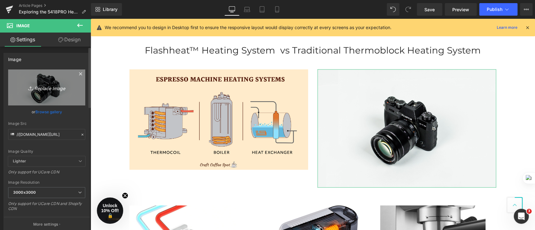
click at [57, 89] on icon "Replace Image" at bounding box center [47, 88] width 50 height 8
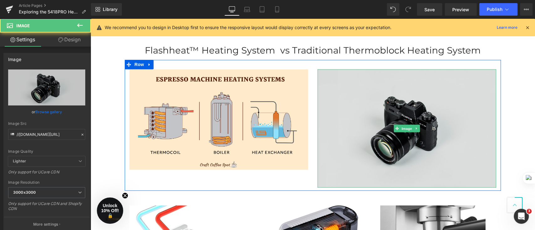
click at [446, 106] on img at bounding box center [407, 128] width 179 height 119
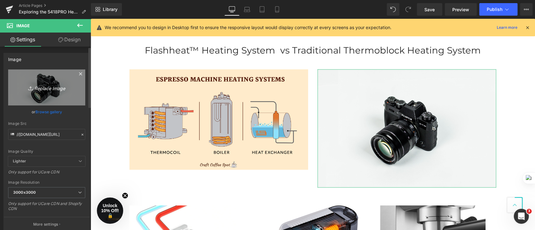
click at [28, 86] on icon at bounding box center [31, 88] width 6 height 6
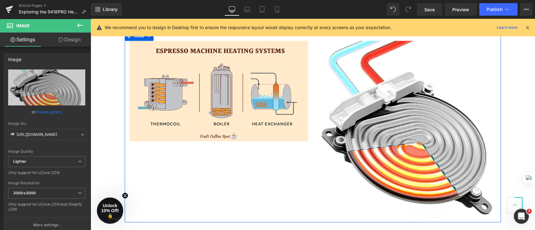
scroll to position [764, 0]
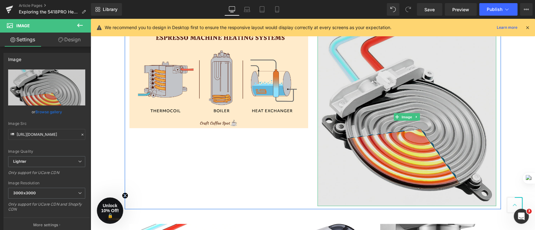
click at [472, 204] on img at bounding box center [407, 117] width 179 height 179
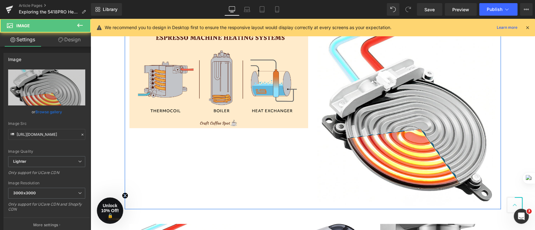
click at [283, 175] on div "Image Image Row" at bounding box center [313, 113] width 376 height 191
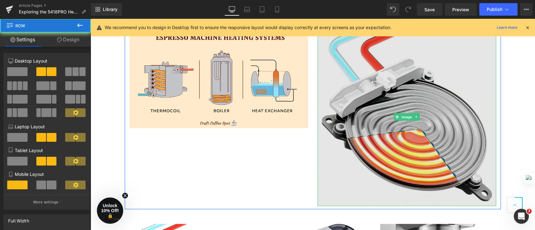
click at [411, 103] on img at bounding box center [407, 117] width 179 height 179
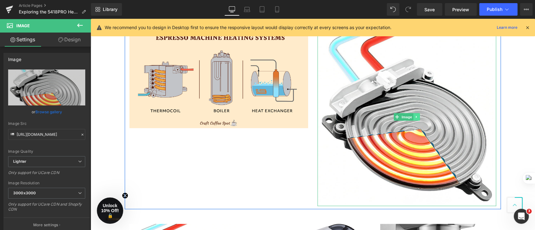
click at [416, 117] on icon at bounding box center [416, 117] width 1 height 2
click at [417, 118] on link at bounding box center [420, 117] width 7 height 8
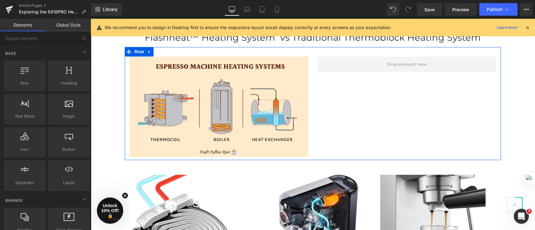
scroll to position [722, 0]
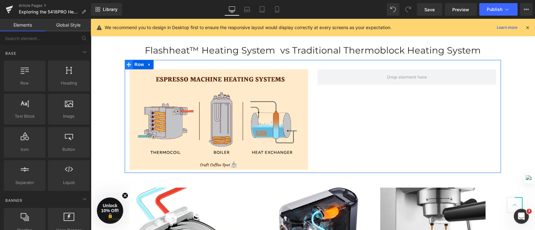
drag, startPoint x: 136, startPoint y: 65, endPoint x: 123, endPoint y: 68, distance: 13.2
click at [135, 65] on span "Row" at bounding box center [139, 64] width 13 height 9
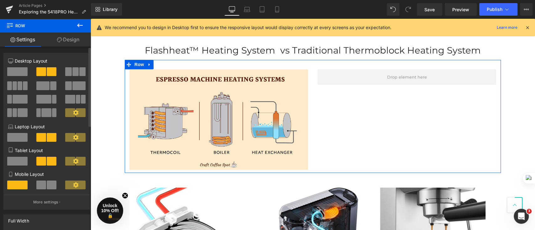
click at [22, 72] on span at bounding box center [17, 71] width 20 height 9
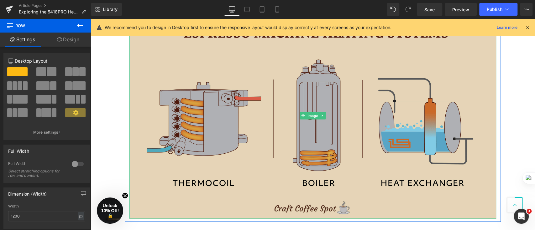
scroll to position [889, 0]
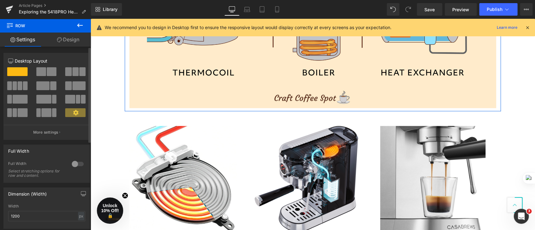
click at [48, 68] on span at bounding box center [52, 71] width 10 height 9
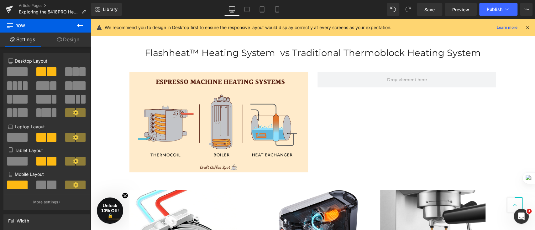
scroll to position [722, 0]
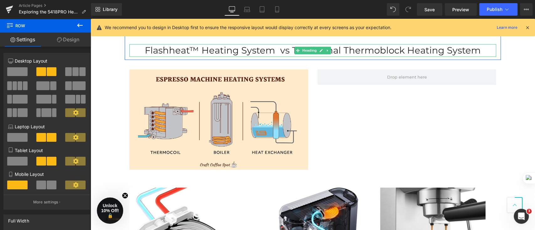
click at [400, 51] on h2 "Flashheat™ Heating System vs Traditional Thermoblock Heating System" at bounding box center [312, 50] width 367 height 13
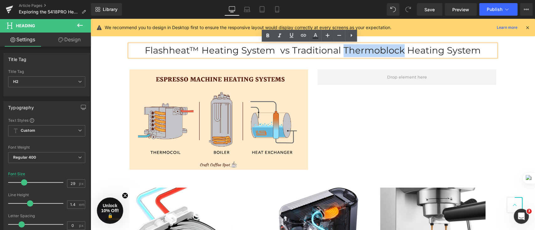
drag, startPoint x: 341, startPoint y: 49, endPoint x: 399, endPoint y: 53, distance: 58.8
click at [399, 53] on h2 "Flashheat™ Heating System vs Traditional Thermoblock Heating System" at bounding box center [312, 50] width 367 height 13
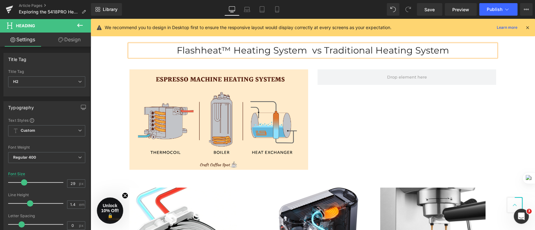
click at [510, 90] on div "Hero Banner 267px 87px Row AUGUST 28,2025 Text Block Row Looking for a quick wa…" at bounding box center [313, 80] width 445 height 1490
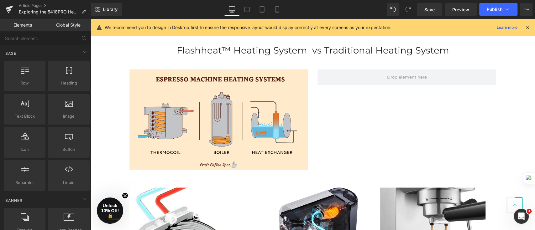
click at [509, 132] on div "Hero Banner 267px 87px Row AUGUST 28,2025 Text Block Row Looking for a quick wa…" at bounding box center [313, 80] width 445 height 1490
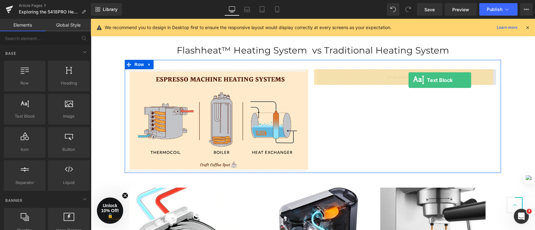
drag, startPoint x: 143, startPoint y: 131, endPoint x: 409, endPoint y: 80, distance: 270.7
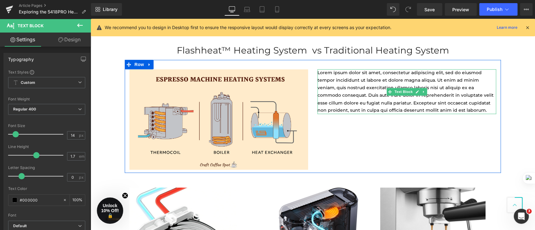
click at [446, 109] on p "Lorem ipsum dolor sit amet, consectetur adipiscing elit, sed do eiusmod tempor …" at bounding box center [407, 91] width 179 height 45
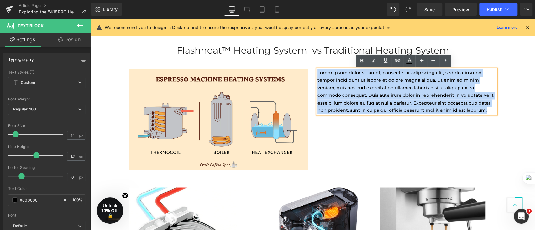
drag, startPoint x: 446, startPoint y: 109, endPoint x: 306, endPoint y: 72, distance: 144.7
click at [306, 72] on div "Image Lorem ipsum dolor sit amet, consectetur adipiscing elit, sed do eiusmod t…" at bounding box center [313, 116] width 376 height 113
paste div
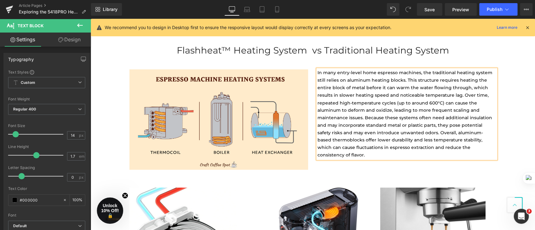
click at [361, 111] on p "In many entry-level home espresso machines, the traditional heating system stil…" at bounding box center [407, 114] width 179 height 90
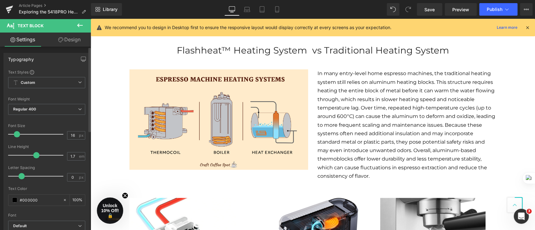
click at [18, 134] on span at bounding box center [17, 134] width 6 height 6
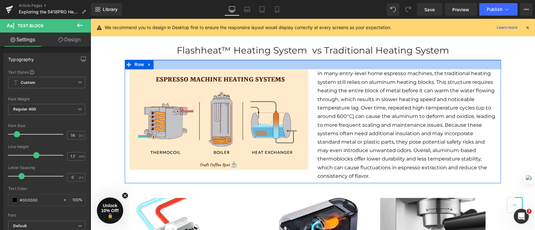
click at [367, 69] on div "Image In many entry-level home espresso machines, the traditional heating syste…" at bounding box center [313, 122] width 376 height 124
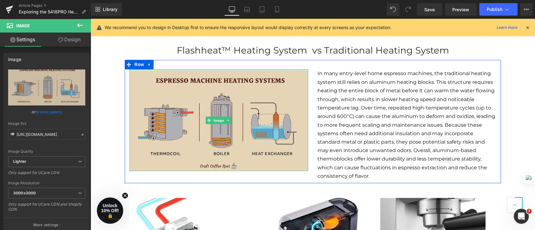
click at [290, 71] on div "Image" at bounding box center [218, 120] width 179 height 102
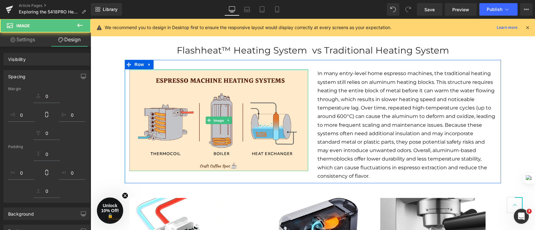
click at [95, 97] on div "Hero Banner 267px 87px Row AUGUST 28,2025 Text Block Row Looking for a quick wa…" at bounding box center [313, 85] width 445 height 1500
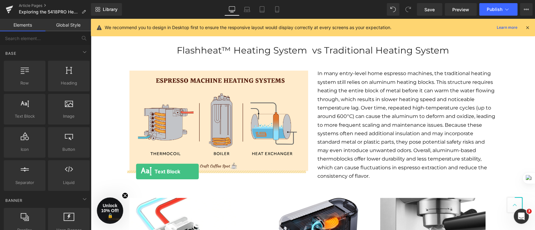
drag, startPoint x: 111, startPoint y: 124, endPoint x: 136, endPoint y: 172, distance: 54.3
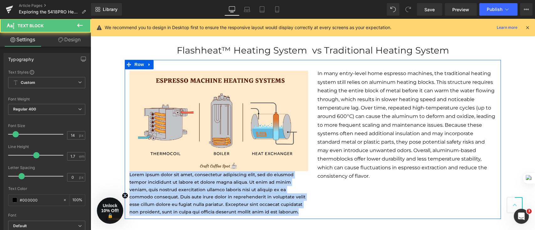
drag, startPoint x: 249, startPoint y: 211, endPoint x: 121, endPoint y: 175, distance: 132.9
click at [125, 175] on div "Image Lorem ipsum dolor sit amet, consectetur adipiscing elit, sed do eiusmod t…" at bounding box center [313, 139] width 376 height 159
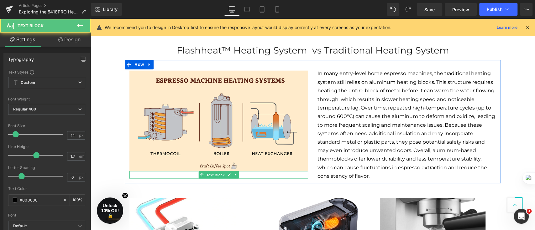
click at [140, 177] on p at bounding box center [218, 175] width 179 height 8
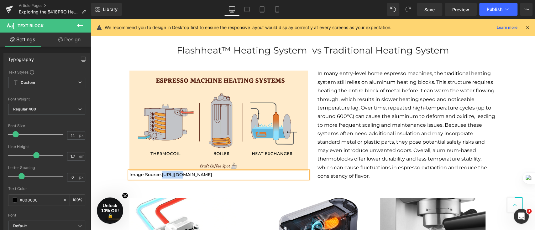
drag, startPoint x: 174, startPoint y: 174, endPoint x: 159, endPoint y: 175, distance: 15.4
click at [159, 175] on p "Image Source:https://craftcoffeespot.com/" at bounding box center [218, 175] width 179 height 8
click at [217, 176] on p "Image Source:craftcoffeespot.com/" at bounding box center [218, 175] width 179 height 8
click at [158, 175] on p "Image Source:craftcoffeespot.com" at bounding box center [218, 175] width 179 height 8
click at [85, 164] on div "Text Styles Custom Custom Setup Global Style Custom Setup Global Style Thin 100…" at bounding box center [47, 167] width 86 height 194
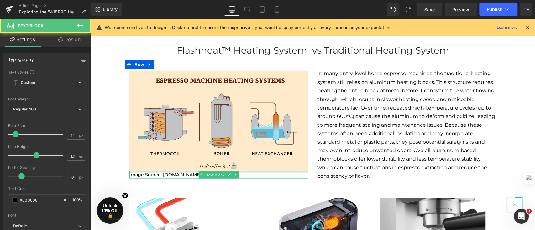
drag, startPoint x: 266, startPoint y: 176, endPoint x: 124, endPoint y: 172, distance: 142.4
click at [125, 172] on div "Image Image Source: craftcoffeespot.com Text Block" at bounding box center [219, 123] width 188 height 109
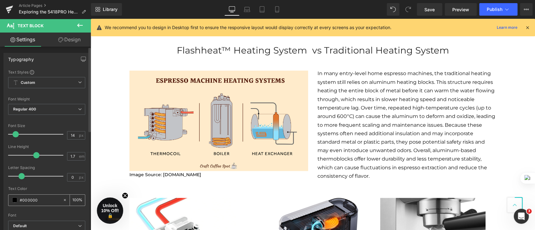
click at [15, 197] on div "#000000" at bounding box center [35, 200] width 54 height 11
click at [14, 198] on span at bounding box center [14, 200] width 5 height 5
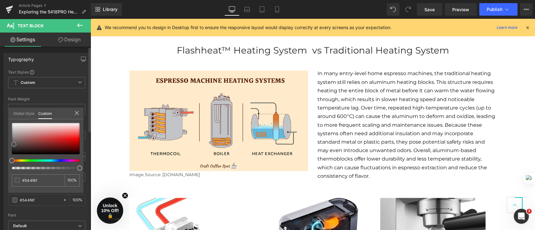
drag, startPoint x: 13, startPoint y: 150, endPoint x: 14, endPoint y: 144, distance: 5.4
click at [14, 144] on div at bounding box center [46, 138] width 68 height 31
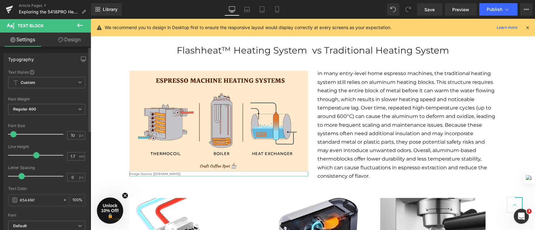
type input "11"
click at [13, 135] on span at bounding box center [14, 134] width 6 height 6
click at [105, 148] on body "Skip to content close Free Shipping on All Orders close Products New & Featured…" at bounding box center [313, 211] width 445 height 1829
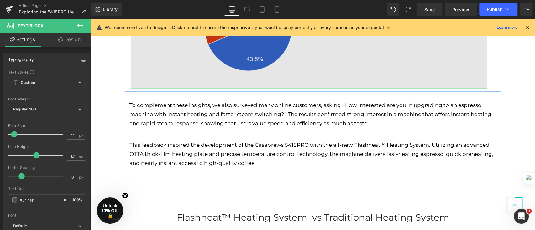
scroll to position [680, 0]
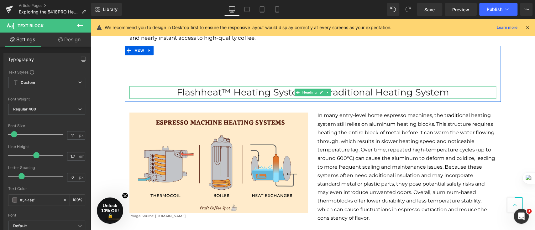
click at [335, 94] on h2 "Flashheat™ Heating System vs Traditional Heating System" at bounding box center [312, 92] width 367 height 13
click at [334, 92] on h2 "Flashheat™ Heating System vs Traditional Heating System" at bounding box center [312, 92] width 367 height 13
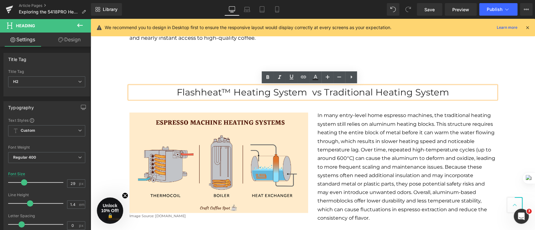
click at [322, 92] on h2 "Flashheat™ Heating System vs Traditional Heating System" at bounding box center [312, 92] width 367 height 13
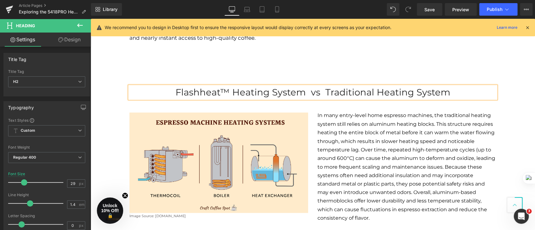
click at [109, 87] on div "Hero Banner 267px 87px Row [DATE] Text Block Row Looking for a quick way to enj…" at bounding box center [313, 127] width 445 height 1500
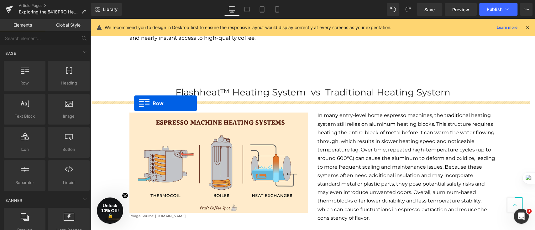
drag, startPoint x: 171, startPoint y: 107, endPoint x: 134, endPoint y: 104, distance: 36.8
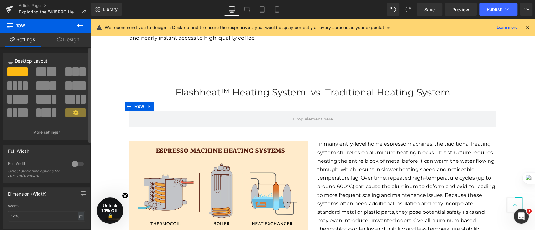
drag, startPoint x: 51, startPoint y: 73, endPoint x: 56, endPoint y: 77, distance: 6.0
click at [57, 78] on div at bounding box center [46, 73] width 29 height 13
click at [48, 74] on span at bounding box center [52, 71] width 10 height 9
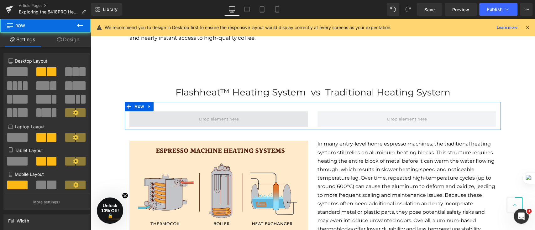
click at [149, 116] on span at bounding box center [218, 119] width 179 height 16
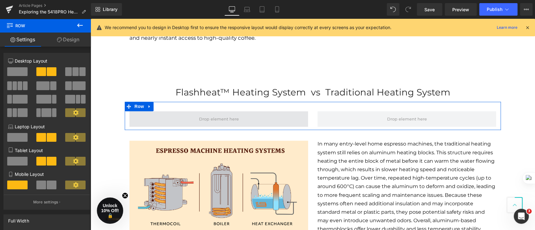
click at [91, 19] on div "129px" at bounding box center [91, 19] width 0 height 0
drag, startPoint x: 172, startPoint y: 125, endPoint x: 170, endPoint y: 122, distance: 3.8
click at [171, 125] on span at bounding box center [218, 119] width 179 height 16
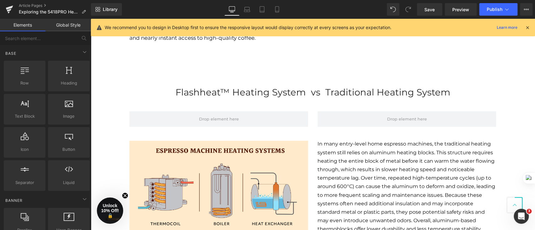
click at [101, 92] on div "Hero Banner 267px 87px Row [DATE] Text Block Row Looking for a quick way to enj…" at bounding box center [313, 141] width 445 height 1528
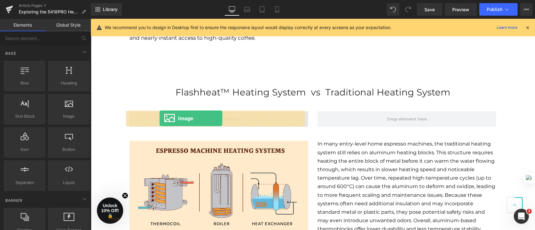
drag, startPoint x: 164, startPoint y: 134, endPoint x: 160, endPoint y: 119, distance: 15.8
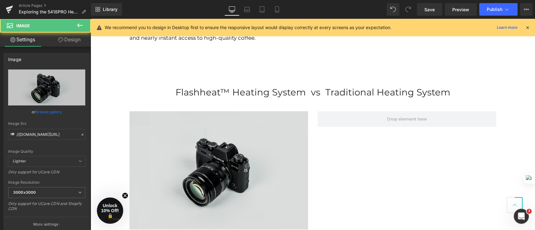
click at [214, 125] on img at bounding box center [218, 170] width 179 height 119
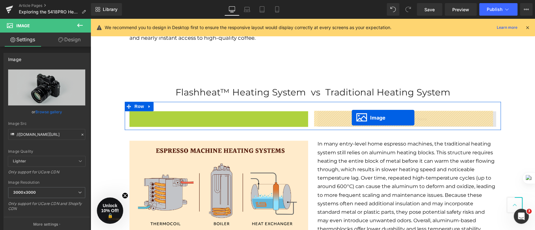
drag, startPoint x: 206, startPoint y: 171, endPoint x: 352, endPoint y: 118, distance: 155.3
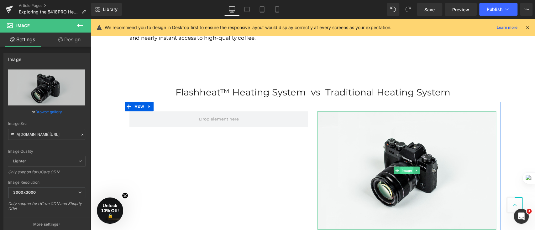
click at [407, 173] on span "Image" at bounding box center [406, 171] width 13 height 8
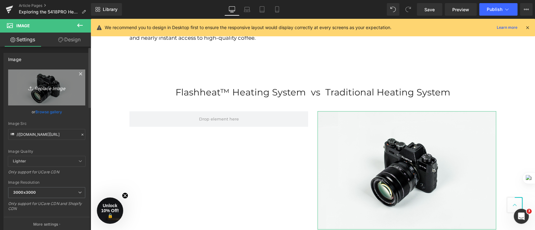
click at [46, 87] on icon "Replace Image" at bounding box center [47, 88] width 50 height 8
type input "C:\fakepath\5 拷贝(1).jpg"
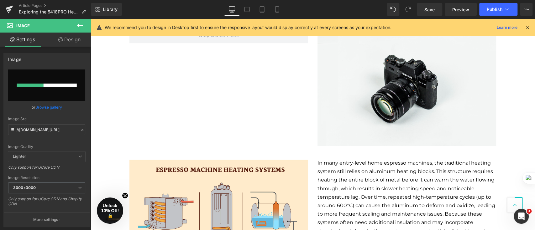
scroll to position [722, 0]
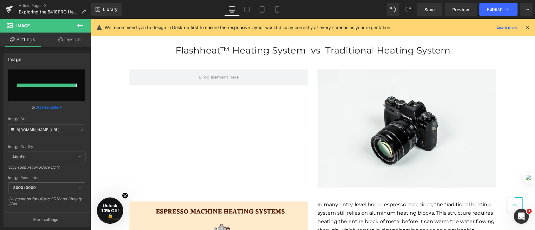
type input "[URL][DOMAIN_NAME]"
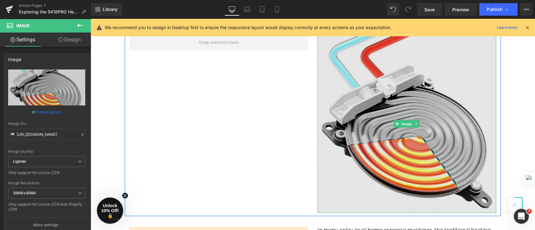
scroll to position [806, 0]
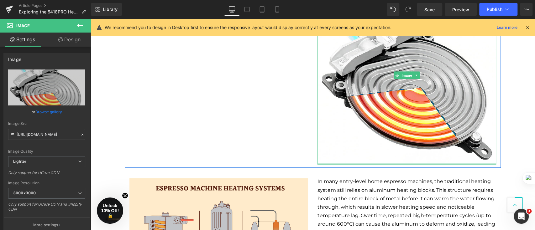
drag, startPoint x: 443, startPoint y: 162, endPoint x: 496, endPoint y: 109, distance: 75.2
click at [437, 138] on div "Image" at bounding box center [407, 75] width 179 height 179
click at [492, 109] on div "Image" at bounding box center [407, 75] width 179 height 179
click at [458, 111] on img at bounding box center [407, 75] width 179 height 179
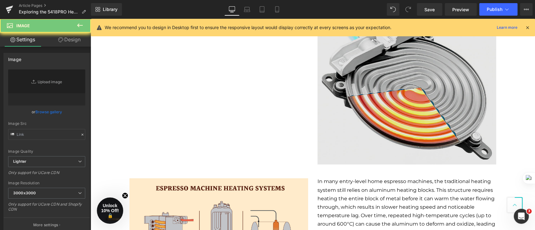
click at [432, 130] on img at bounding box center [407, 75] width 179 height 179
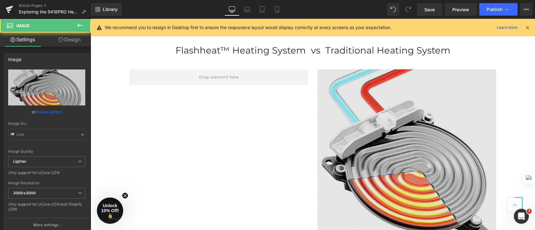
type input "[URL][DOMAIN_NAME]"
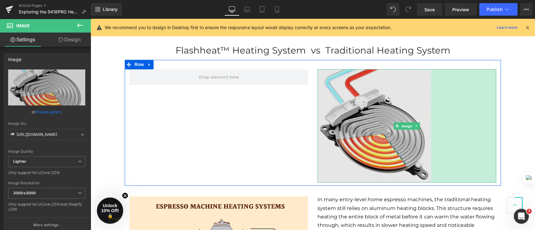
drag, startPoint x: 492, startPoint y: 143, endPoint x: 426, endPoint y: 135, distance: 66.0
click at [426, 135] on div "Image 208px" at bounding box center [407, 126] width 179 height 114
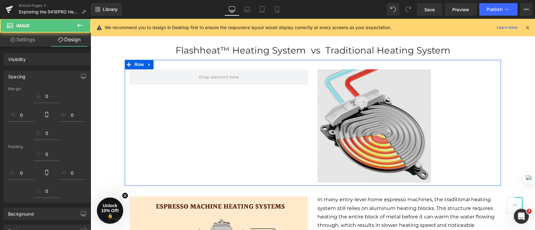
click at [514, 144] on div "Hero Banner 267px 87px Row [DATE] Text Block Row Looking for a quick way to enj…" at bounding box center [313, 148] width 445 height 1626
drag, startPoint x: 332, startPoint y: 126, endPoint x: 385, endPoint y: 133, distance: 53.4
click at [332, 126] on img at bounding box center [407, 126] width 179 height 114
click at [385, 133] on img at bounding box center [407, 126] width 179 height 114
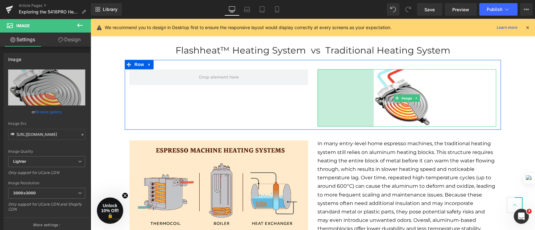
drag, startPoint x: 315, startPoint y: 128, endPoint x: 372, endPoint y: 132, distance: 56.3
click at [372, 132] on div "Hero Banner 267px 87px Row [DATE] Text Block Row Looking for a quick way to enj…" at bounding box center [313, 120] width 445 height 1570
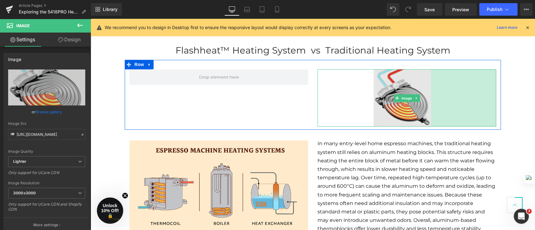
click at [462, 109] on div "208px" at bounding box center [463, 97] width 65 height 57
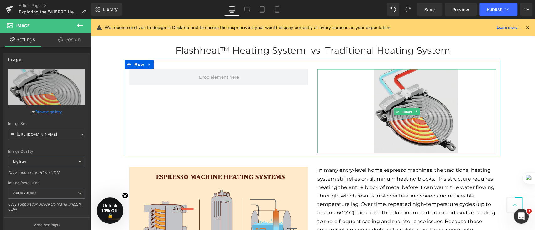
click at [450, 105] on img at bounding box center [407, 111] width 179 height 84
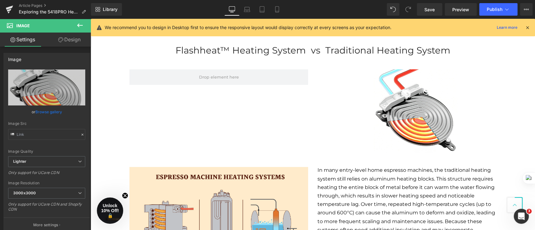
click at [502, 101] on div "Hero Banner 267px 87px Row [DATE] Text Block Row Looking for a quick way to enj…" at bounding box center [313, 133] width 445 height 1597
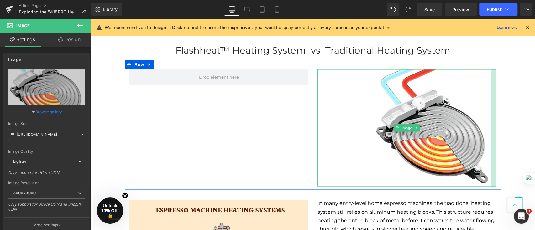
drag, startPoint x: 460, startPoint y: 119, endPoint x: 493, endPoint y: 124, distance: 33.6
click at [493, 124] on div "Image 179px" at bounding box center [407, 127] width 188 height 117
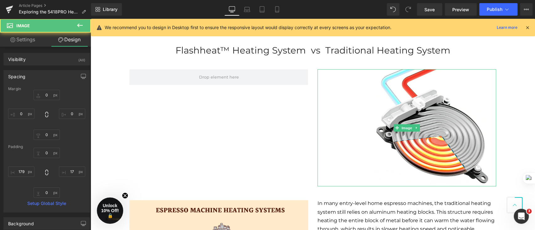
click at [518, 130] on div "Hero Banner 267px 87px Row [DATE] Text Block Row Looking for a quick way to enj…" at bounding box center [313, 150] width 445 height 1630
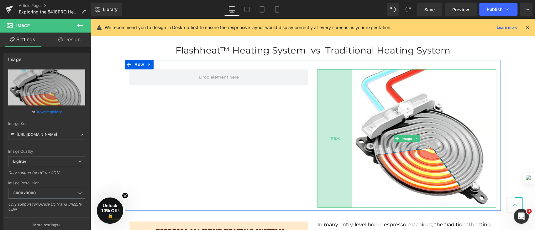
drag, startPoint x: 357, startPoint y: 134, endPoint x: 340, endPoint y: 134, distance: 16.6
click at [338, 135] on div "111px" at bounding box center [335, 138] width 35 height 139
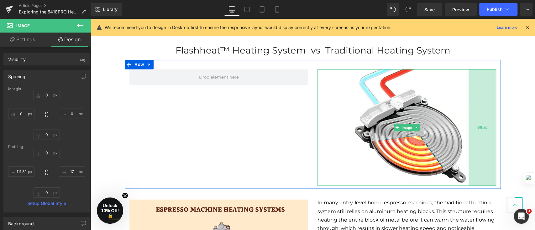
drag, startPoint x: 489, startPoint y: 135, endPoint x: 466, endPoint y: 134, distance: 22.9
click at [469, 135] on div "88px" at bounding box center [483, 127] width 28 height 117
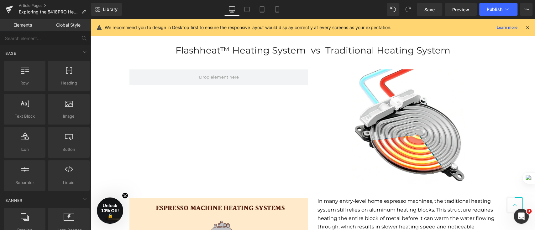
click at [517, 135] on div "Hero Banner 267px 87px Row [DATE] Text Block Row Looking for a quick way to enj…" at bounding box center [313, 149] width 445 height 1628
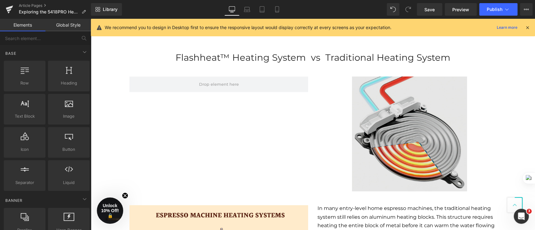
scroll to position [764, 0]
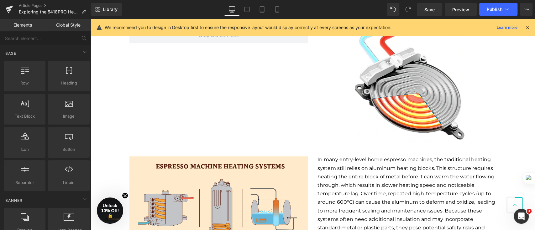
click at [514, 101] on div "Hero Banner 267px 87px Row [DATE] Text Block Row Looking for a quick way to enj…" at bounding box center [313, 107] width 445 height 1628
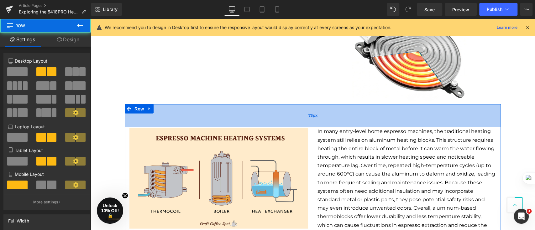
drag, startPoint x: 258, startPoint y: 105, endPoint x: 257, endPoint y: 119, distance: 14.1
click at [257, 119] on div "73px" at bounding box center [313, 115] width 376 height 23
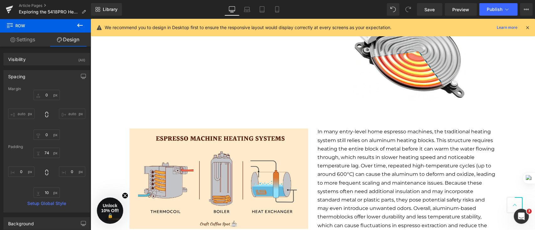
click at [507, 102] on div "Hero Banner 267px 87px Row [DATE] Text Block Row Looking for a quick way to enj…" at bounding box center [313, 71] width 445 height 1641
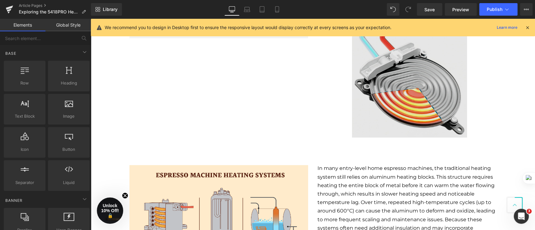
scroll to position [722, 0]
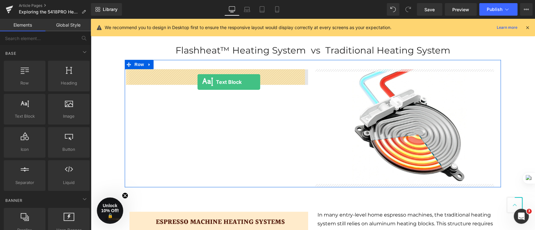
drag, startPoint x: 118, startPoint y: 128, endPoint x: 196, endPoint y: 81, distance: 91.3
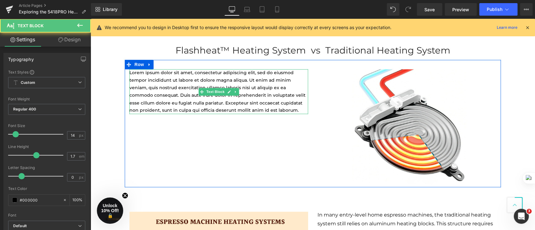
click at [256, 109] on p "Lorem ipsum dolor sit amet, consectetur adipiscing elit, sed do eiusmod tempor …" at bounding box center [218, 91] width 179 height 45
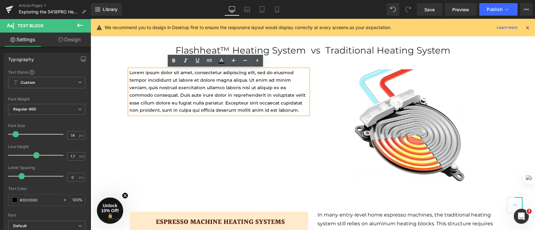
drag, startPoint x: 255, startPoint y: 109, endPoint x: 125, endPoint y: 74, distance: 135.2
click at [129, 74] on div "Lorem ipsum dolor sit amet, consectetur adipiscing elit, sed do eiusmod tempor …" at bounding box center [218, 91] width 179 height 45
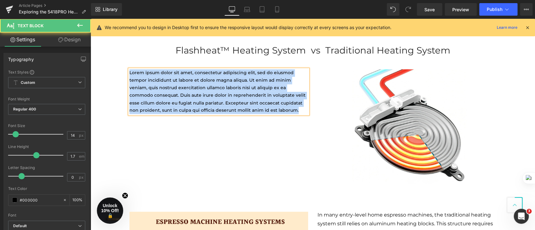
drag, startPoint x: 249, startPoint y: 108, endPoint x: 124, endPoint y: 74, distance: 129.8
click at [125, 74] on div "Lorem ipsum dolor sit amet, consectetur adipiscing elit, sed do eiusmod tempor …" at bounding box center [219, 91] width 188 height 45
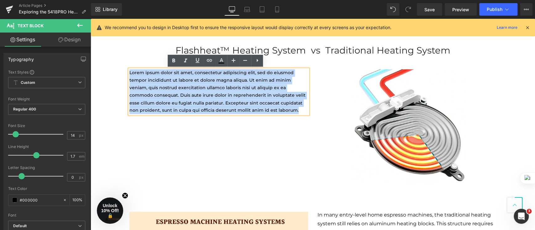
paste div
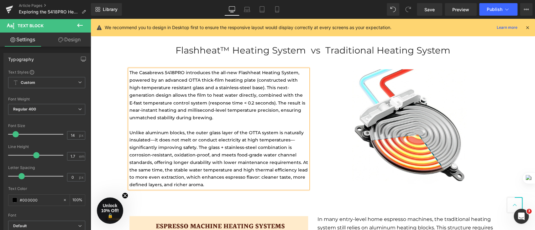
click at [103, 93] on div "Hero Banner 267px 87px Row [DATE] Text Block Row Looking for a quick way to enj…" at bounding box center [313, 158] width 445 height 1646
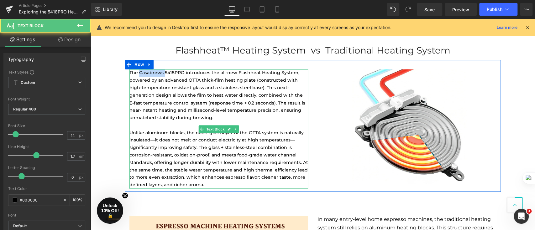
drag, startPoint x: 161, startPoint y: 74, endPoint x: 136, endPoint y: 74, distance: 24.5
click at [136, 74] on p "The Casabrews 5418PRO introduces the all-new Flashheat Heating System, powered …" at bounding box center [218, 95] width 179 height 52
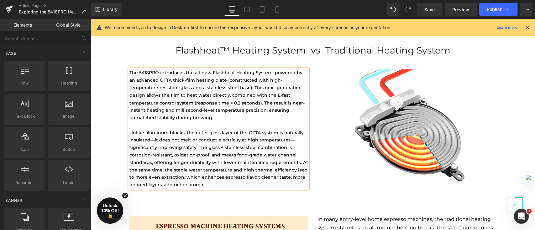
click at [112, 71] on div "Hero Banner 267px 87px Row [DATE] Text Block Row Looking for a quick way to enj…" at bounding box center [313, 158] width 445 height 1646
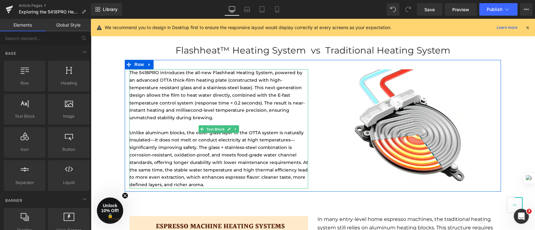
click at [222, 151] on p "Unlike aluminum blocks, the outer glass layer of the OTTA system is naturally i…" at bounding box center [218, 159] width 179 height 60
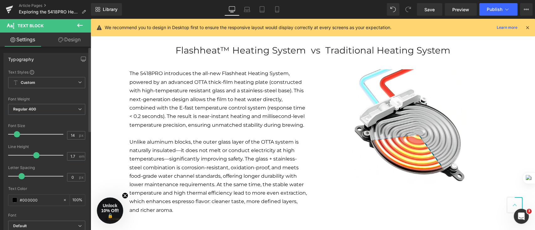
click at [16, 135] on span at bounding box center [17, 134] width 6 height 6
click at [101, 136] on div "Hero Banner 267px 87px Row [DATE] Text Block Row Looking for a quick way to enj…" at bounding box center [313, 170] width 445 height 1671
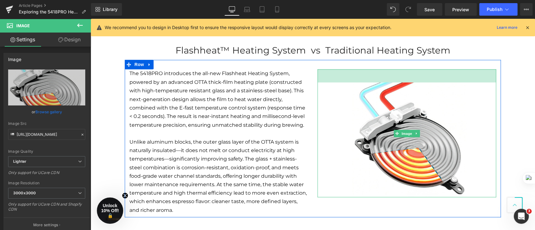
drag, startPoint x: 418, startPoint y: 70, endPoint x: 517, endPoint y: 89, distance: 101.2
click at [417, 83] on div "Image 42px 110px 93px" at bounding box center [407, 133] width 179 height 128
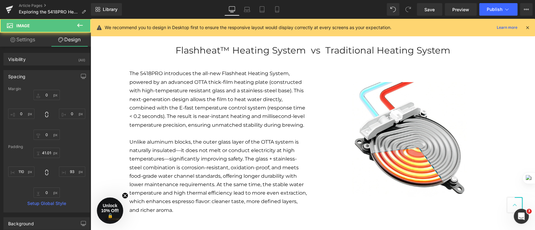
click at [511, 95] on div "Hero Banner 267px 87px Row [DATE] Text Block Row Looking for a quick way to enj…" at bounding box center [313, 170] width 445 height 1671
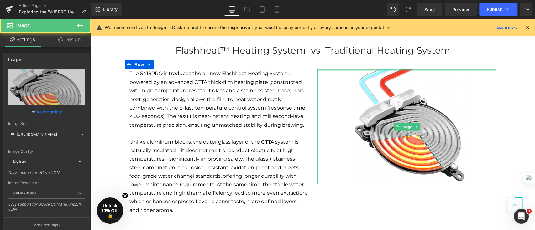
drag, startPoint x: 429, startPoint y: 78, endPoint x: 432, endPoint y: 64, distance: 14.2
click at [432, 64] on div "The 5418PRO introduces the all-new Flashheat Heating System, powered by an adva…" at bounding box center [313, 138] width 376 height 157
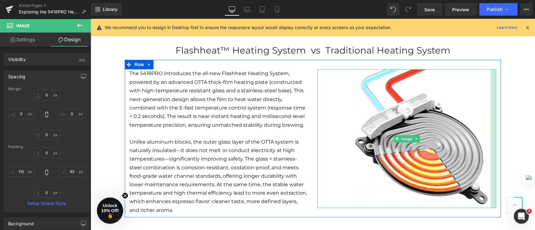
drag, startPoint x: 474, startPoint y: 178, endPoint x: 498, endPoint y: 181, distance: 24.0
click at [498, 181] on div "Hero Banner 267px 87px Row [DATE] Text Block Row Looking for a quick way to enj…" at bounding box center [313, 170] width 445 height 1671
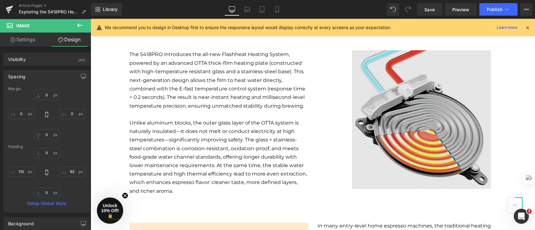
scroll to position [740, 0]
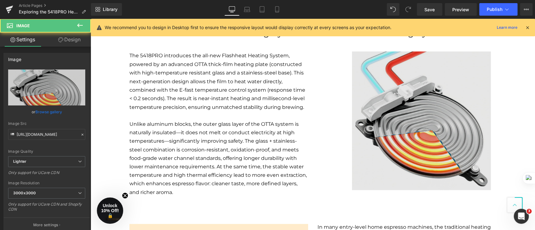
click at [336, 124] on div "Image 110px" at bounding box center [407, 120] width 179 height 139
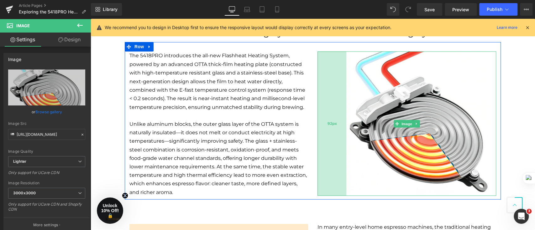
drag, startPoint x: 332, startPoint y: 125, endPoint x: 327, endPoint y: 126, distance: 5.7
click at [327, 126] on div "92px" at bounding box center [332, 123] width 29 height 145
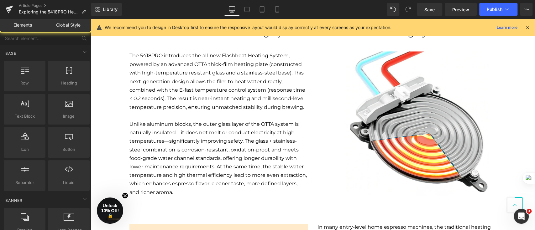
click at [504, 124] on div "Hero Banner 267px 87px Row [DATE] Text Block Row Looking for a quick way to enj…" at bounding box center [313, 152] width 445 height 1671
click at [194, 129] on p "Unlike aluminum blocks, the outer glass layer of the OTTA system is naturally i…" at bounding box center [218, 158] width 179 height 77
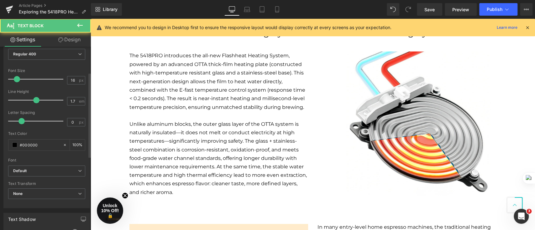
scroll to position [125, 0]
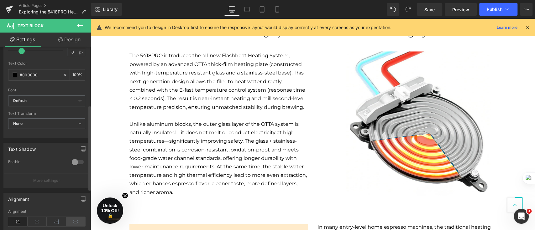
click at [79, 217] on icon at bounding box center [75, 221] width 19 height 9
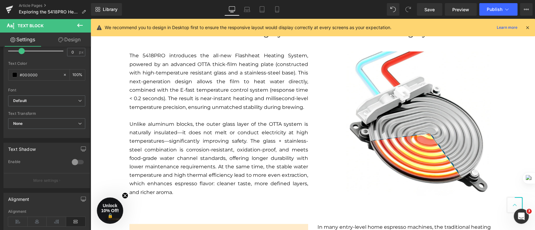
click at [104, 115] on div "Hero Banner 267px 87px Row [DATE] Text Block Row Looking for a quick way to enj…" at bounding box center [313, 152] width 445 height 1671
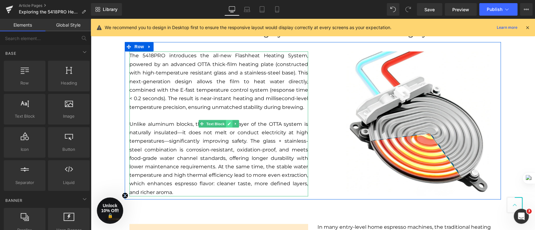
scroll to position [656, 0]
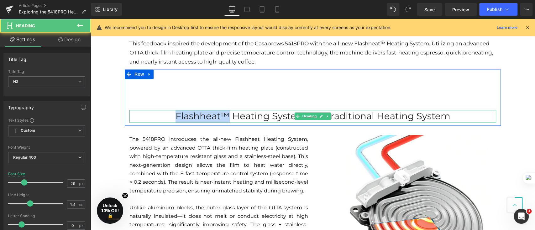
drag, startPoint x: 176, startPoint y: 116, endPoint x: 225, endPoint y: 119, distance: 49.6
click at [225, 119] on h2 "Flashheat™ Heating System vs Traditional Heating System" at bounding box center [312, 116] width 367 height 13
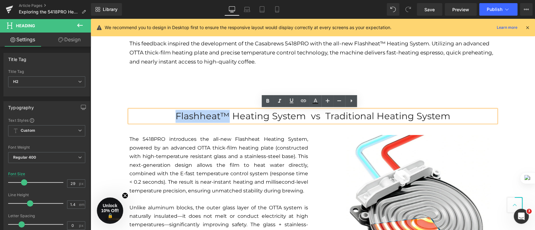
copy h2 "Flashheat™"
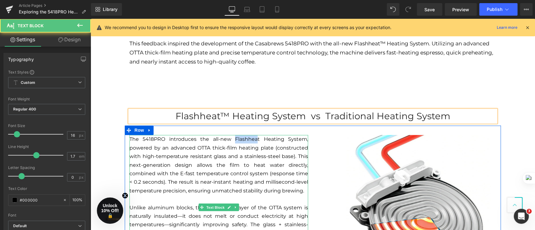
drag, startPoint x: 233, startPoint y: 139, endPoint x: 255, endPoint y: 140, distance: 22.6
click at [255, 140] on p "The 5418PRO introduces the all-new Flashheat Heating System, powered by an adva…" at bounding box center [218, 165] width 179 height 60
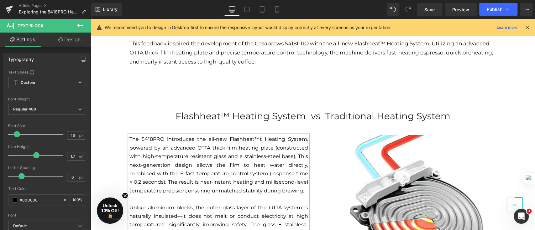
click at [261, 140] on p "The 5418PRO introduces the all-new Flashheat™t Heating System, powered by an ad…" at bounding box center [218, 165] width 179 height 60
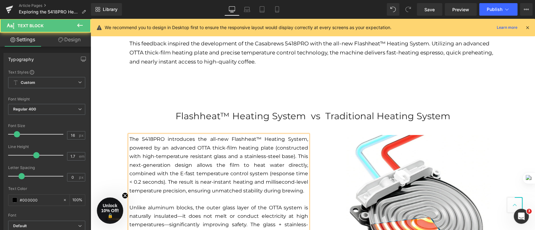
drag, startPoint x: 193, startPoint y: 148, endPoint x: 241, endPoint y: 151, distance: 48.0
click at [241, 151] on p "The 5418PRO introduces the all-new Flashheat™ Heating System, powered by an adv…" at bounding box center [218, 165] width 179 height 60
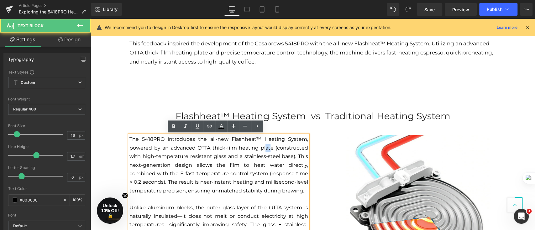
drag, startPoint x: 268, startPoint y: 148, endPoint x: 264, endPoint y: 148, distance: 4.4
click at [264, 148] on p "The 5418PRO introduces the all-new Flashheat™ Heating System, powered by an adv…" at bounding box center [218, 165] width 179 height 60
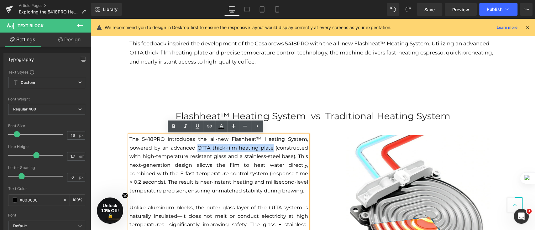
drag, startPoint x: 270, startPoint y: 148, endPoint x: 195, endPoint y: 148, distance: 74.6
click at [195, 148] on p "The 5418PRO introduces the all-new Flashheat™ Heating System, powered by an adv…" at bounding box center [218, 165] width 179 height 60
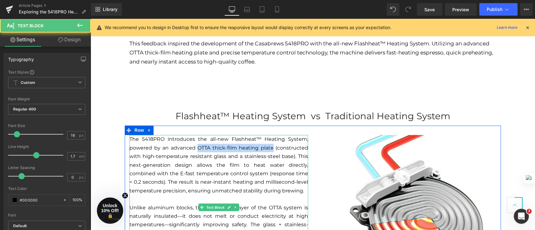
click at [262, 151] on p "The 5418PRO introduces the all-new Flashheat™ Heating System, powered by an adv…" at bounding box center [218, 165] width 179 height 60
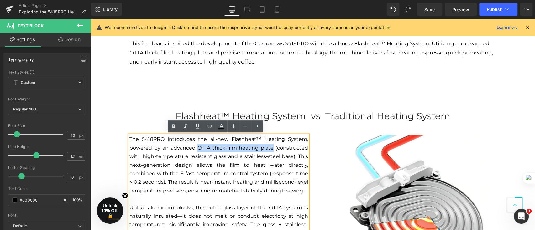
drag, startPoint x: 270, startPoint y: 150, endPoint x: 196, endPoint y: 148, distance: 74.3
click at [196, 148] on p "The 5418PRO introduces the all-new Flashheat™ Heating System, powered by an adv…" at bounding box center [218, 165] width 179 height 60
click at [174, 129] on icon at bounding box center [174, 127] width 8 height 8
click at [91, 19] on div at bounding box center [91, 19] width 0 height 0
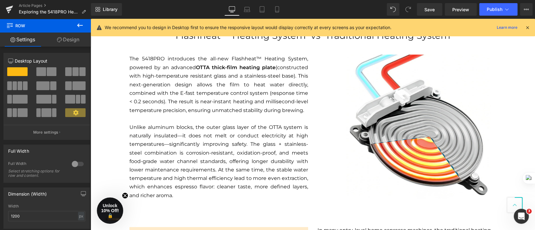
scroll to position [740, 0]
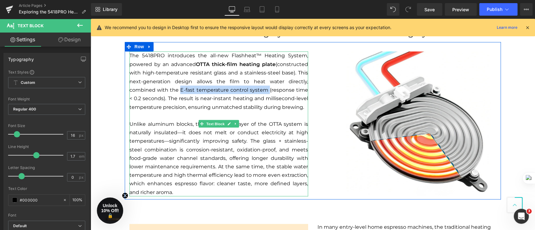
drag, startPoint x: 175, startPoint y: 89, endPoint x: 261, endPoint y: 92, distance: 86.6
click at [261, 92] on p "The 5418PRO introduces the all-new Flashheat™ Heating System, powered by an adv…" at bounding box center [218, 81] width 179 height 60
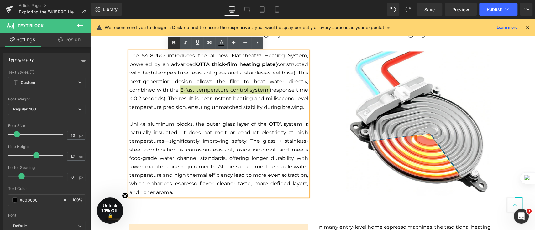
click at [175, 44] on icon at bounding box center [173, 43] width 3 height 4
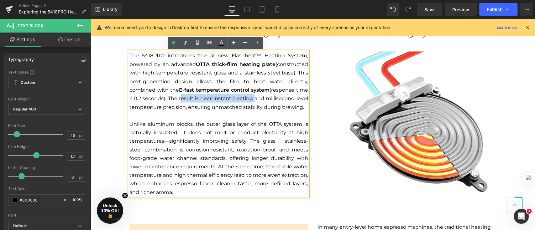
drag, startPoint x: 176, startPoint y: 99, endPoint x: 249, endPoint y: 99, distance: 73.7
click at [249, 99] on p "The 5418PRO introduces the all-new Flashheat™ Heating System, powered by an adv…" at bounding box center [218, 81] width 179 height 60
click at [173, 45] on icon at bounding box center [174, 43] width 8 height 8
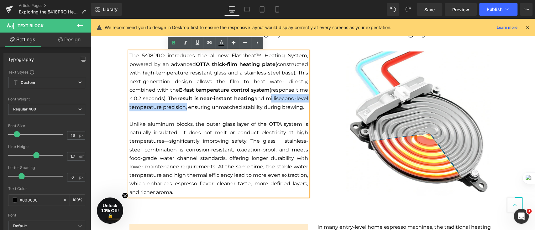
drag, startPoint x: 264, startPoint y: 98, endPoint x: 182, endPoint y: 109, distance: 82.5
click at [182, 109] on p "The 5418PRO introduces the all-new Flashheat™ Heating System, powered by an adv…" at bounding box center [218, 81] width 179 height 60
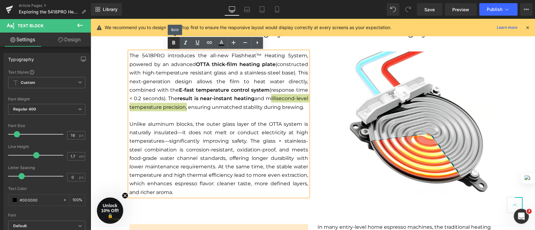
click at [173, 41] on icon at bounding box center [173, 43] width 3 height 4
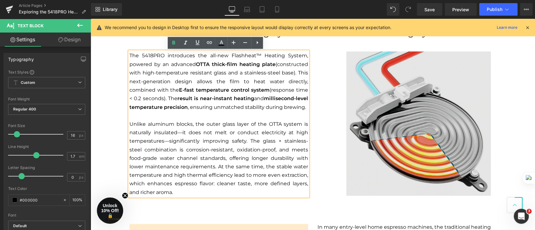
click at [91, 19] on div "92px" at bounding box center [91, 19] width 0 height 0
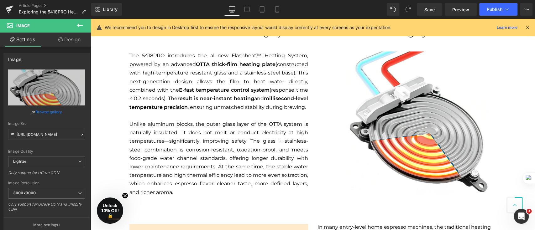
click at [114, 135] on div "Hero Banner 267px 87px Row [DATE] Text Block Row Looking for a quick way to enj…" at bounding box center [313, 152] width 445 height 1671
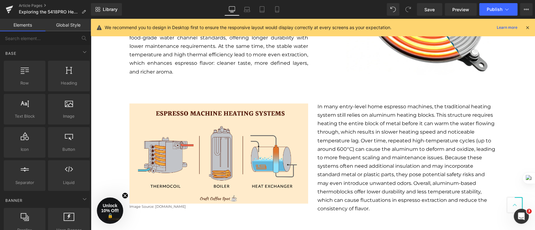
scroll to position [865, 0]
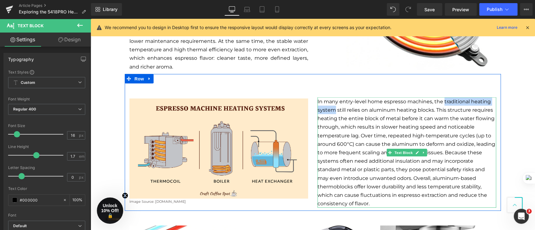
drag, startPoint x: 443, startPoint y: 102, endPoint x: 332, endPoint y: 112, distance: 111.2
click at [332, 112] on p "In many entry-level home espresso machines, the traditional heating system stil…" at bounding box center [407, 153] width 179 height 111
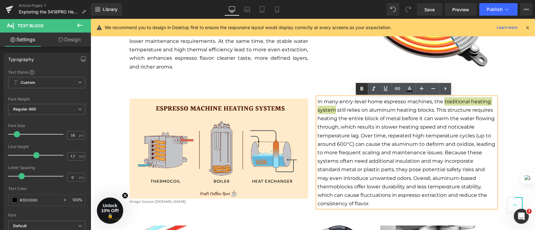
click at [362, 91] on icon at bounding box center [362, 89] width 8 height 8
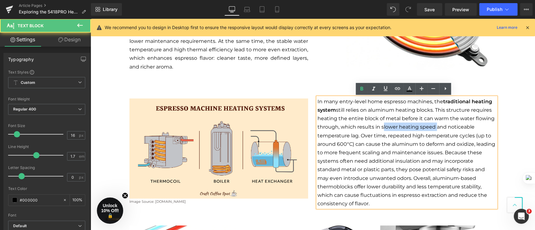
drag, startPoint x: 381, startPoint y: 126, endPoint x: 432, endPoint y: 127, distance: 51.4
click at [432, 127] on p "In many entry-level home espresso machines, the traditional heating system stil…" at bounding box center [407, 153] width 179 height 111
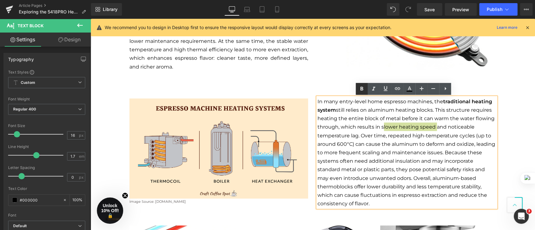
click at [361, 87] on icon at bounding box center [362, 89] width 3 height 4
drag, startPoint x: 444, startPoint y: 171, endPoint x: 469, endPoint y: 172, distance: 24.8
click at [469, 172] on p "In many entry-level home espresso machines, the traditional heating system stil…" at bounding box center [407, 153] width 179 height 111
click at [361, 89] on icon at bounding box center [362, 89] width 3 height 4
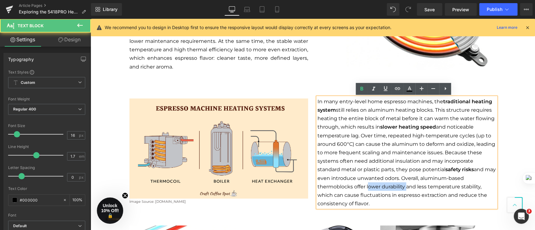
drag, startPoint x: 363, startPoint y: 186, endPoint x: 401, endPoint y: 186, distance: 37.9
click at [401, 186] on p "In many entry-level home espresso machines, the traditional heating system stil…" at bounding box center [407, 153] width 179 height 111
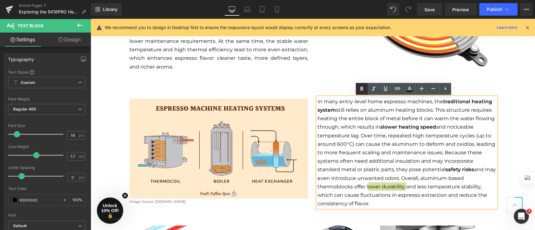
click at [364, 88] on icon at bounding box center [362, 89] width 8 height 8
drag, startPoint x: 416, startPoint y: 187, endPoint x: 478, endPoint y: 186, distance: 62.4
click at [478, 186] on p "In many entry-level home espresso machines, the traditional heating system stil…" at bounding box center [407, 153] width 179 height 111
click at [358, 88] on icon at bounding box center [362, 89] width 8 height 8
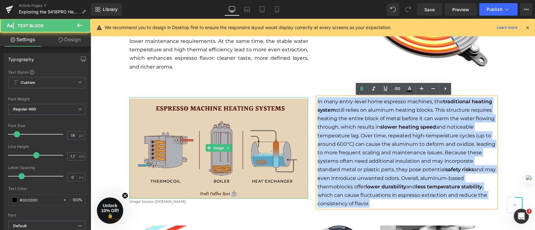
drag, startPoint x: 375, startPoint y: 203, endPoint x: 302, endPoint y: 100, distance: 126.7
click at [302, 100] on div "Image Image Source: [DOMAIN_NAME] Text Block In many entry-level home espresso …" at bounding box center [313, 142] width 376 height 137
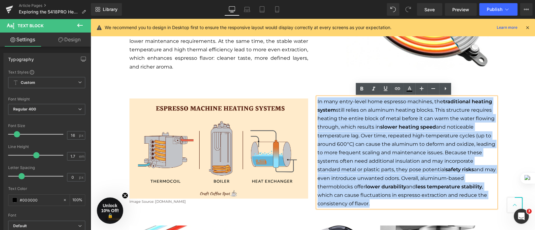
copy p "In many entry-level home espresso machines, the traditional heating system stil…"
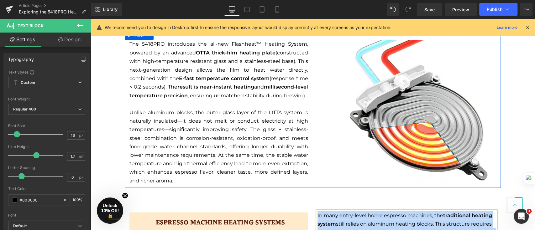
scroll to position [740, 0]
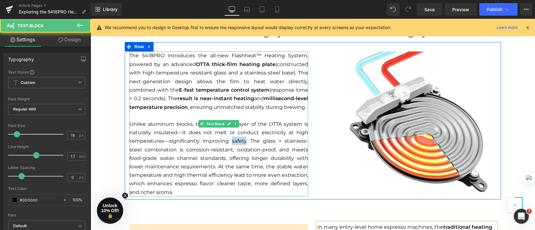
drag, startPoint x: 228, startPoint y: 141, endPoint x: 242, endPoint y: 142, distance: 13.5
click at [242, 142] on p "Unlike aluminum blocks, the outer glass layer of the OTTA system is naturally i…" at bounding box center [218, 158] width 179 height 77
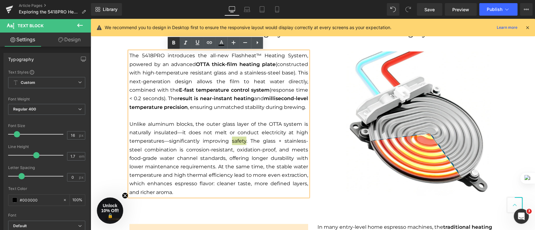
click at [173, 40] on icon at bounding box center [174, 43] width 8 height 8
click at [282, 142] on p "Unlike aluminum blocks, the outer glass layer of the OTTA system is naturally i…" at bounding box center [218, 158] width 179 height 77
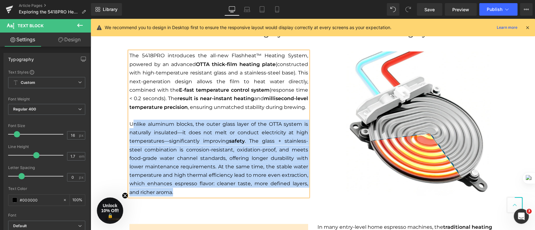
drag, startPoint x: 162, startPoint y: 192, endPoint x: 128, endPoint y: 124, distance: 75.6
click at [129, 124] on p "Unlike aluminum blocks, the outer glass layer of the OTTA system is naturally i…" at bounding box center [218, 158] width 179 height 77
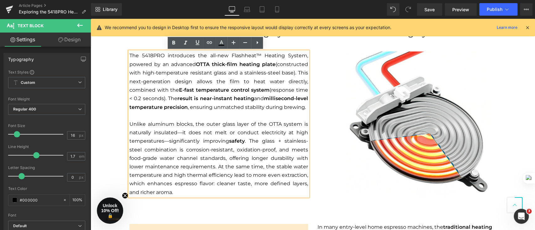
click at [516, 162] on div "Hero Banner 267px 87px Row [DATE] Text Block Row Looking for a quick way to enj…" at bounding box center [313, 152] width 445 height 1671
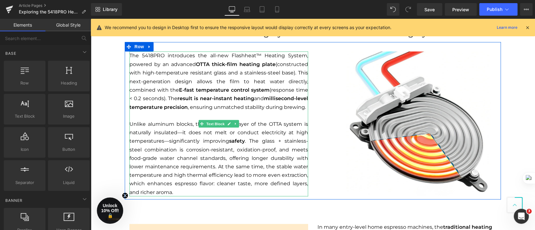
click at [196, 70] on p "The 5418PRO introduces the all-new Flashheat™ Heating System, powered by an adv…" at bounding box center [218, 81] width 179 height 60
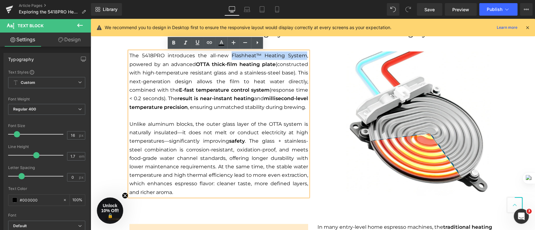
drag, startPoint x: 228, startPoint y: 56, endPoint x: 304, endPoint y: 58, distance: 75.3
click at [304, 58] on p "The 5418PRO introduces the all-new Flashheat™ Heating System, powered by an adv…" at bounding box center [218, 81] width 179 height 60
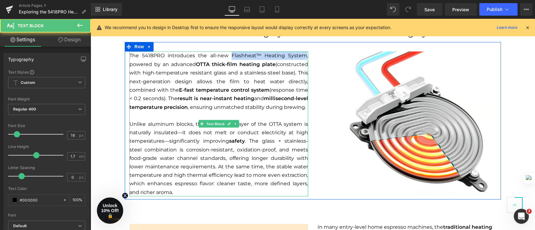
click at [245, 56] on p "The 5418PRO introduces the all-new Flashheat™ Heating System, powered by an adv…" at bounding box center [218, 81] width 179 height 60
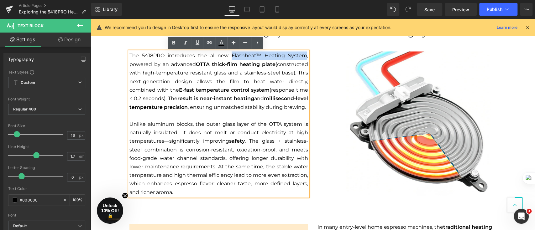
drag, startPoint x: 228, startPoint y: 56, endPoint x: 302, endPoint y: 57, distance: 74.0
click at [302, 57] on p "The 5418PRO introduces the all-new Flashheat™ Heating System, powered by an adv…" at bounding box center [218, 81] width 179 height 60
click at [173, 44] on icon at bounding box center [173, 43] width 3 height 4
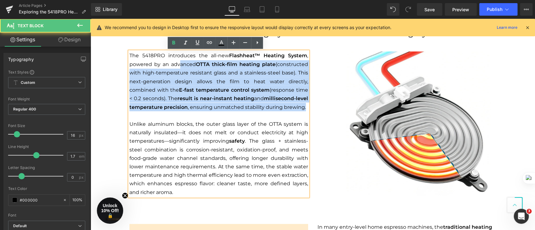
drag, startPoint x: 302, startPoint y: 108, endPoint x: 176, endPoint y: 66, distance: 133.4
click at [176, 66] on p "The 5418PRO introduces the all-new Flashheat™ Heating System , powered by an ad…" at bounding box center [218, 81] width 179 height 60
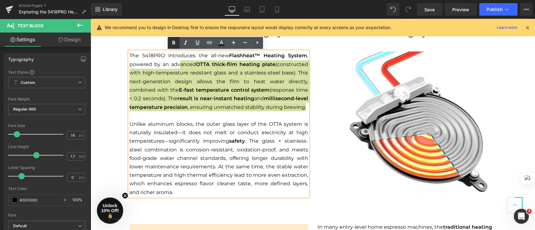
click at [173, 46] on icon at bounding box center [174, 43] width 8 height 8
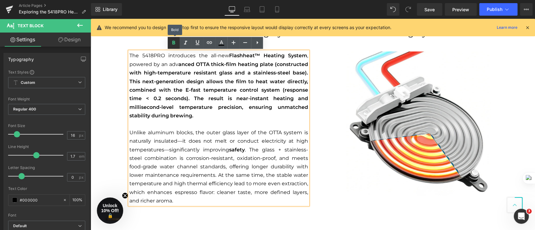
click at [173, 46] on icon at bounding box center [174, 43] width 8 height 8
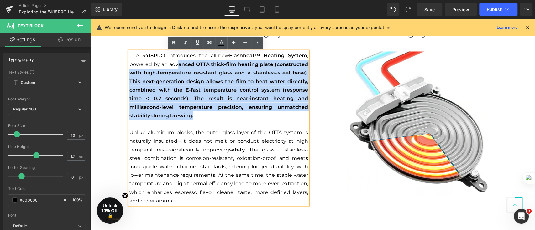
drag, startPoint x: 197, startPoint y: 117, endPoint x: 174, endPoint y: 66, distance: 55.9
click at [174, 66] on p "The 5418PRO introduces the all-new Flashheat™ Heating System , powered by an ad…" at bounding box center [218, 85] width 179 height 68
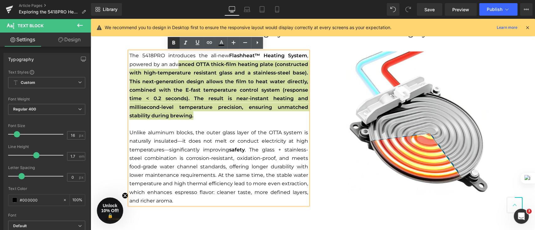
click at [173, 44] on icon at bounding box center [173, 43] width 3 height 4
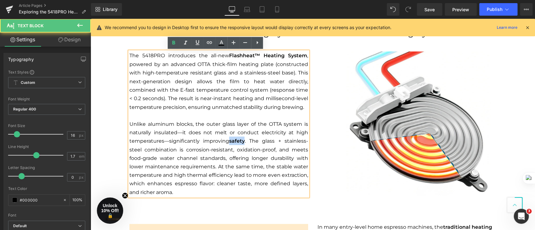
drag, startPoint x: 238, startPoint y: 141, endPoint x: 229, endPoint y: 141, distance: 8.8
click at [229, 141] on p "Unlike aluminum blocks, the outer glass layer of the OTTA system is naturally i…" at bounding box center [218, 158] width 179 height 77
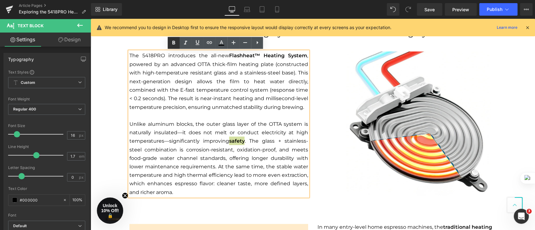
click at [174, 44] on icon at bounding box center [174, 43] width 8 height 8
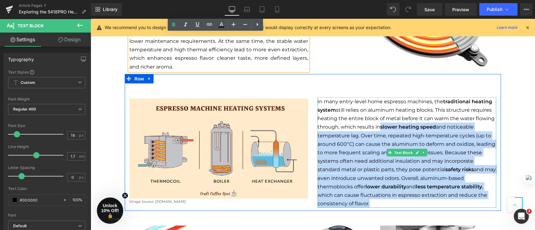
drag, startPoint x: 378, startPoint y: 126, endPoint x: 449, endPoint y: 202, distance: 104.3
click at [449, 202] on p "In many entry-level home espresso machines, the traditional heating system stil…" at bounding box center [407, 153] width 179 height 111
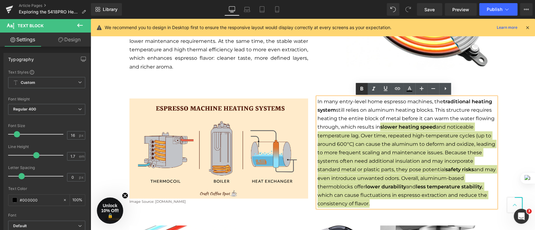
click at [359, 91] on icon at bounding box center [362, 89] width 8 height 8
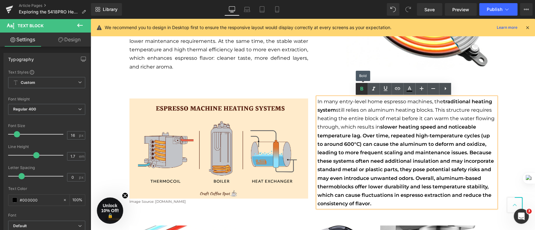
click at [359, 91] on icon at bounding box center [362, 89] width 8 height 8
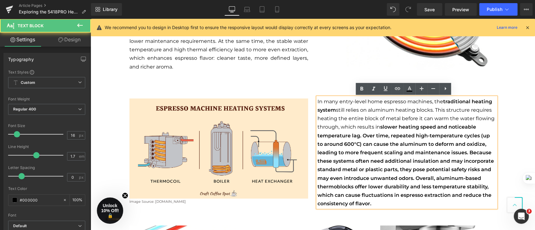
drag, startPoint x: 377, startPoint y: 129, endPoint x: 409, endPoint y: 157, distance: 42.7
click at [419, 205] on p "In many entry-level home espresso machines, the traditional heating system stil…" at bounding box center [407, 153] width 179 height 111
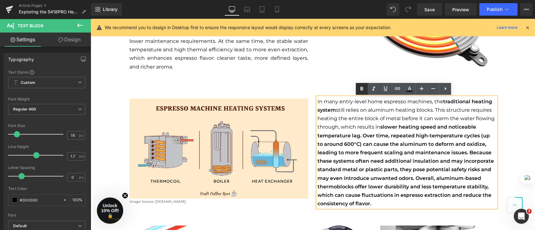
click at [362, 88] on icon at bounding box center [362, 89] width 3 height 4
click at [361, 87] on icon at bounding box center [362, 89] width 3 height 4
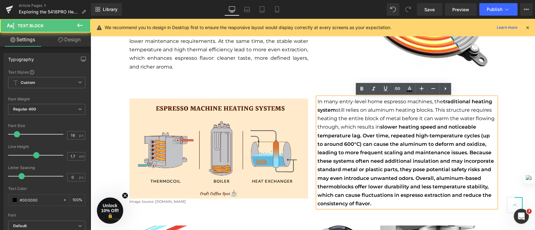
drag, startPoint x: 379, startPoint y: 136, endPoint x: 403, endPoint y: 192, distance: 60.4
click at [403, 192] on p "In many entry-level home espresso machines, the traditional heating system stil…" at bounding box center [407, 153] width 179 height 111
click at [398, 177] on strong "slower heating speed and noticeable temperature lag. Over time, repeated high-t…" at bounding box center [406, 165] width 177 height 83
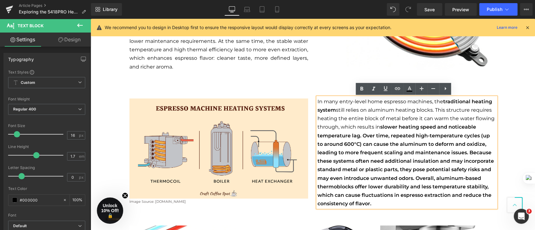
drag, startPoint x: 373, startPoint y: 206, endPoint x: 378, endPoint y: 128, distance: 78.5
click at [378, 128] on p "In many entry-level home espresso machines, the traditional heating system stil…" at bounding box center [407, 153] width 179 height 111
click at [363, 92] on icon at bounding box center [362, 89] width 8 height 8
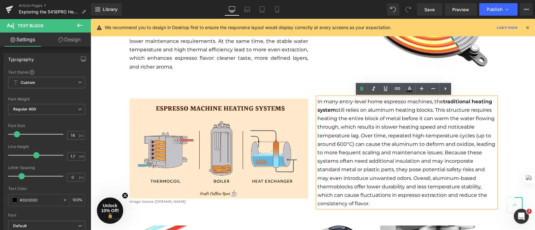
click at [504, 130] on div "Hero Banner 267px 87px Row [DATE] Text Block Row Looking for a quick way to enj…" at bounding box center [313, 26] width 445 height 1671
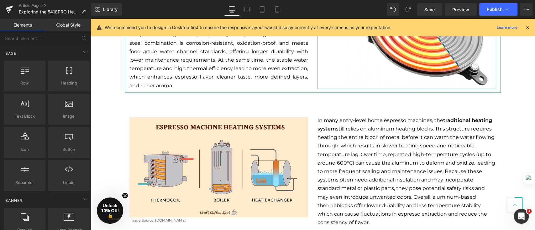
scroll to position [949, 0]
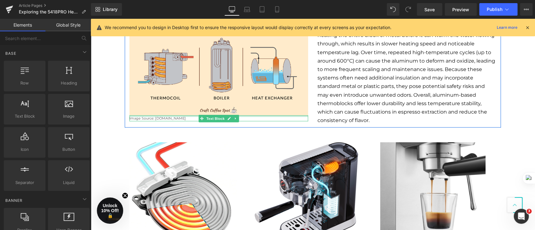
click at [192, 117] on div at bounding box center [218, 117] width 179 height 2
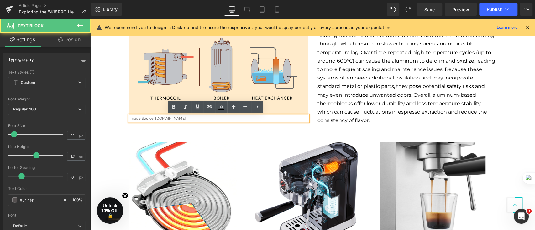
click at [190, 118] on p "Image Source: [DOMAIN_NAME]" at bounding box center [218, 119] width 179 height 6
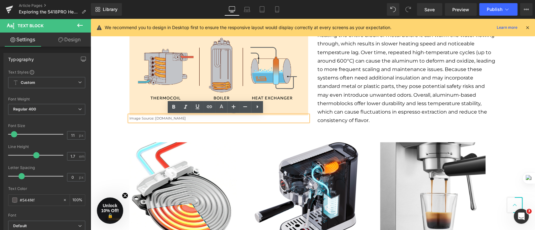
drag, startPoint x: 190, startPoint y: 119, endPoint x: 119, endPoint y: 117, distance: 70.6
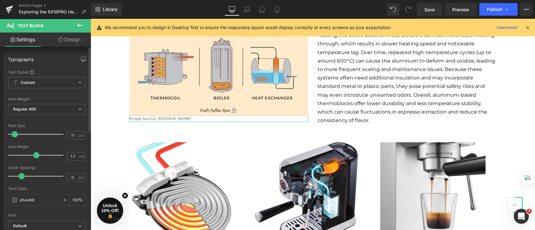
click at [13, 134] on span at bounding box center [15, 134] width 6 height 6
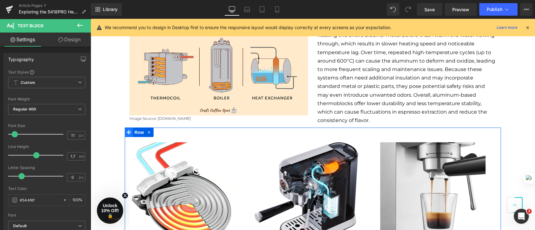
click at [125, 135] on span at bounding box center [129, 132] width 8 height 9
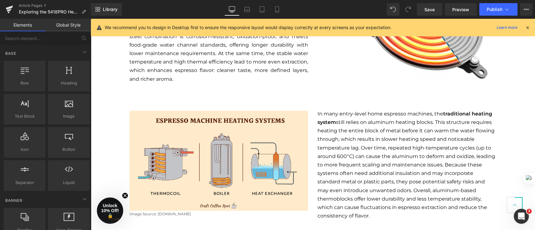
scroll to position [865, 0]
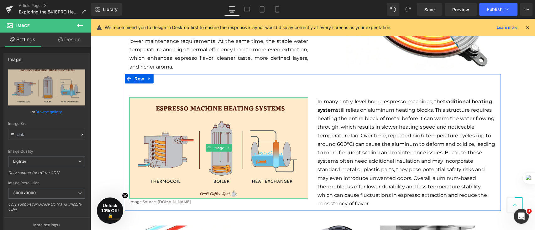
click at [268, 98] on div at bounding box center [218, 98] width 179 height 1
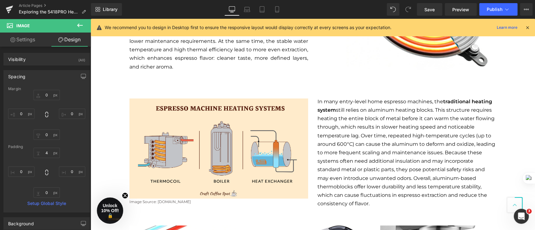
click at [508, 105] on div "Hero Banner 267px 87px Row [DATE] Text Block Row Looking for a quick way to enj…" at bounding box center [313, 26] width 445 height 1671
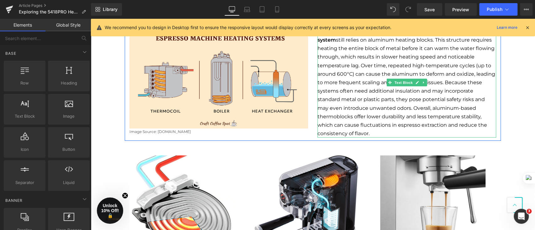
scroll to position [949, 0]
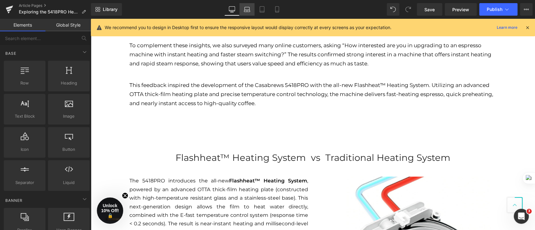
click at [247, 13] on link "Laptop" at bounding box center [247, 9] width 15 height 13
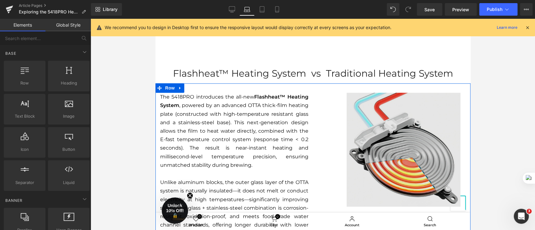
scroll to position [645, 0]
click at [366, 112] on img at bounding box center [392, 150] width 148 height 114
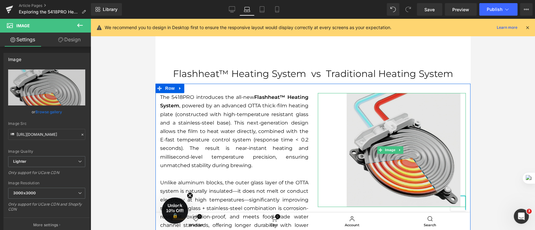
drag, startPoint x: 329, startPoint y: 129, endPoint x: 319, endPoint y: 129, distance: 9.7
click at [329, 129] on img at bounding box center [392, 150] width 148 height 114
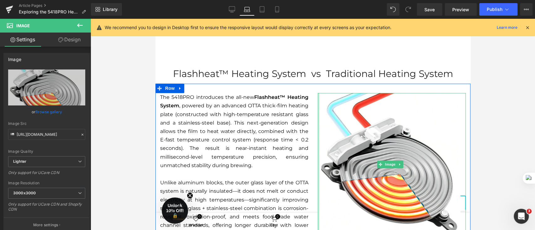
drag, startPoint x: 314, startPoint y: 130, endPoint x: 284, endPoint y: 132, distance: 30.8
click at [284, 132] on div "The 5418PRO introduces the all-new Flashheat™ Heating System , powered by an ad…" at bounding box center [312, 175] width 315 height 183
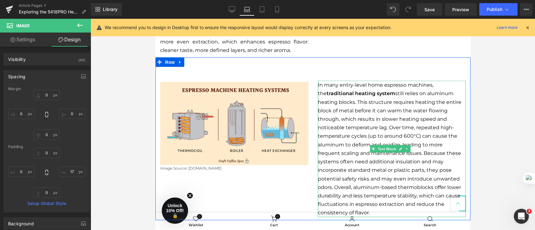
scroll to position [896, 0]
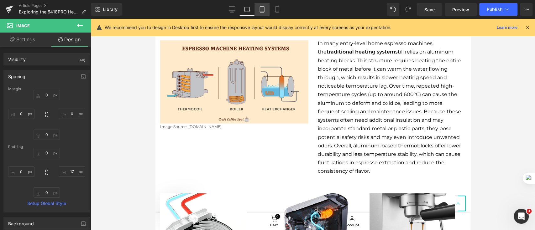
click at [258, 8] on link "Tablet" at bounding box center [262, 9] width 15 height 13
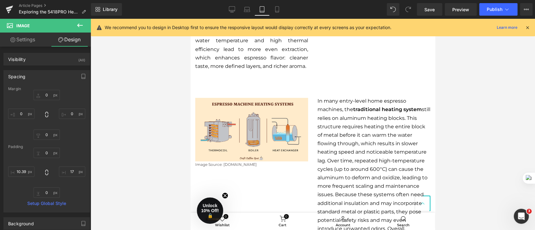
scroll to position [1079, 0]
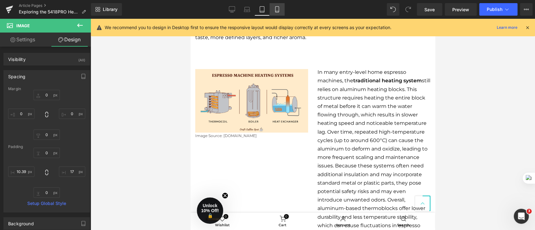
click at [278, 10] on icon at bounding box center [276, 10] width 3 height 6
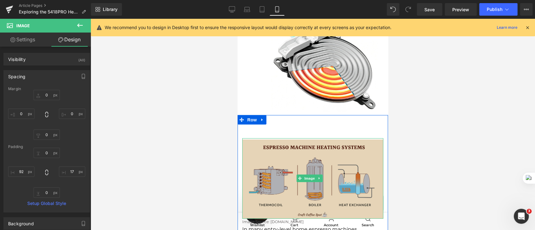
scroll to position [1018, 0]
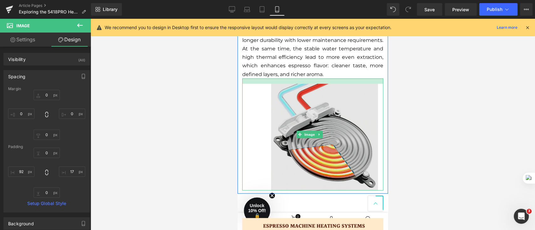
drag, startPoint x: 339, startPoint y: 91, endPoint x: 304, endPoint y: 113, distance: 41.7
click at [339, 96] on div "Image" at bounding box center [312, 135] width 141 height 112
click at [267, 130] on img at bounding box center [312, 135] width 141 height 112
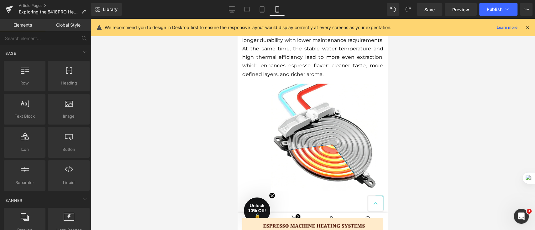
drag, startPoint x: 422, startPoint y: 146, endPoint x: 400, endPoint y: 145, distance: 22.3
click at [422, 146] on div at bounding box center [313, 125] width 445 height 212
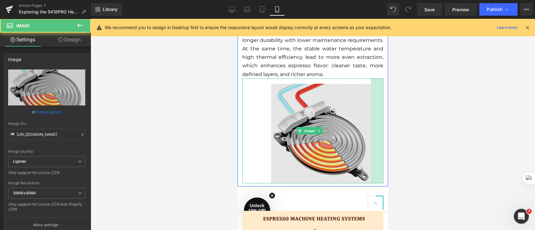
drag, startPoint x: 375, startPoint y: 145, endPoint x: 349, endPoint y: 142, distance: 26.5
click at [371, 144] on div "40px" at bounding box center [377, 131] width 13 height 105
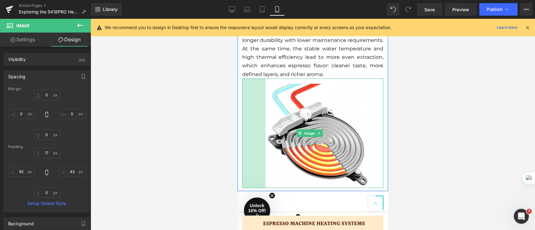
drag, startPoint x: 244, startPoint y: 134, endPoint x: 212, endPoint y: 139, distance: 32.1
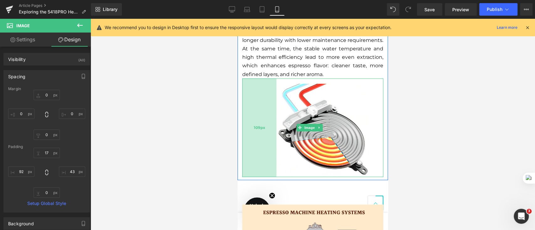
click at [249, 144] on div "109px" at bounding box center [259, 128] width 34 height 99
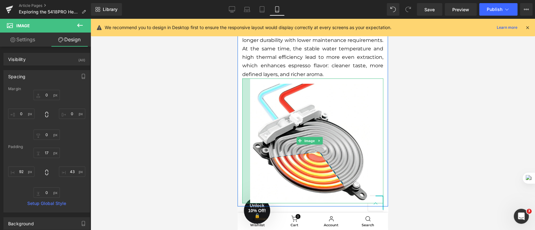
drag, startPoint x: 269, startPoint y: 142, endPoint x: 242, endPoint y: 145, distance: 27.1
click at [242, 146] on div at bounding box center [246, 141] width 8 height 125
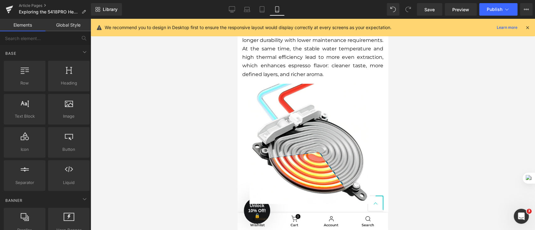
click at [435, 140] on div at bounding box center [313, 125] width 445 height 212
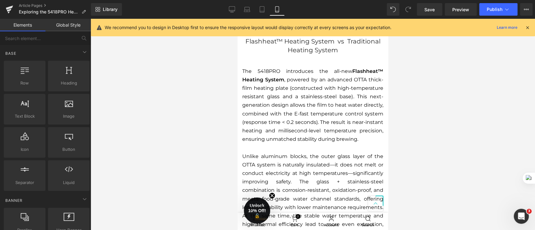
scroll to position [809, 0]
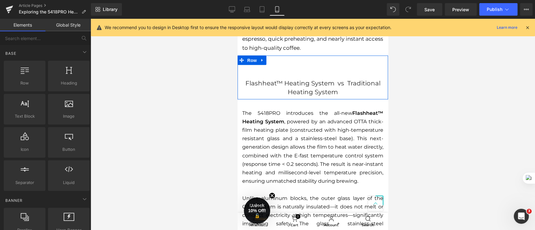
click at [248, 82] on h2 "Flashheat™ Heating System vs Traditional Heating System" at bounding box center [312, 88] width 141 height 18
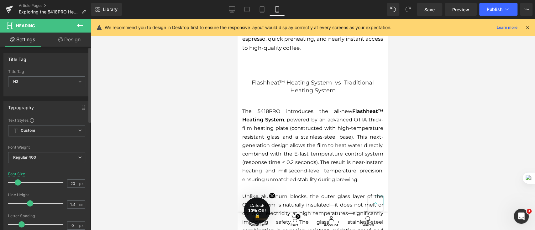
click at [16, 183] on span at bounding box center [18, 183] width 6 height 6
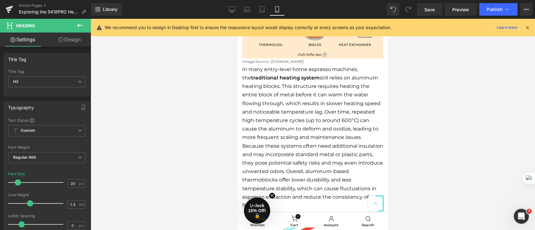
scroll to position [1227, 0]
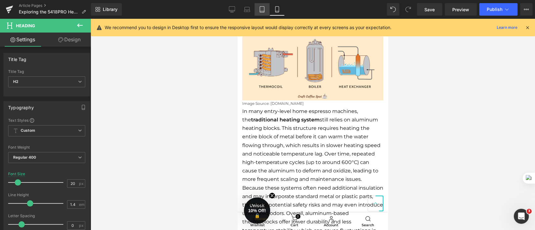
click at [259, 12] on icon at bounding box center [262, 9] width 6 height 6
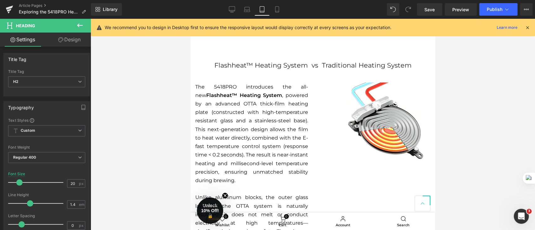
scroll to position [847, 0]
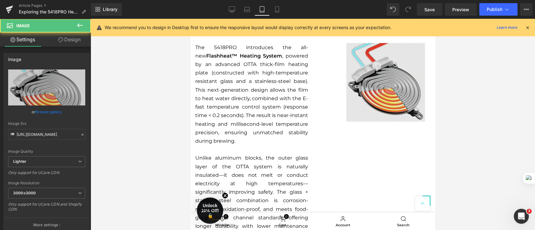
click at [337, 86] on img at bounding box center [374, 82] width 113 height 79
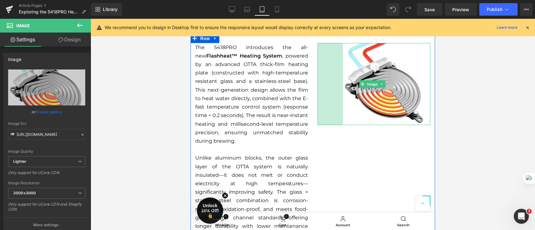
drag, startPoint x: 315, startPoint y: 84, endPoint x: 312, endPoint y: 84, distance: 3.5
click at [313, 84] on div "Image 81px 43px" at bounding box center [374, 84] width 122 height 82
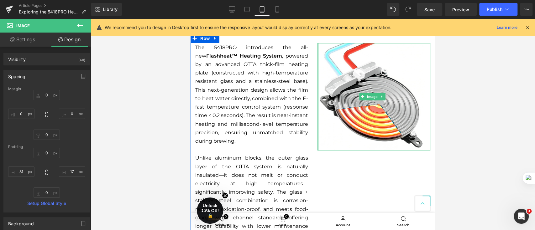
drag, startPoint x: 333, startPoint y: 82, endPoint x: 299, endPoint y: 92, distance: 35.9
click at [301, 92] on div "The 5418PRO introduces the all-new Flashheat™ Heating System , powered by an ad…" at bounding box center [313, 155] width 245 height 243
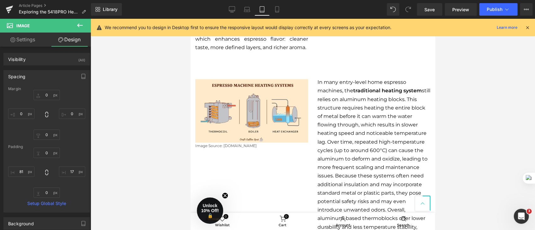
scroll to position [1056, 0]
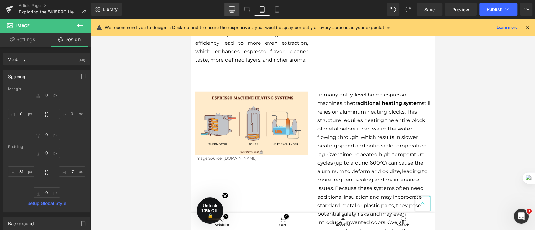
click at [233, 11] on icon at bounding box center [232, 9] width 6 height 6
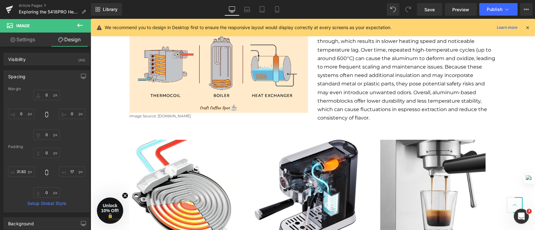
scroll to position [952, 0]
click at [244, 8] on icon at bounding box center [247, 9] width 6 height 6
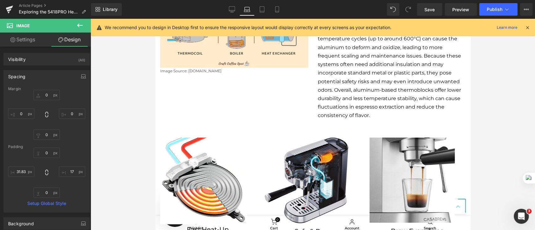
scroll to position [642, 0]
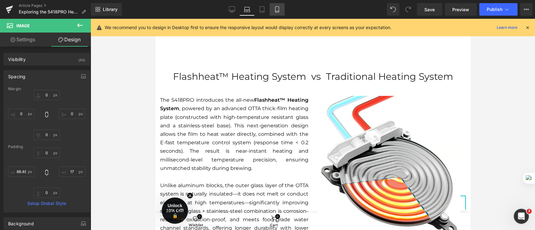
click at [276, 10] on icon at bounding box center [277, 9] width 6 height 6
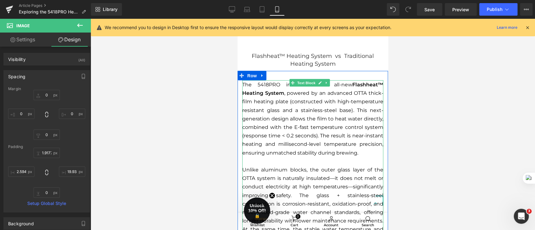
scroll to position [848, 0]
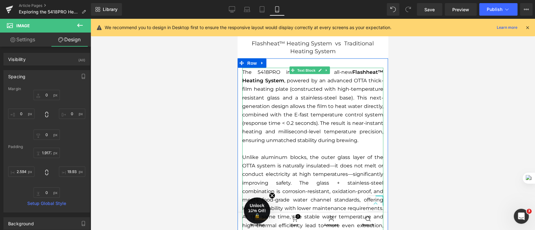
click at [346, 145] on p "The 5418PRO introduces the all-new Flashheat™ Heating System , powered by an ad…" at bounding box center [312, 106] width 141 height 77
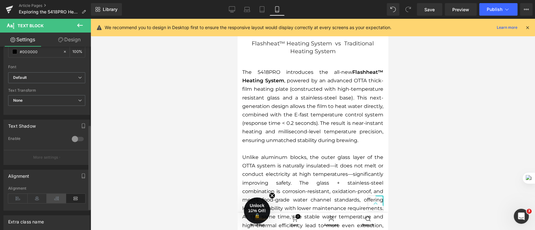
scroll to position [167, 0]
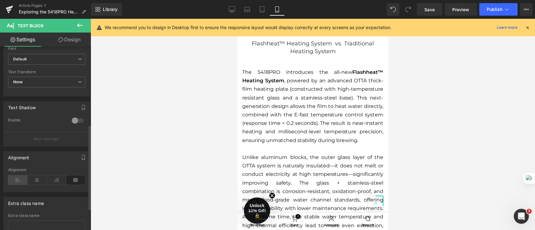
click at [20, 180] on icon at bounding box center [17, 180] width 19 height 9
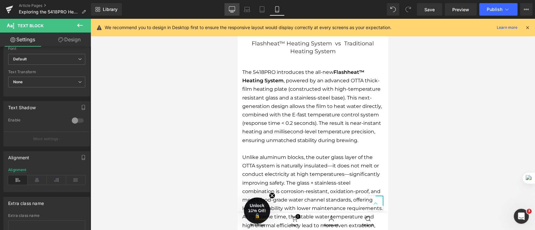
click at [236, 11] on link "Desktop" at bounding box center [232, 9] width 15 height 13
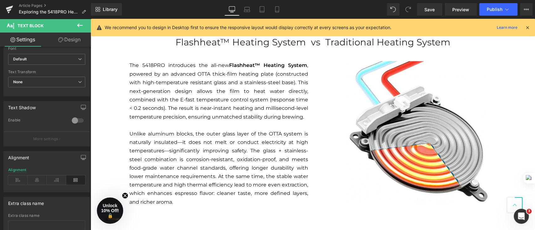
scroll to position [728, 0]
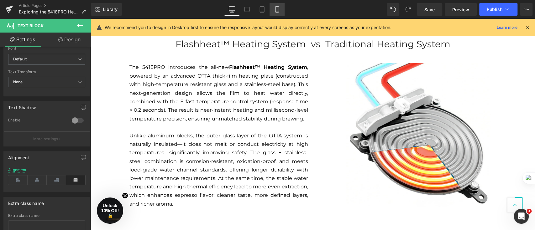
click at [279, 10] on icon at bounding box center [276, 10] width 3 height 6
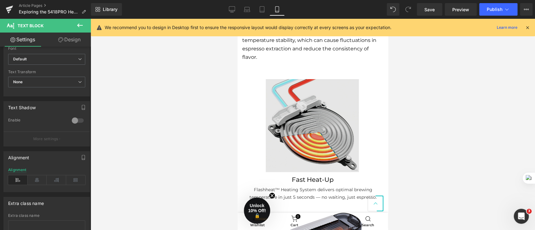
scroll to position [1431, 0]
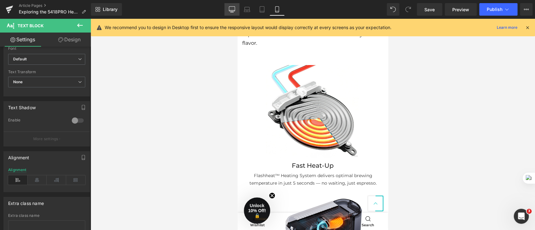
click at [232, 14] on link "Desktop" at bounding box center [232, 9] width 15 height 13
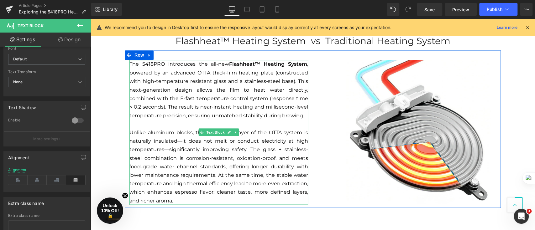
scroll to position [743, 0]
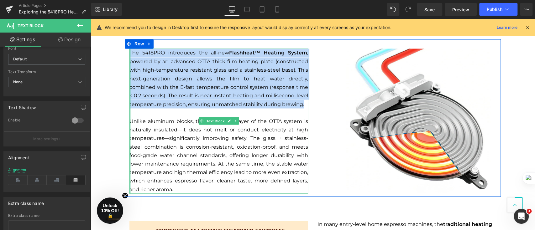
drag, startPoint x: 302, startPoint y: 107, endPoint x: 126, endPoint y: 56, distance: 183.2
click at [129, 56] on div "The 5418PRO introduces the all-new Flashheat™ Heating System , powered by an ad…" at bounding box center [218, 121] width 179 height 145
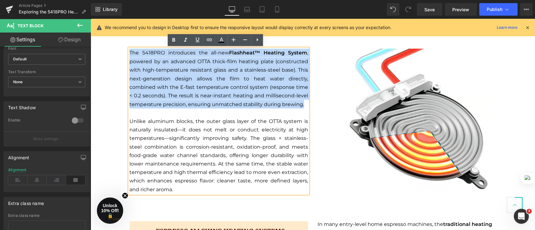
copy p "The 5418PRO introduces the all-new Flashheat™ Heating System , powered by an ad…"
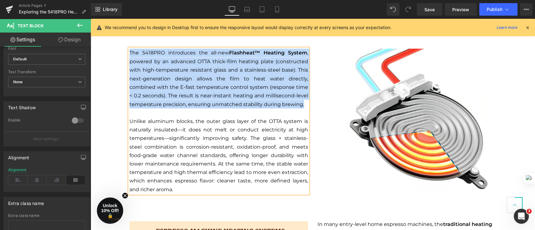
click at [293, 71] on p "The 5418PRO introduces the all-new Flashheat™ Heating System , powered by an ad…" at bounding box center [218, 79] width 179 height 60
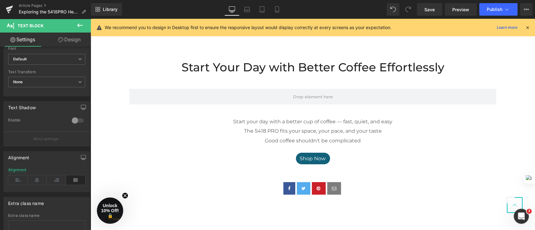
scroll to position [1412, 0]
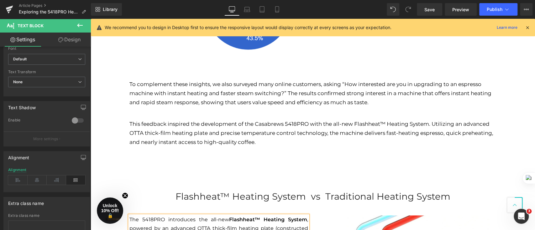
click at [91, 19] on div at bounding box center [91, 19] width 0 height 0
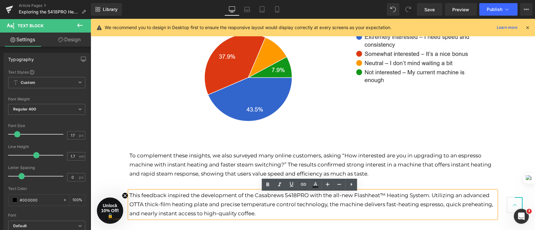
scroll to position [502, 0]
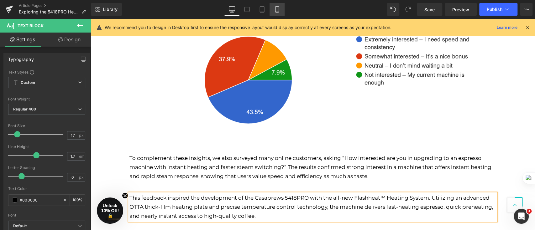
click at [271, 13] on link "Mobile" at bounding box center [277, 9] width 15 height 13
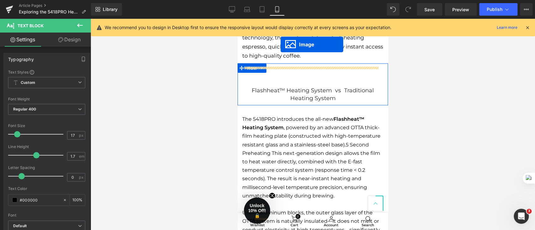
scroll to position [789, 0]
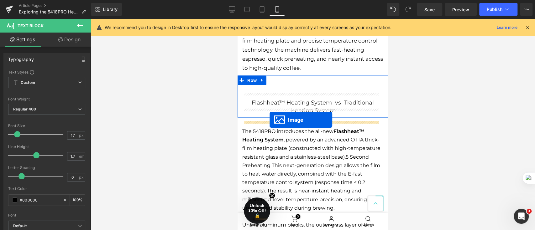
drag, startPoint x: 298, startPoint y: 115, endPoint x: 269, endPoint y: 120, distance: 29.0
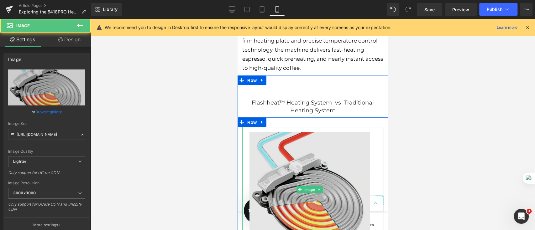
scroll to position [914, 0]
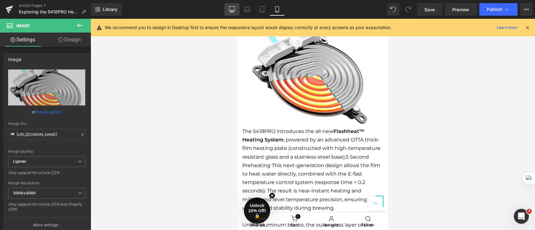
click at [232, 4] on link "Desktop" at bounding box center [232, 9] width 15 height 13
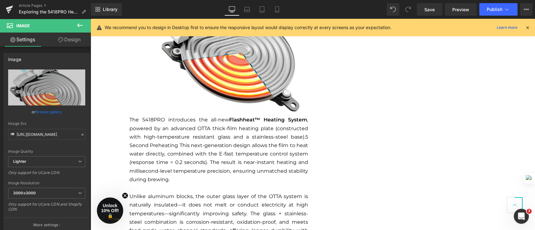
scroll to position [786, 0]
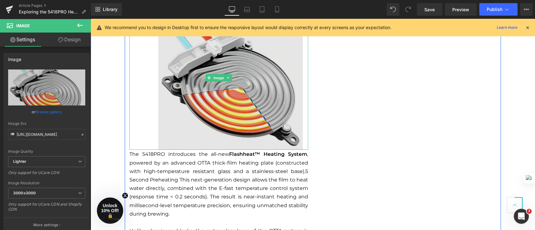
click at [275, 129] on img at bounding box center [218, 77] width 179 height 145
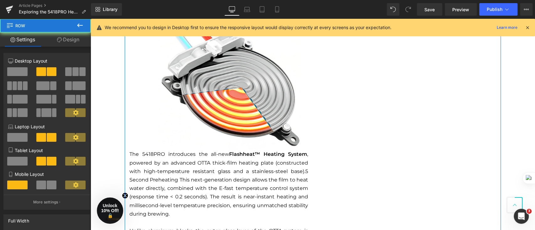
click at [362, 143] on div "Image The 5418PRO introduces the all-new Flashheat™ Heating System , powered by…" at bounding box center [313, 151] width 376 height 311
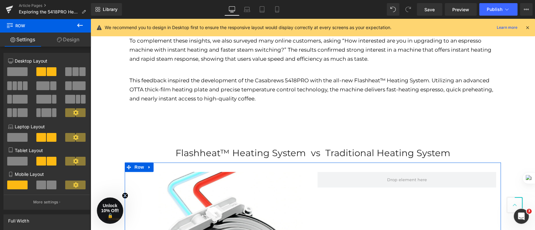
scroll to position [619, 0]
click at [50, 187] on span at bounding box center [52, 185] width 10 height 9
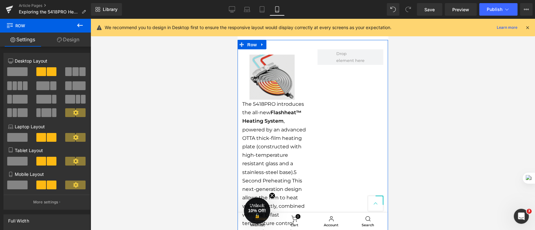
scroll to position [822, 0]
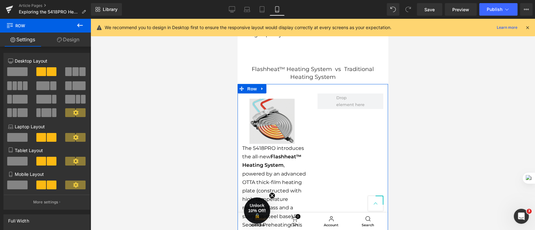
click at [251, 98] on img at bounding box center [275, 119] width 66 height 50
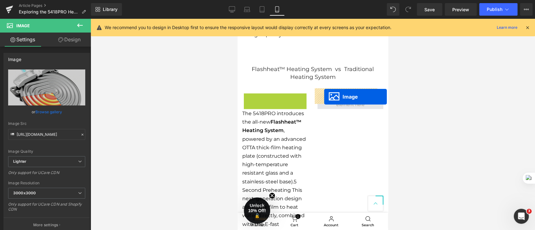
drag, startPoint x: 262, startPoint y: 112, endPoint x: 324, endPoint y: 97, distance: 64.5
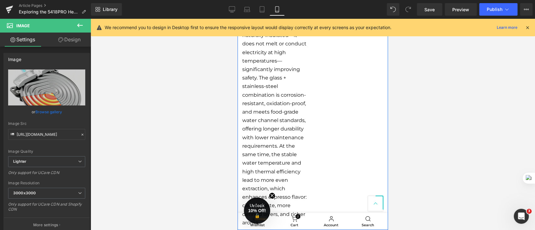
scroll to position [1114, 0]
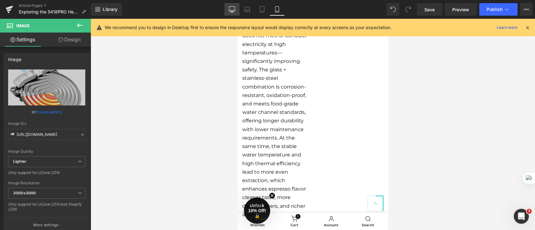
click at [234, 12] on icon at bounding box center [232, 9] width 6 height 6
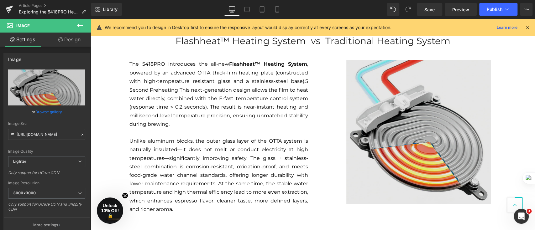
scroll to position [745, 0]
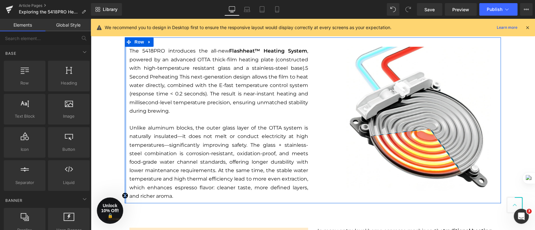
click at [116, 130] on div "Hero Banner 267px 87px Row [DATE] Text Block Row Looking for a quick way to enj…" at bounding box center [313, 152] width 445 height 1680
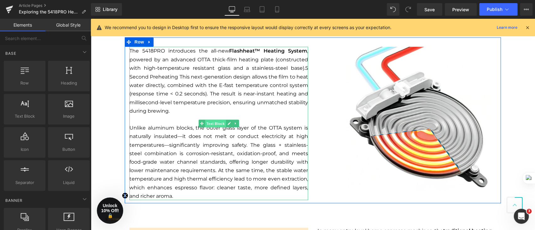
click at [207, 125] on span "Text Block" at bounding box center [215, 124] width 21 height 8
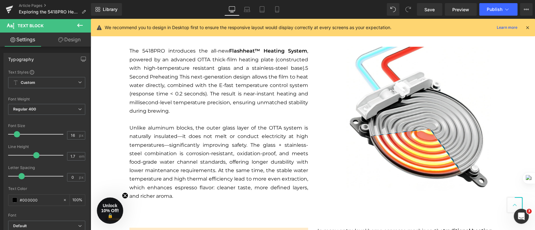
drag, startPoint x: 100, startPoint y: 56, endPoint x: 124, endPoint y: 46, distance: 26.6
click at [100, 56] on div "Hero Banner 267px 87px Row [DATE] Text Block Row Looking for a quick way to enj…" at bounding box center [313, 152] width 445 height 1680
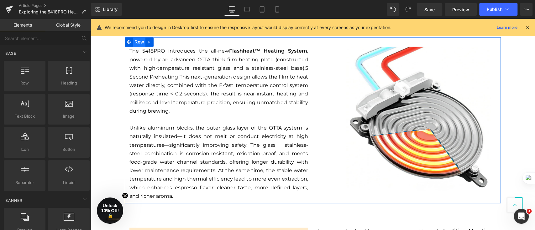
click at [133, 43] on span "Row" at bounding box center [139, 41] width 13 height 9
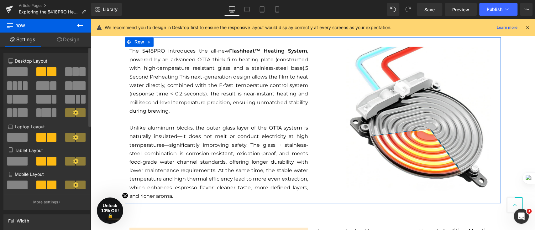
click at [14, 189] on span at bounding box center [17, 185] width 20 height 9
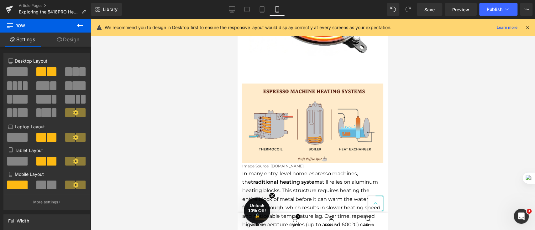
scroll to position [1239, 0]
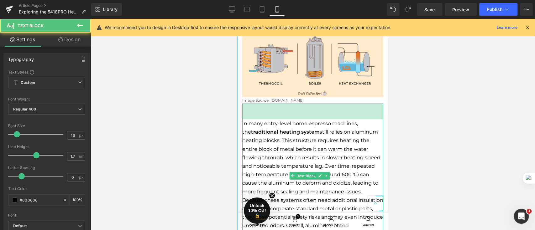
drag, startPoint x: 337, startPoint y: 106, endPoint x: 336, endPoint y: 122, distance: 15.7
click at [336, 122] on div "In many entry-level home espresso machines, the traditional heating system stil…" at bounding box center [312, 184] width 141 height 161
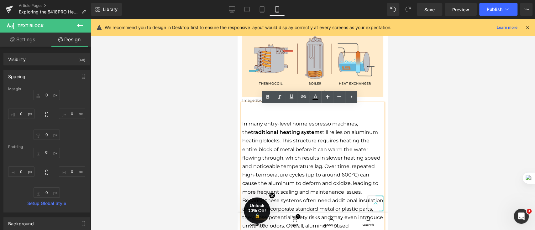
click at [361, 137] on p "In many entry-level home espresso machines, the traditional heating system stil…" at bounding box center [312, 192] width 141 height 145
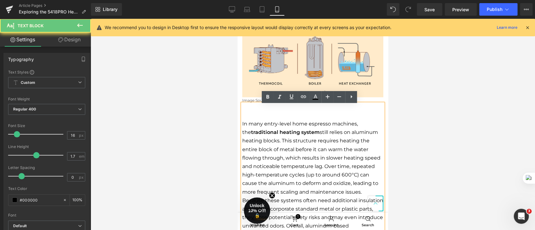
click at [340, 121] on p "In many entry-level home espresso machines, the traditional heating system stil…" at bounding box center [312, 192] width 141 height 145
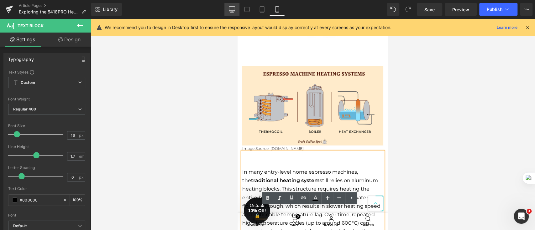
scroll to position [1221, 0]
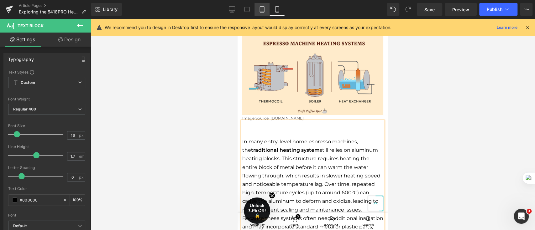
click at [258, 9] on link "Tablet" at bounding box center [262, 9] width 15 height 13
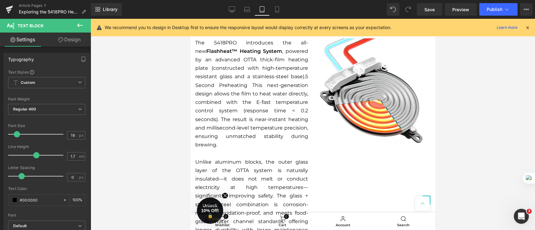
scroll to position [944, 0]
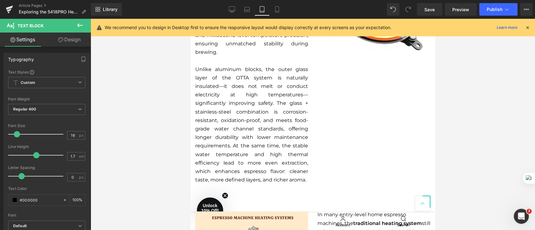
click at [267, 109] on p "Unlike aluminum blocks, the outer glass layer of the OTTA system is naturally i…" at bounding box center [251, 124] width 113 height 119
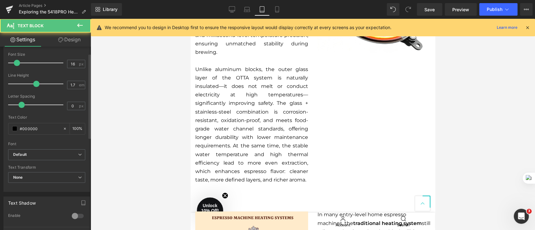
scroll to position [167, 0]
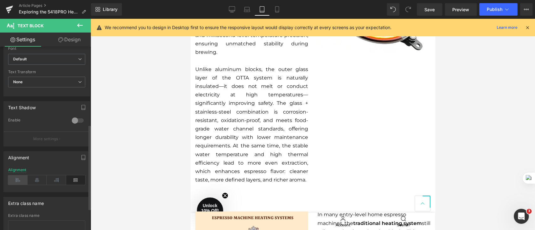
click at [23, 181] on icon at bounding box center [17, 180] width 19 height 9
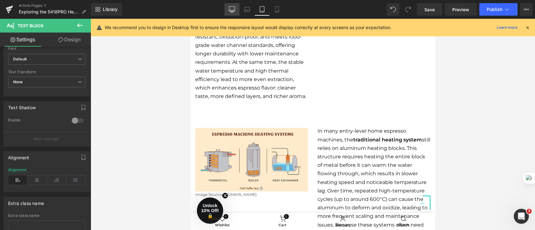
click at [231, 4] on link "Desktop" at bounding box center [232, 9] width 15 height 13
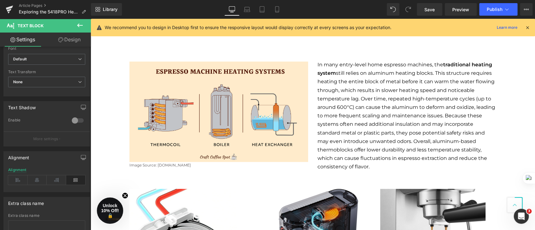
scroll to position [993, 0]
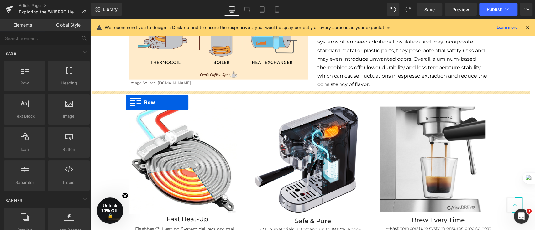
drag, startPoint x: 116, startPoint y: 98, endPoint x: 126, endPoint y: 103, distance: 10.8
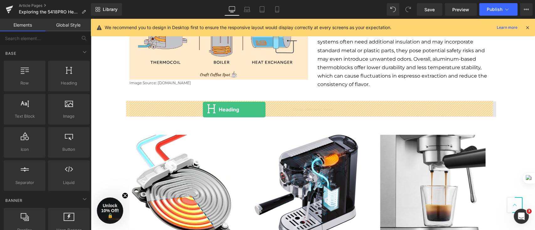
drag, startPoint x: 179, startPoint y: 110, endPoint x: 203, endPoint y: 110, distance: 23.5
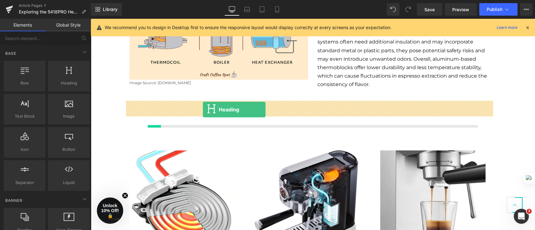
click at [203, 110] on div at bounding box center [312, 117] width 367 height 31
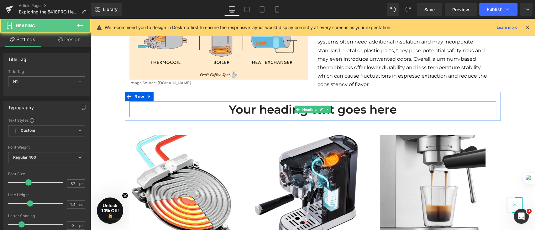
click at [398, 111] on h1 "Your heading text goes here" at bounding box center [312, 110] width 367 height 16
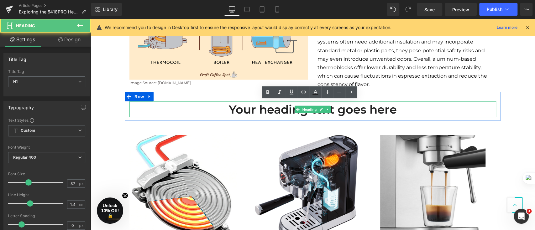
click at [398, 111] on h1 "Your heading text goes here" at bounding box center [312, 110] width 367 height 16
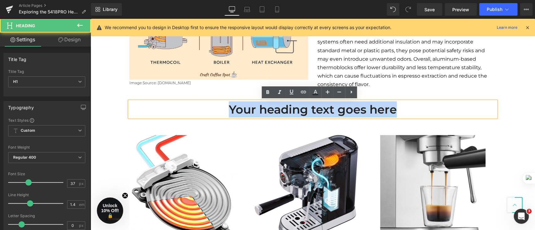
drag, startPoint x: 400, startPoint y: 109, endPoint x: 184, endPoint y: 111, distance: 216.0
click at [184, 111] on h1 "Your heading text goes here" at bounding box center [312, 110] width 367 height 16
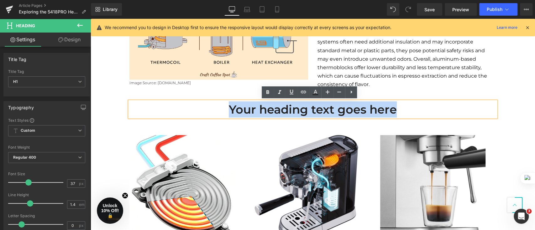
paste div
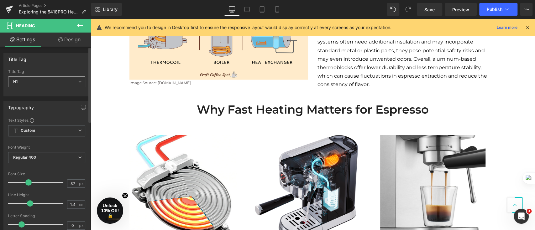
click at [55, 83] on span "H1" at bounding box center [46, 82] width 77 height 11
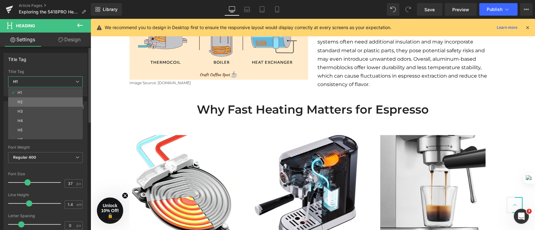
click at [54, 100] on li "H2" at bounding box center [46, 102] width 77 height 9
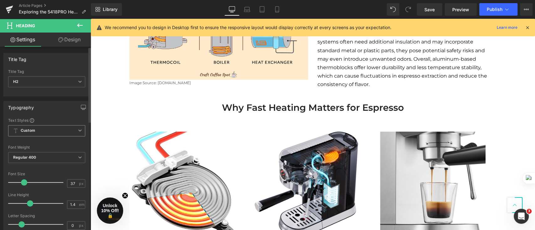
click at [55, 132] on span "Custom Setup Global Style" at bounding box center [46, 130] width 77 height 11
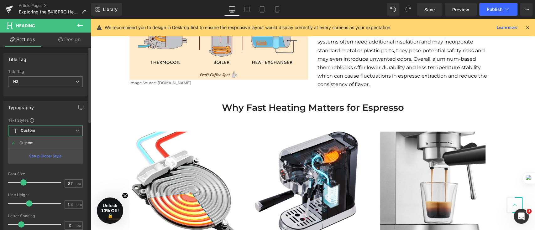
click at [55, 132] on span "Custom Setup Global Style" at bounding box center [45, 130] width 75 height 11
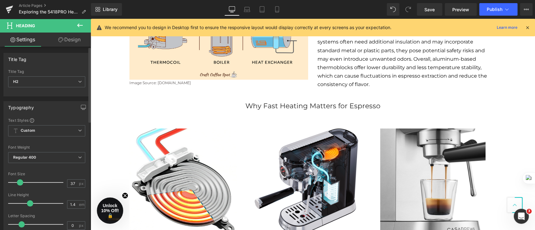
drag, startPoint x: 24, startPoint y: 183, endPoint x: 20, endPoint y: 184, distance: 3.9
click at [20, 184] on span at bounding box center [20, 183] width 6 height 6
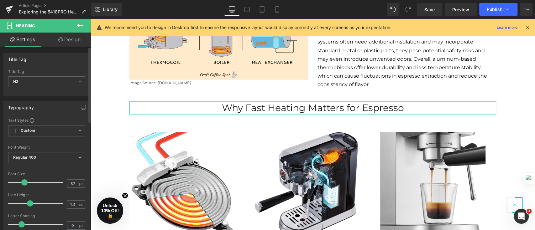
drag, startPoint x: 22, startPoint y: 182, endPoint x: 26, endPoint y: 183, distance: 3.9
click at [26, 183] on span at bounding box center [24, 183] width 6 height 6
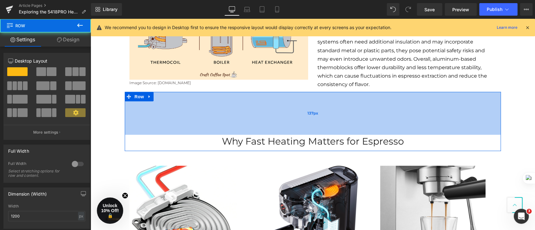
drag, startPoint x: 257, startPoint y: 92, endPoint x: 254, endPoint y: 126, distance: 33.4
click at [254, 126] on div "137px" at bounding box center [313, 113] width 376 height 43
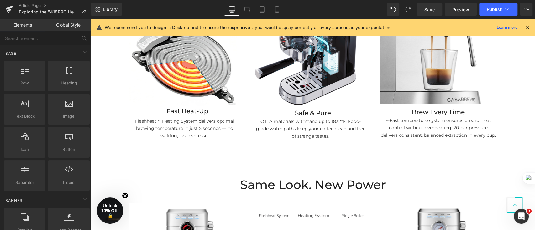
scroll to position [1077, 0]
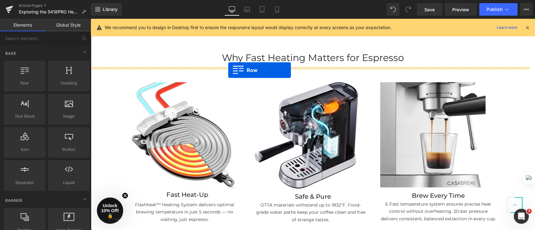
drag, startPoint x: 117, startPoint y: 95, endPoint x: 228, endPoint y: 71, distance: 114.0
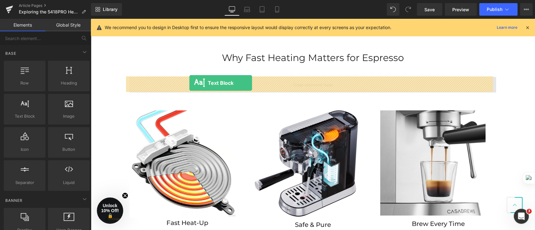
drag, startPoint x: 119, startPoint y: 124, endPoint x: 189, endPoint y: 83, distance: 81.6
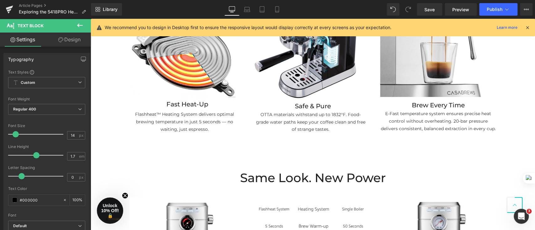
scroll to position [1035, 0]
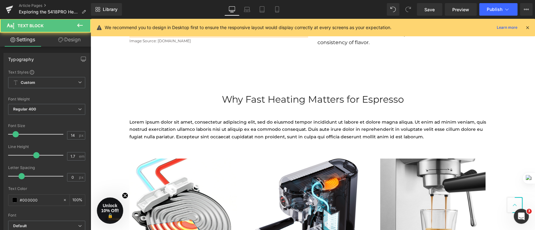
click at [405, 136] on p "Lorem ipsum dolor sit amet, consectetur adipiscing elit, sed do eiusmod tempor …" at bounding box center [312, 130] width 367 height 22
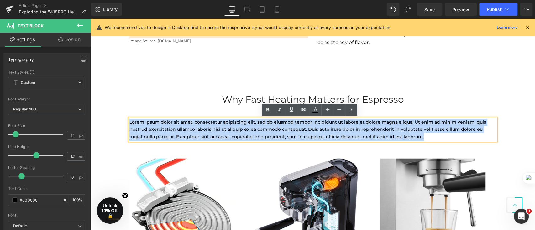
drag, startPoint x: 415, startPoint y: 137, endPoint x: 127, endPoint y: 122, distance: 288.2
click at [129, 122] on p "Lorem ipsum dolor sit amet, consectetur adipiscing elit, sed do eiusmod tempor …" at bounding box center [312, 130] width 367 height 22
paste div
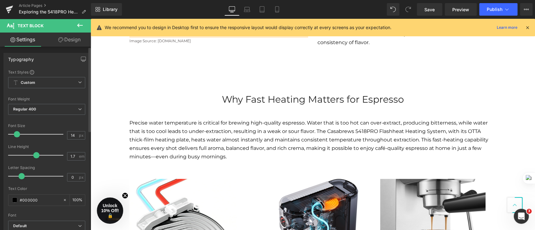
click at [16, 135] on span at bounding box center [17, 134] width 6 height 6
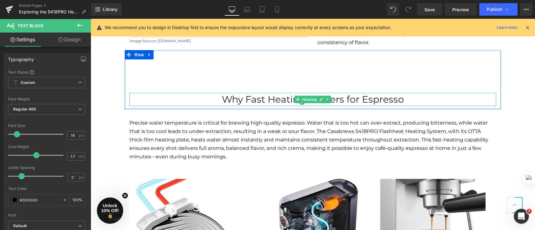
click at [243, 99] on h2 "Why Fast Heating Matters for Espresso" at bounding box center [312, 99] width 367 height 13
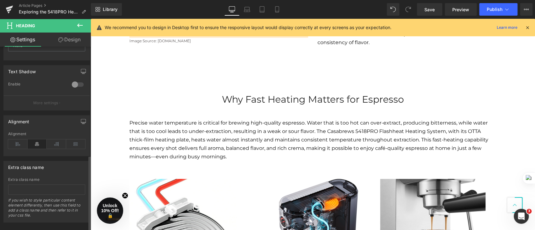
scroll to position [262, 0]
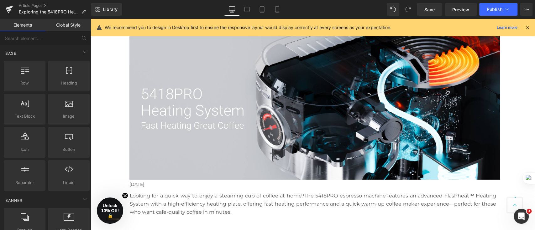
scroll to position [0, 0]
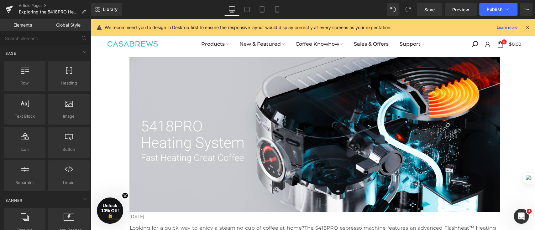
click at [330, 127] on div at bounding box center [314, 134] width 371 height 155
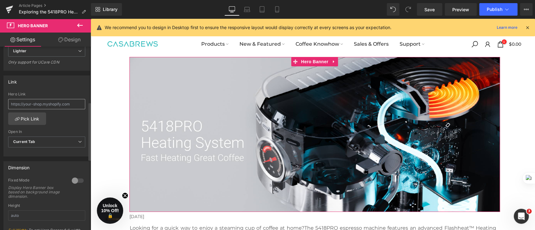
scroll to position [251, 0]
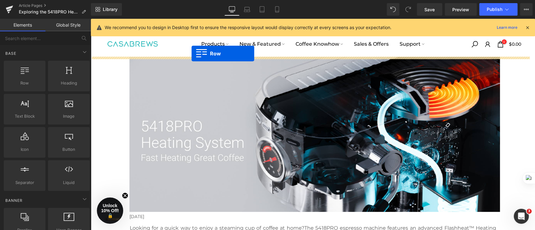
drag, startPoint x: 116, startPoint y: 103, endPoint x: 192, endPoint y: 54, distance: 90.5
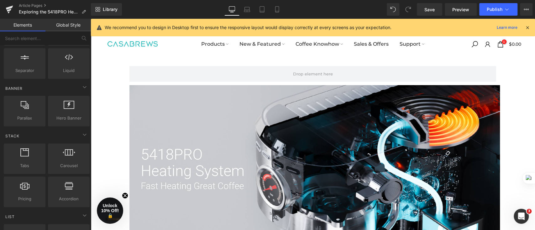
scroll to position [125, 0]
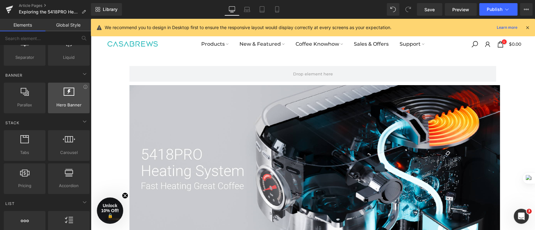
click at [75, 100] on div at bounding box center [69, 95] width 38 height 14
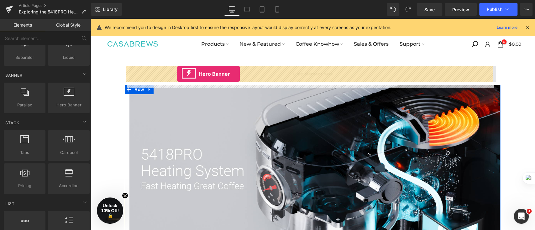
drag, startPoint x: 162, startPoint y: 120, endPoint x: 177, endPoint y: 74, distance: 48.6
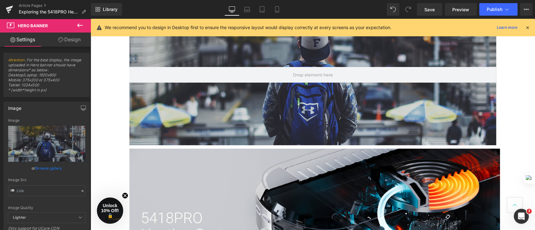
scroll to position [0, 0]
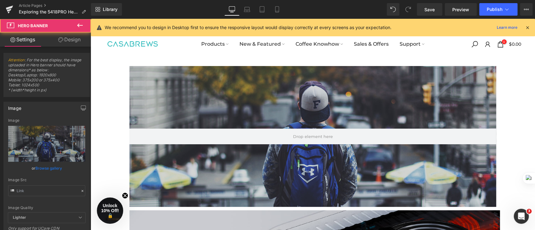
click at [345, 108] on div at bounding box center [312, 136] width 367 height 141
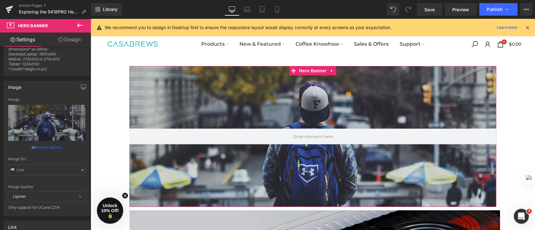
scroll to position [18, 0]
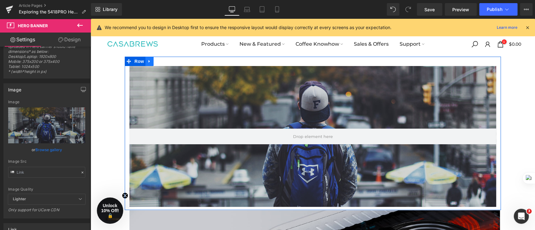
click at [149, 62] on link at bounding box center [149, 61] width 8 height 9
click at [165, 63] on icon at bounding box center [166, 61] width 4 height 5
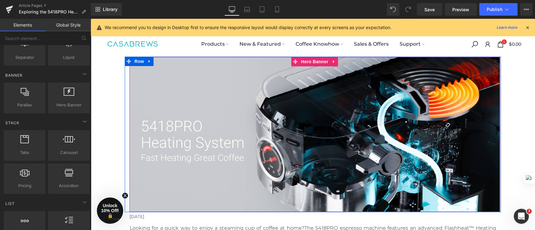
click at [176, 98] on div at bounding box center [314, 134] width 371 height 155
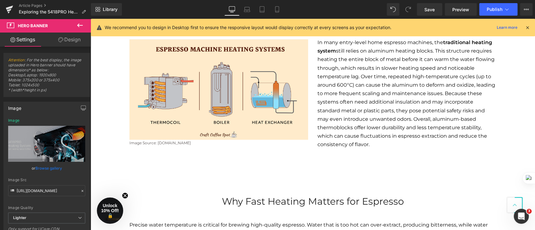
scroll to position [1003, 0]
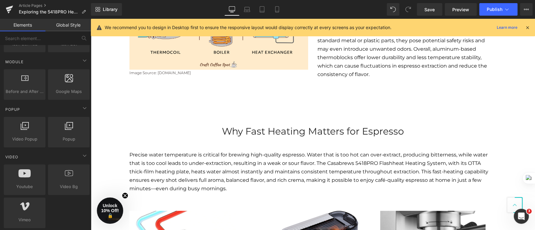
scroll to position [376, 0]
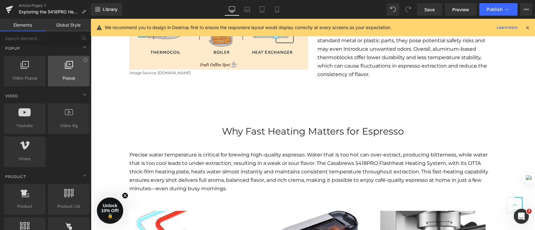
click at [57, 77] on span "Popup" at bounding box center [69, 78] width 38 height 7
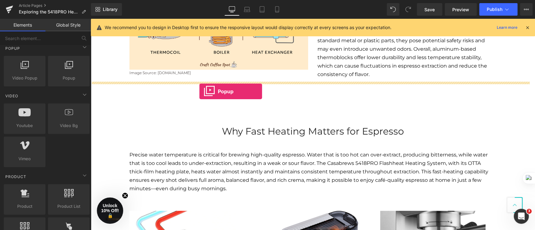
drag, startPoint x: 150, startPoint y: 97, endPoint x: 199, endPoint y: 92, distance: 49.8
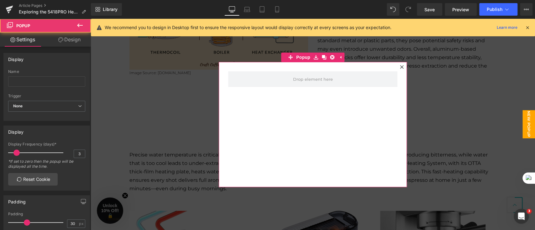
click at [400, 66] on icon at bounding box center [402, 67] width 4 height 4
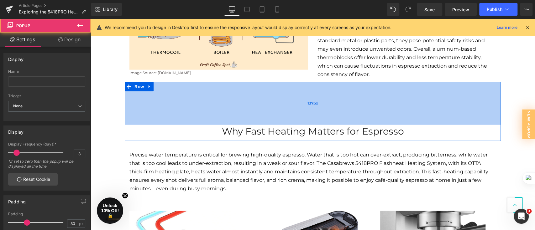
click at [319, 94] on div "137px" at bounding box center [313, 103] width 376 height 43
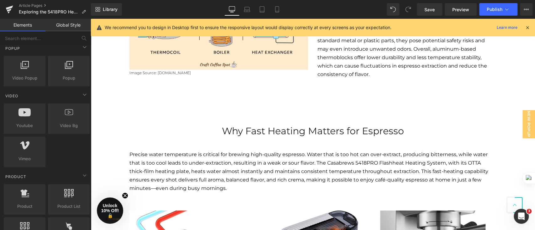
drag, startPoint x: 107, startPoint y: 77, endPoint x: 109, endPoint y: 86, distance: 9.0
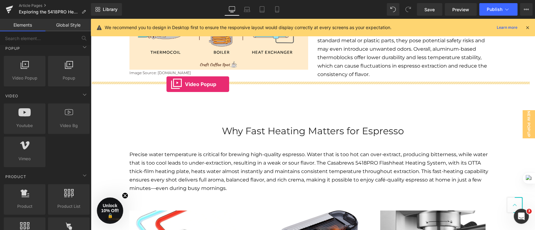
drag, startPoint x: 115, startPoint y: 94, endPoint x: 166, endPoint y: 84, distance: 52.3
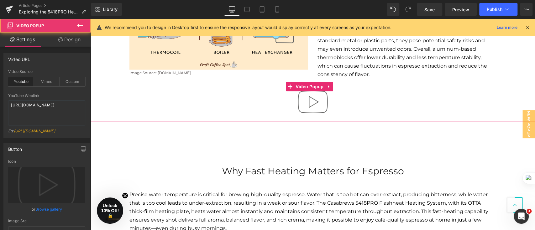
click at [167, 88] on div at bounding box center [313, 102] width 445 height 40
click at [297, 105] on img at bounding box center [313, 102] width 40 height 40
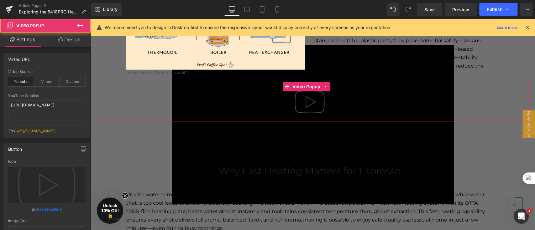
click at [124, 87] on div at bounding box center [310, 102] width 438 height 40
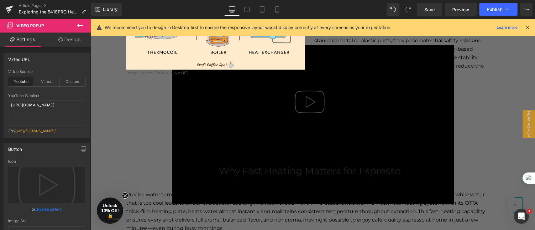
click at [528, 29] on icon at bounding box center [528, 28] width 6 height 6
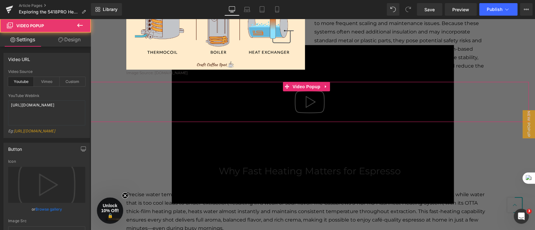
click at [312, 106] on img at bounding box center [310, 102] width 40 height 40
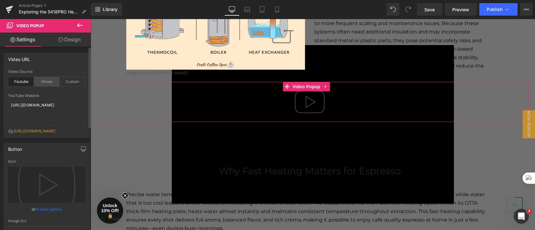
click at [52, 83] on div "Vimeo" at bounding box center [47, 81] width 26 height 9
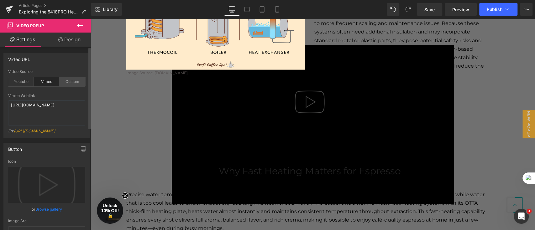
click at [63, 83] on div "Custom" at bounding box center [73, 81] width 26 height 9
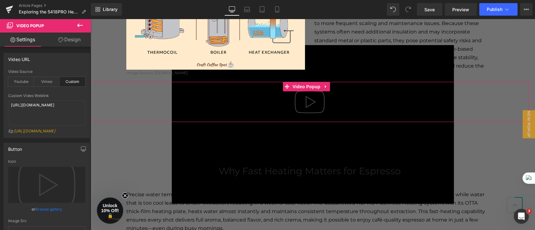
click at [103, 90] on div at bounding box center [310, 102] width 438 height 40
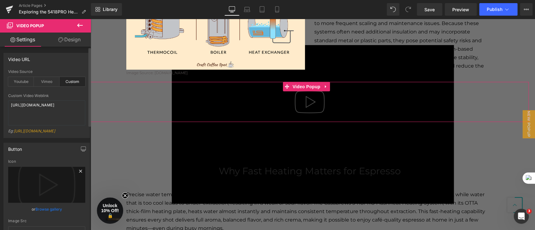
scroll to position [83, 0]
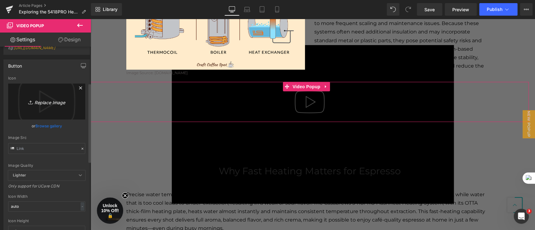
click at [77, 92] on icon at bounding box center [81, 88] width 8 height 8
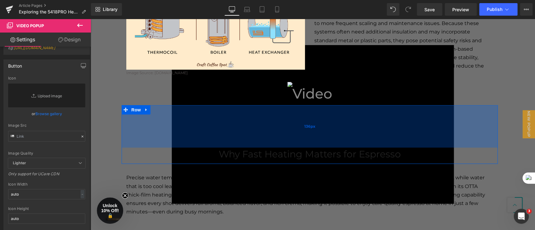
click at [264, 122] on div "136px" at bounding box center [310, 126] width 376 height 43
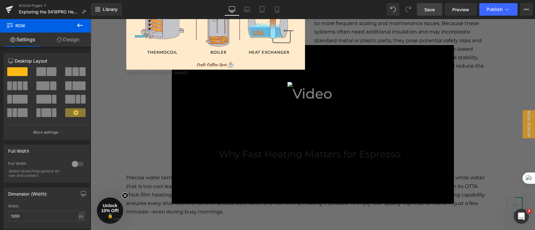
click at [432, 12] on span "Save" at bounding box center [430, 9] width 10 height 7
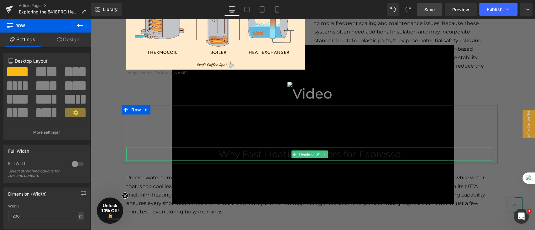
click at [297, 150] on h2 "Why Fast Heating Matters for Espresso" at bounding box center [309, 154] width 367 height 13
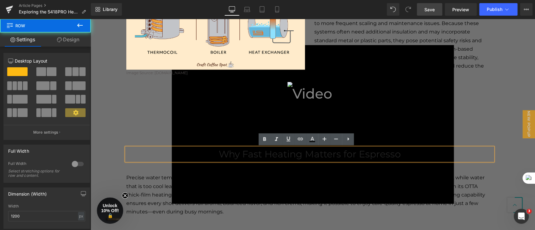
click at [187, 119] on div "Why Fast Heating Matters for Espresso Heading Row 136px" at bounding box center [310, 134] width 376 height 59
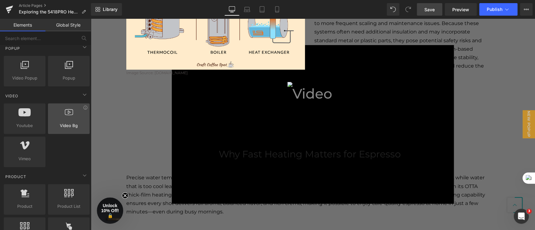
click at [76, 119] on div at bounding box center [69, 115] width 38 height 14
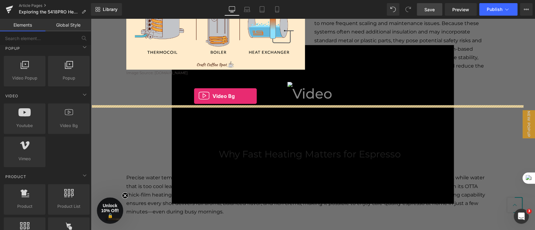
drag, startPoint x: 160, startPoint y: 138, endPoint x: 195, endPoint y: 97, distance: 53.8
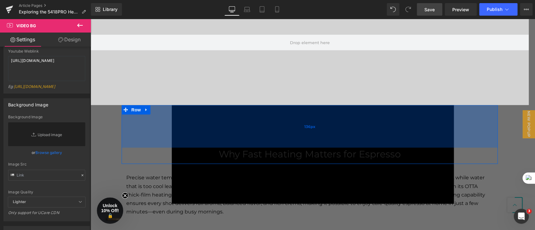
click at [407, 129] on div "136px" at bounding box center [310, 126] width 376 height 43
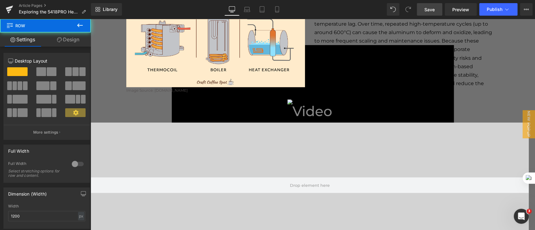
scroll to position [961, 0]
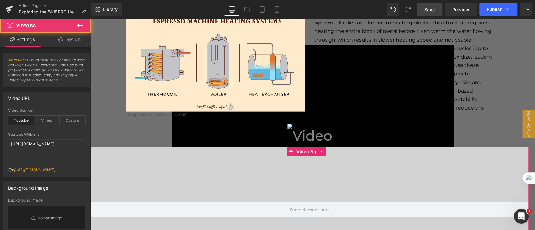
click at [260, 184] on div at bounding box center [310, 209] width 438 height 125
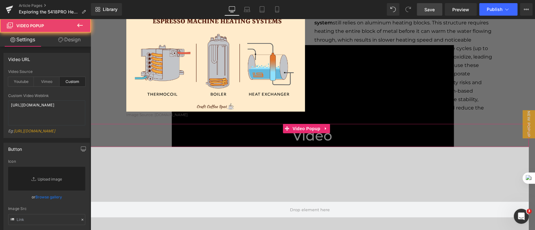
click at [240, 137] on div at bounding box center [310, 136] width 438 height 24
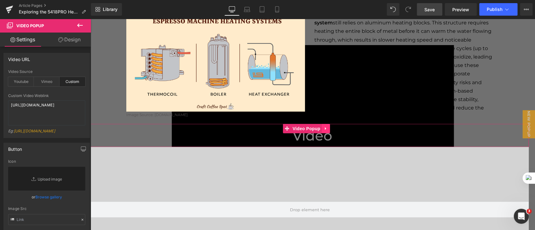
click at [324, 128] on link at bounding box center [326, 128] width 8 height 9
click at [332, 128] on icon at bounding box center [330, 129] width 4 height 4
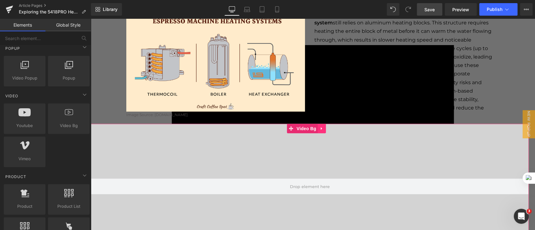
click at [324, 127] on icon at bounding box center [322, 128] width 4 height 5
click at [326, 129] on icon at bounding box center [326, 128] width 4 height 5
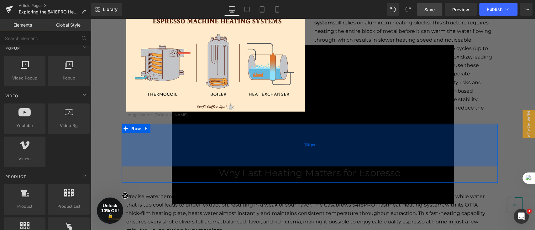
click at [182, 147] on div "136px" at bounding box center [310, 145] width 376 height 43
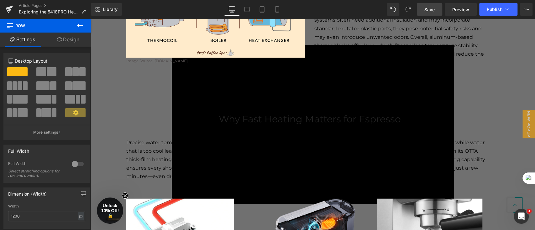
scroll to position [1003, 0]
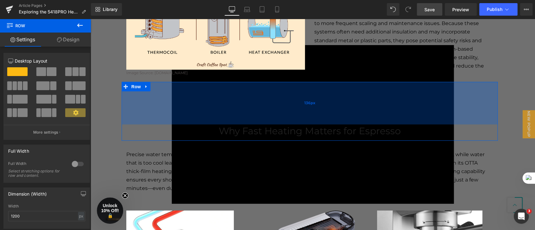
click at [174, 102] on div "136px" at bounding box center [310, 103] width 376 height 43
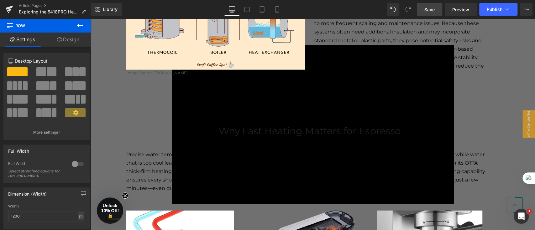
click at [424, 10] on link "Save" at bounding box center [429, 9] width 25 height 13
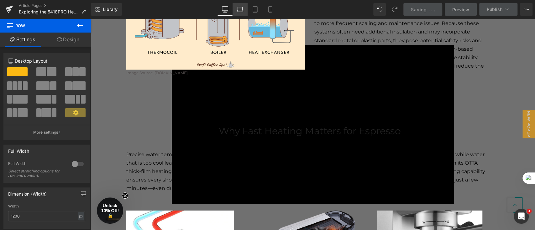
click at [245, 9] on link "Laptop" at bounding box center [240, 9] width 15 height 13
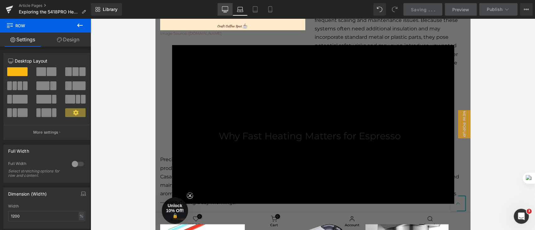
click at [228, 10] on icon at bounding box center [225, 10] width 6 height 0
